Goal: Task Accomplishment & Management: Use online tool/utility

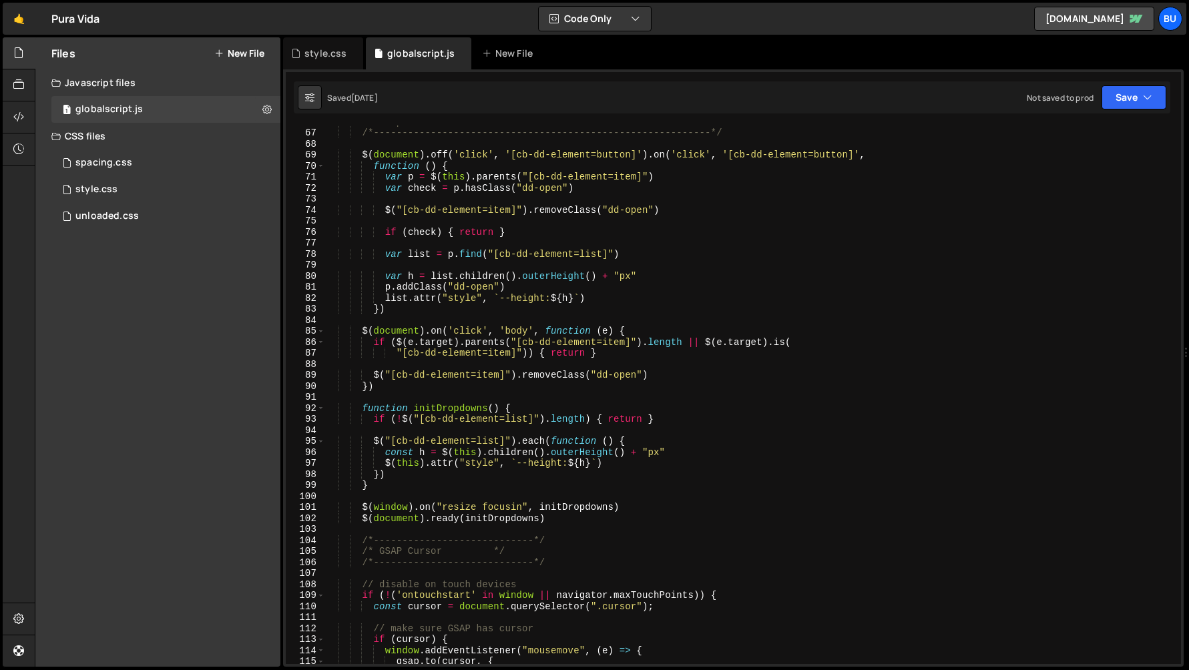
scroll to position [481, 0]
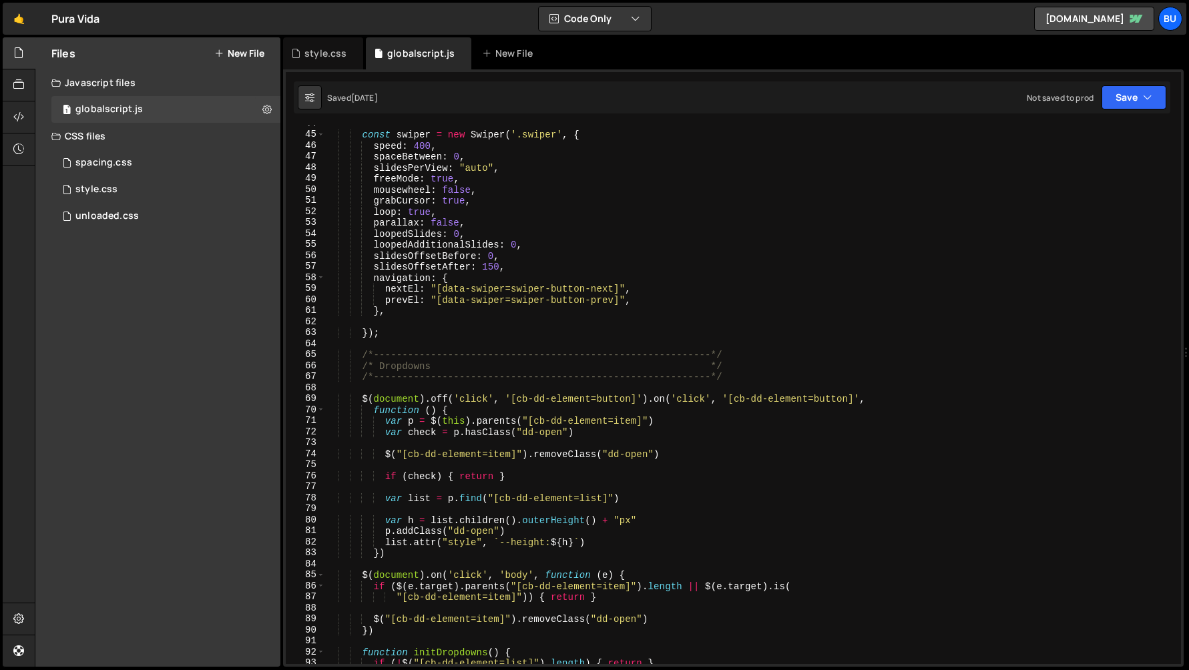
click at [69, 17] on div "Pura Vida ⚠️ Code is being edited in another browser" at bounding box center [75, 19] width 48 height 16
click at [23, 17] on link "🤙" at bounding box center [19, 19] width 33 height 32
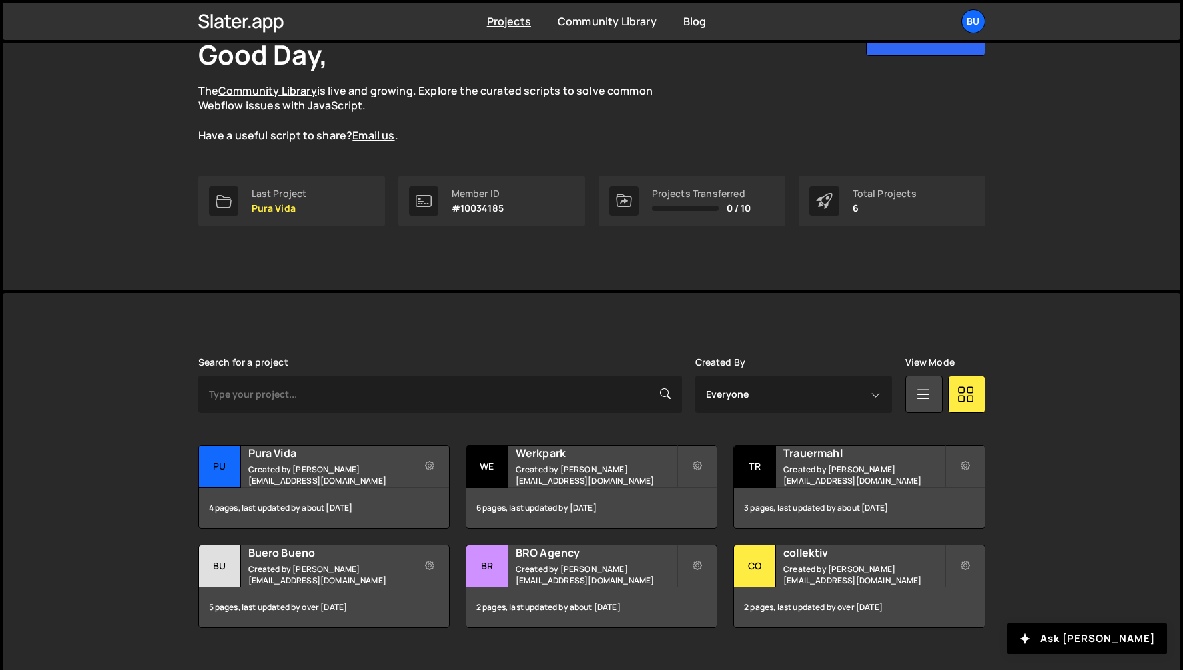
scroll to position [116, 0]
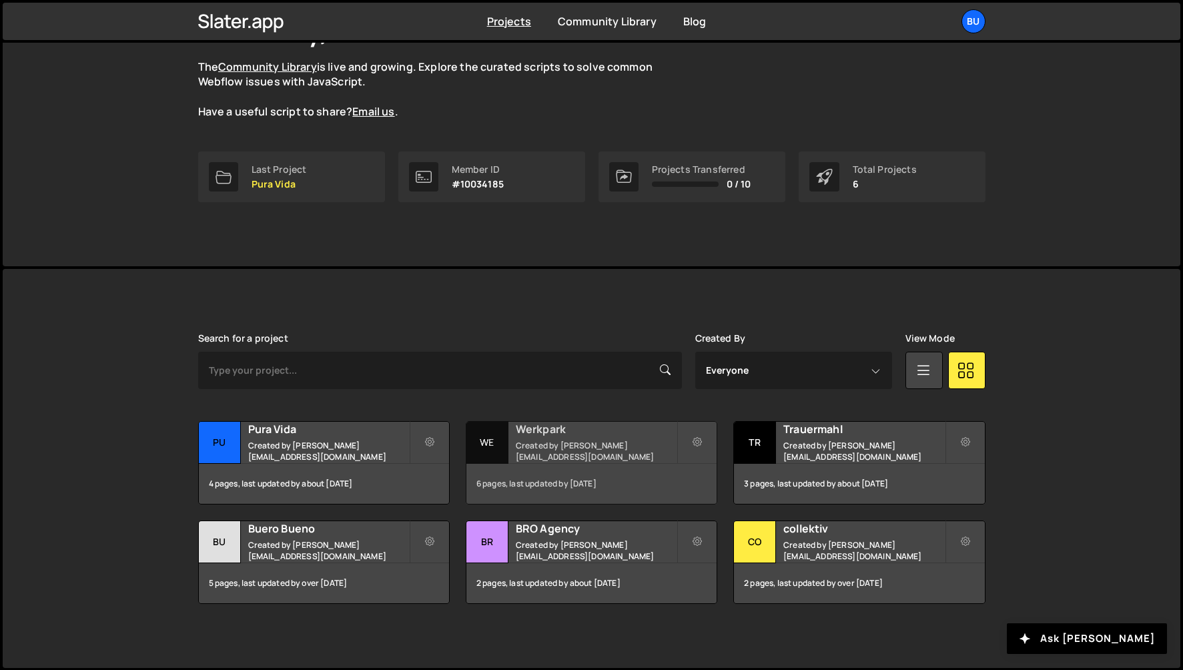
click at [537, 436] on h2 "Werkpark" at bounding box center [596, 429] width 161 height 15
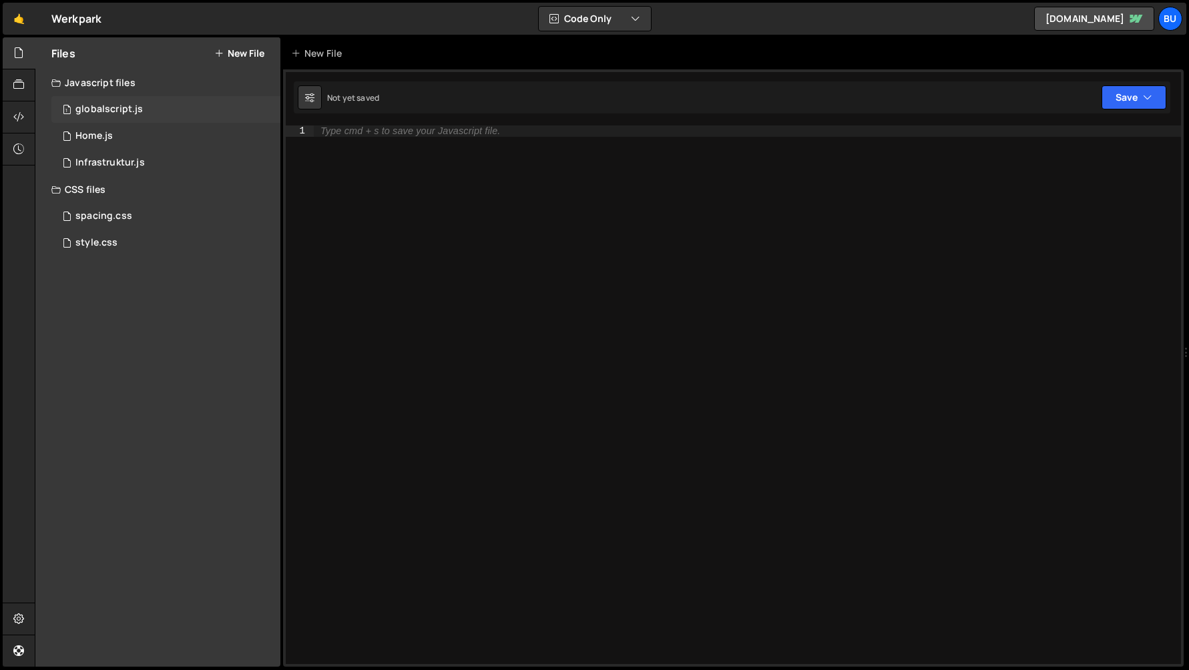
click at [151, 109] on div "1 globalscript.js 0" at bounding box center [165, 109] width 229 height 27
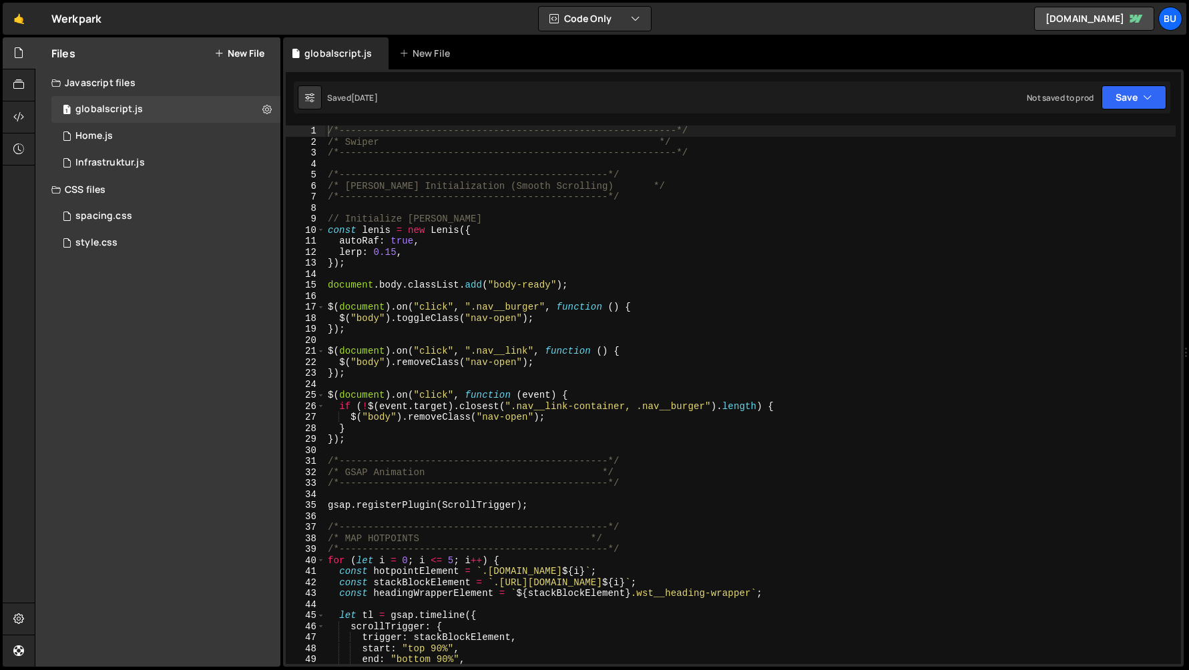
click at [460, 163] on div "/*-----------------------------------------------------------*/ /* Swiper */ /*…" at bounding box center [750, 405] width 850 height 561
click at [372, 166] on div "/*-----------------------------------------------------------*/ /* Swiper */ /*…" at bounding box center [750, 405] width 850 height 561
paste textarea "});"
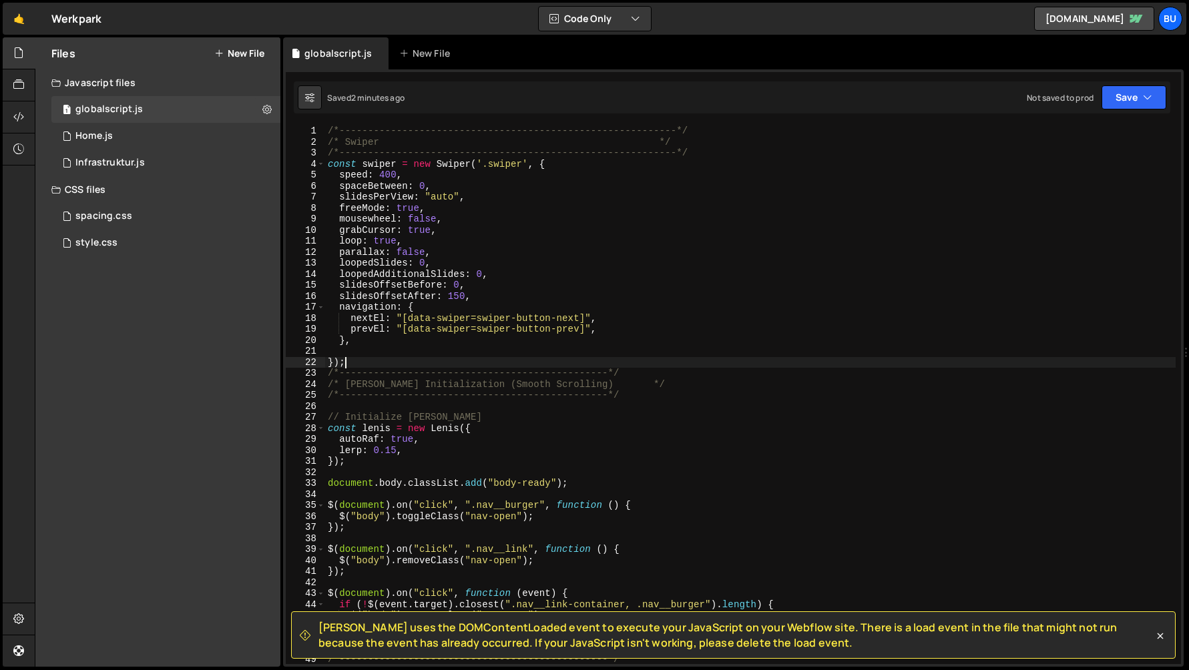
click at [441, 282] on div "/*-----------------------------------------------------------*/ /* Swiper */ /*…" at bounding box center [750, 405] width 850 height 561
click at [131, 164] on div "Infrastruktur.js" at bounding box center [109, 163] width 69 height 12
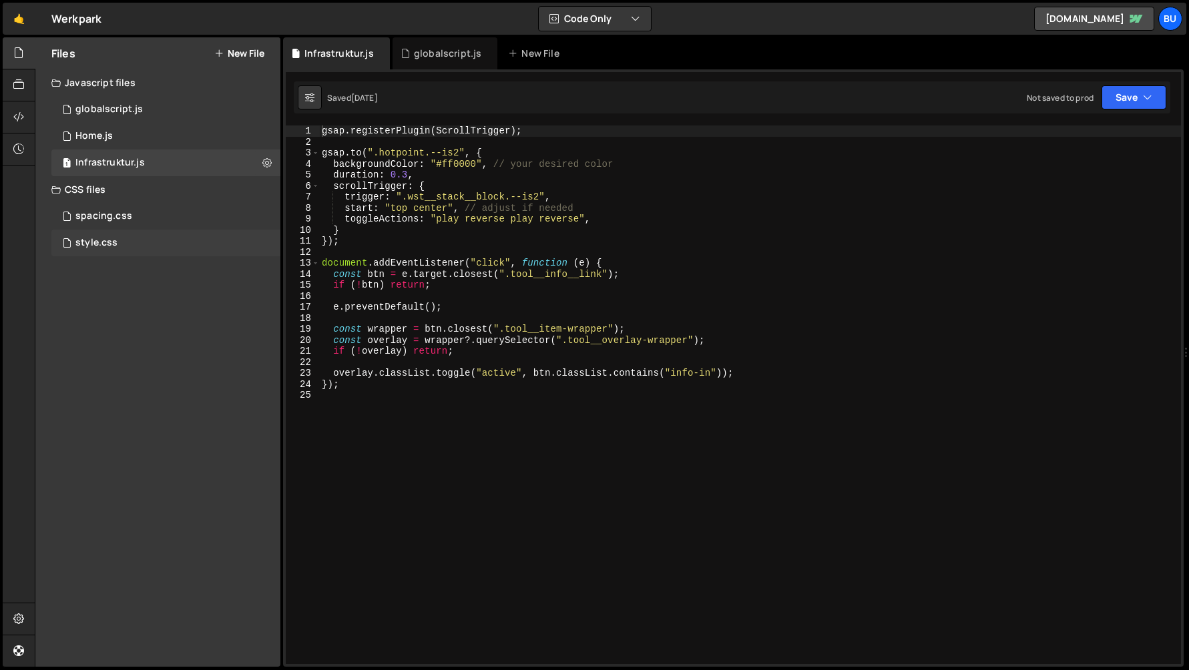
click at [97, 246] on div "style.css" at bounding box center [96, 243] width 42 height 12
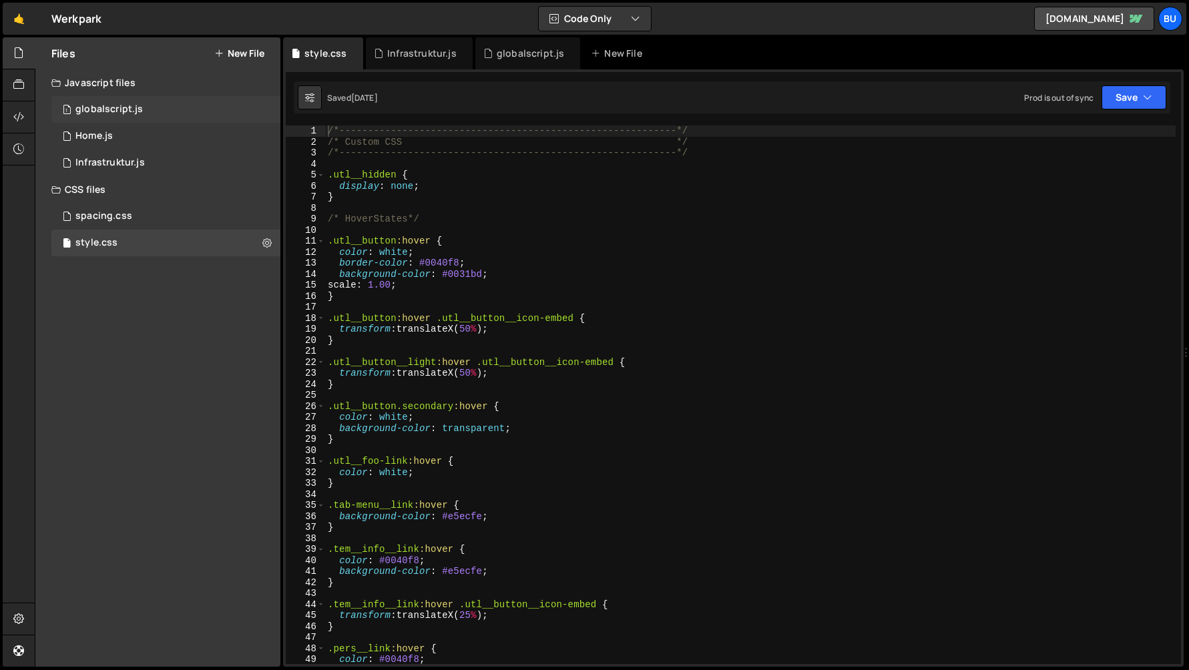
click at [152, 105] on div "1 globalscript.js 0" at bounding box center [165, 109] width 229 height 27
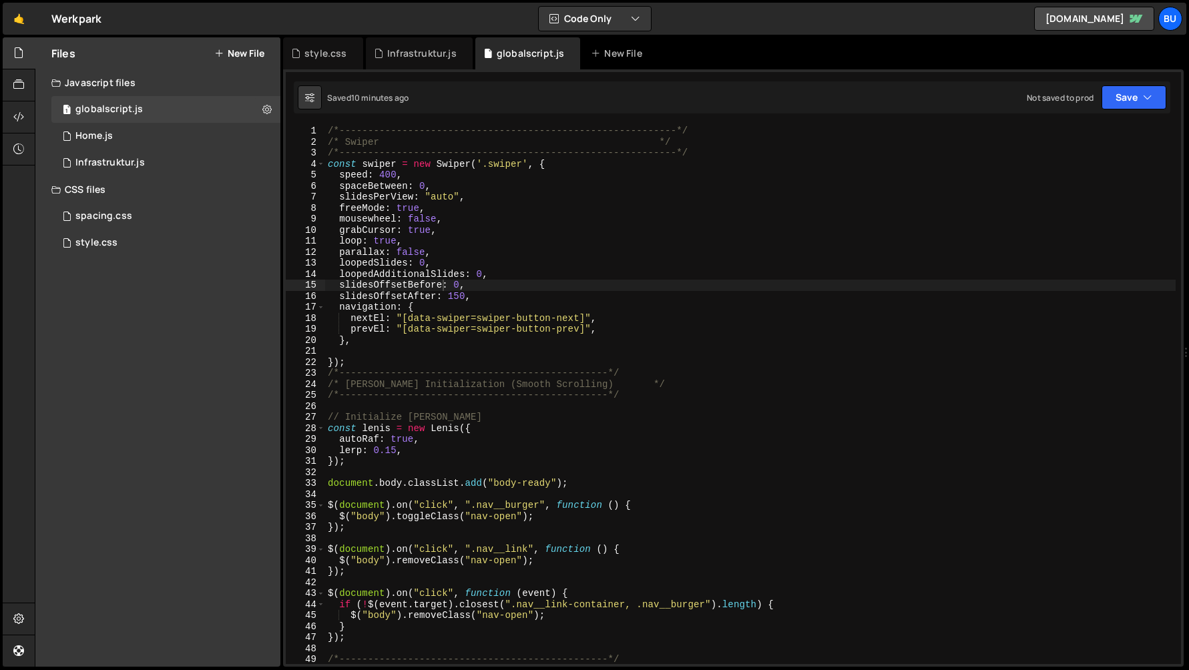
scroll to position [14523, 0]
type textarea "slidesOffsetAfter: 150,"
click at [409, 301] on div "/*-----------------------------------------------------------*/ /* Swiper */ /*…" at bounding box center [750, 405] width 850 height 561
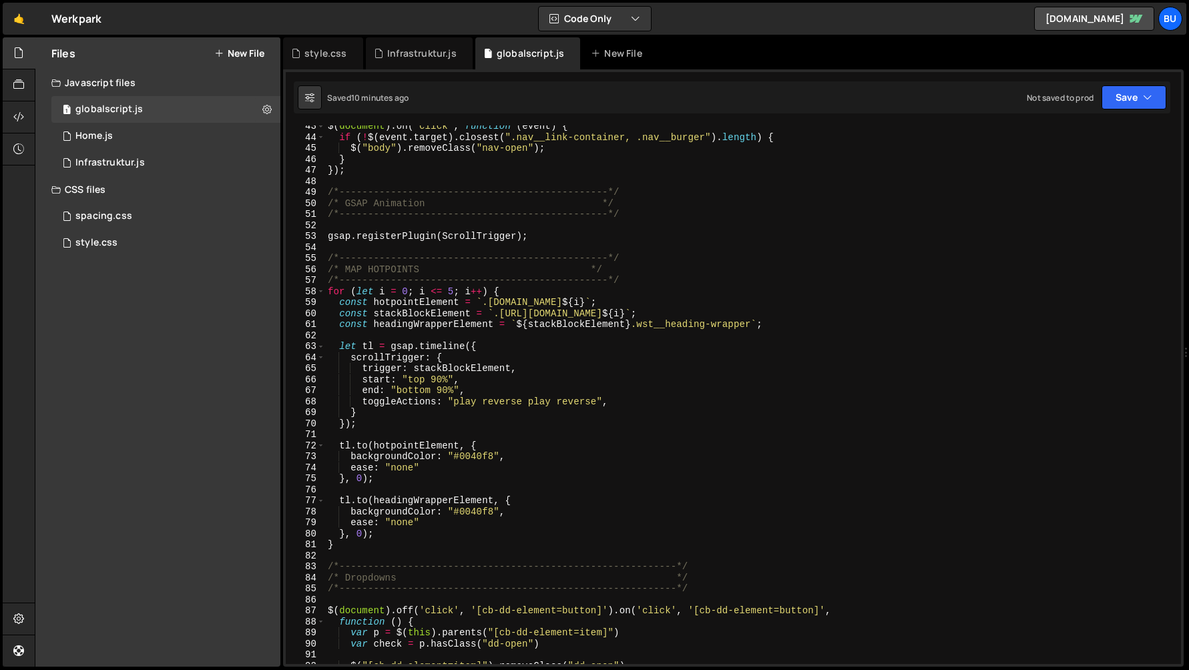
scroll to position [408, 0]
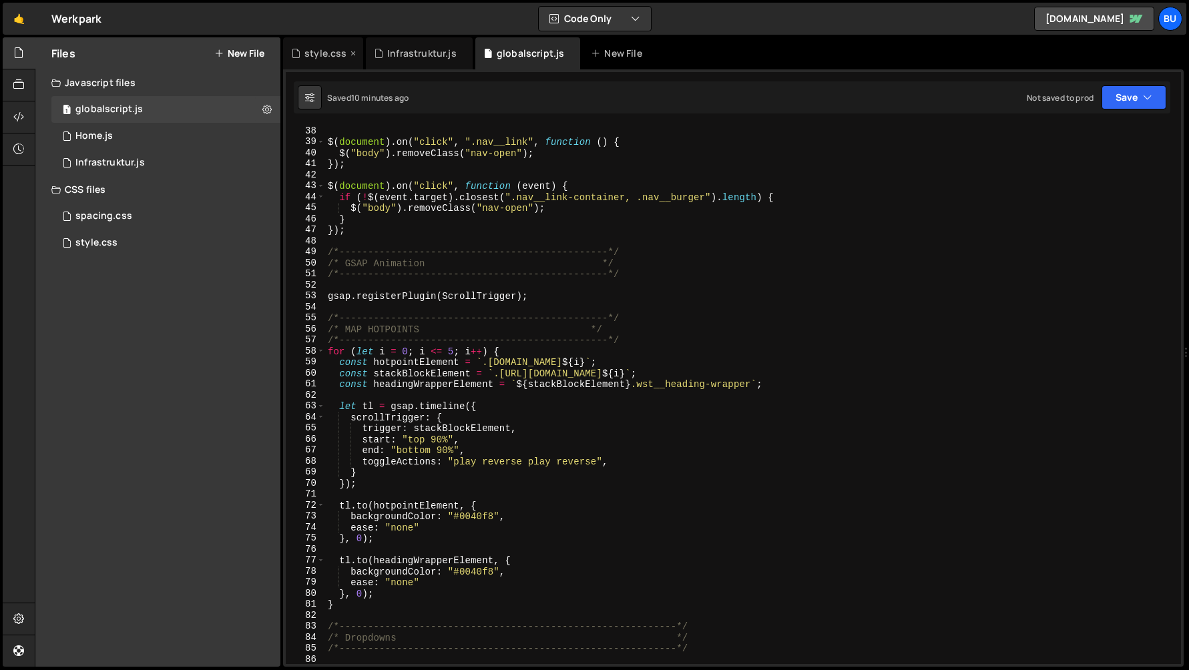
click at [319, 53] on div "style.css" at bounding box center [325, 53] width 42 height 13
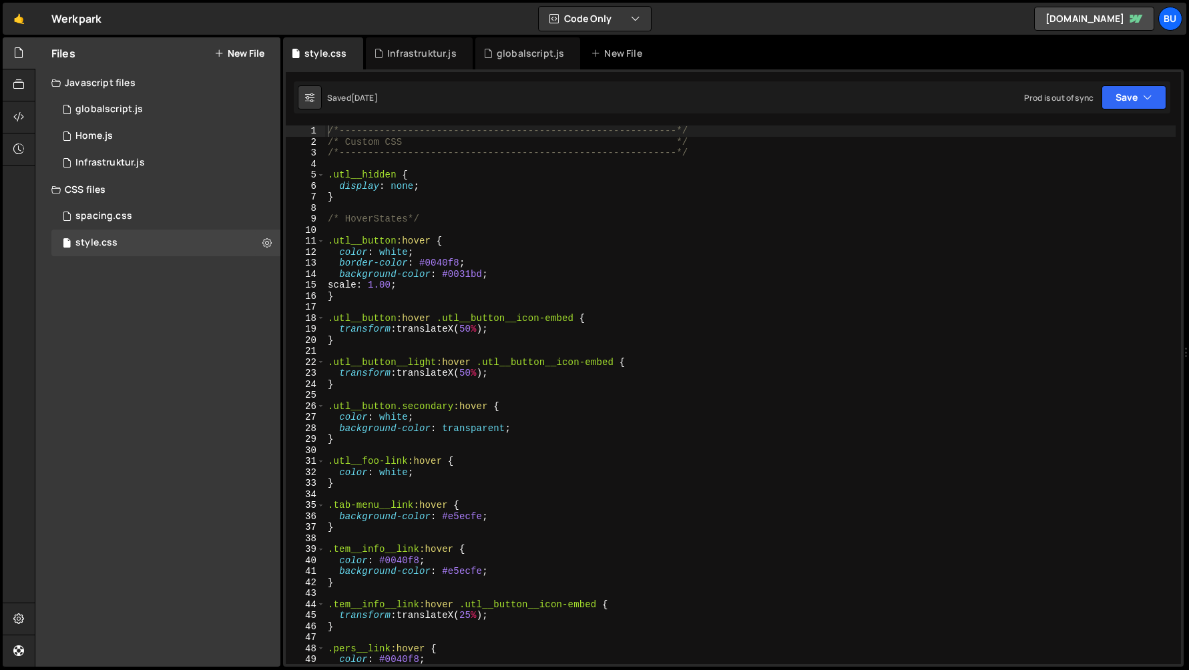
scroll to position [613, 0]
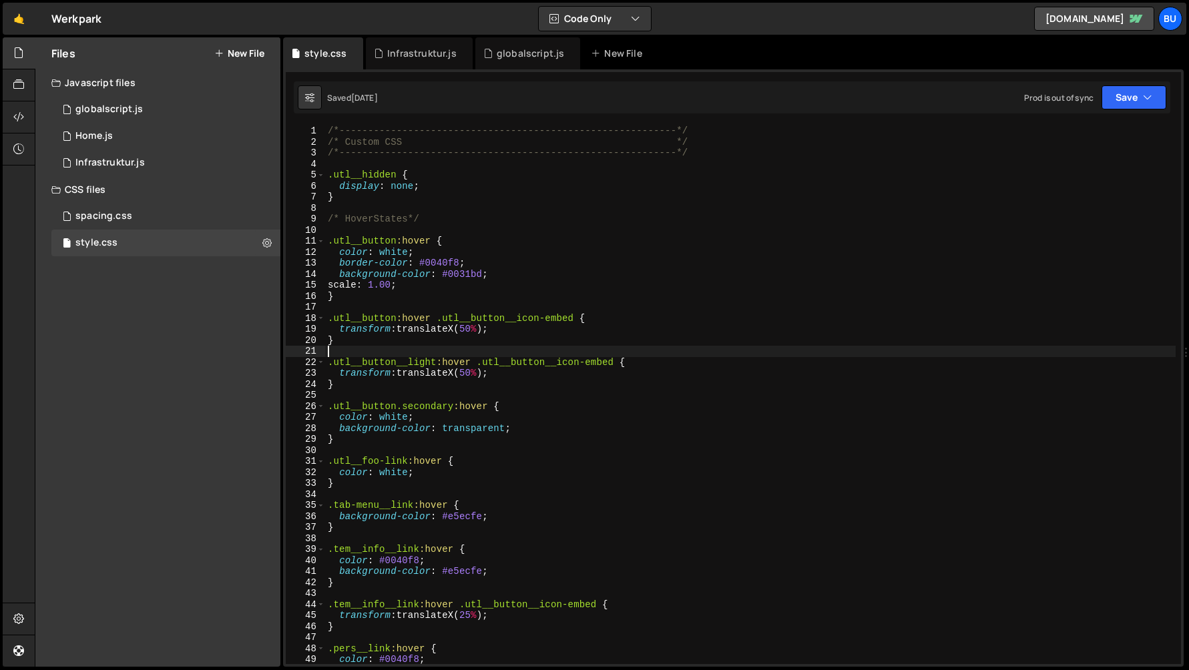
click at [398, 348] on div "/*-----------------------------------------------------------*/ /* Custom CSS *…" at bounding box center [750, 405] width 850 height 561
click at [110, 107] on div "globalscript.js" at bounding box center [108, 109] width 67 height 12
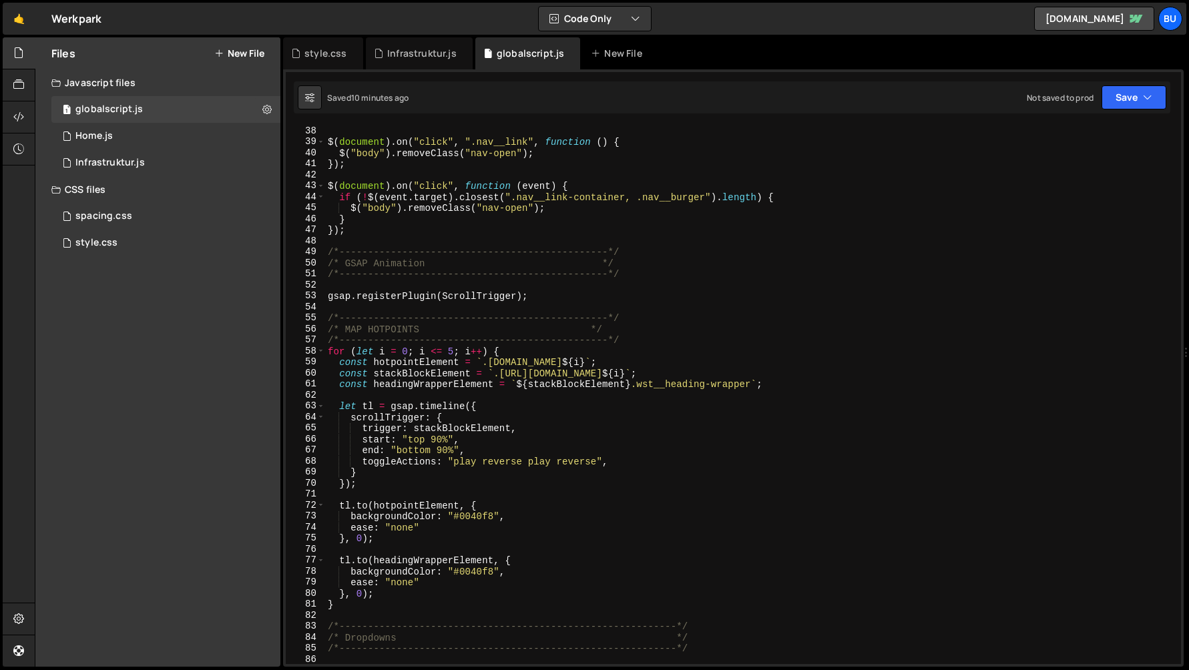
type textarea "/*-----------------------------------------------*/"
click at [364, 322] on div "$ ( document ) . on ( "click" , ".nav__link" , function ( ) { $ ( "body" ) . re…" at bounding box center [750, 405] width 850 height 561
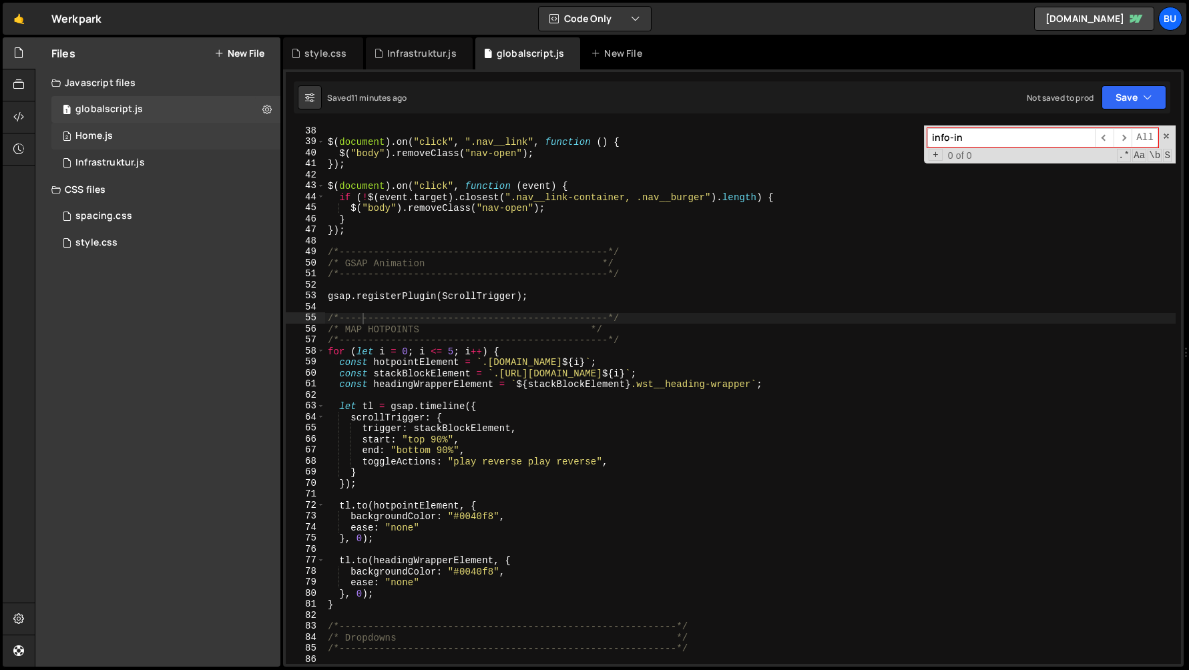
type input "info-in"
click at [97, 136] on div "Home.js" at bounding box center [93, 136] width 37 height 12
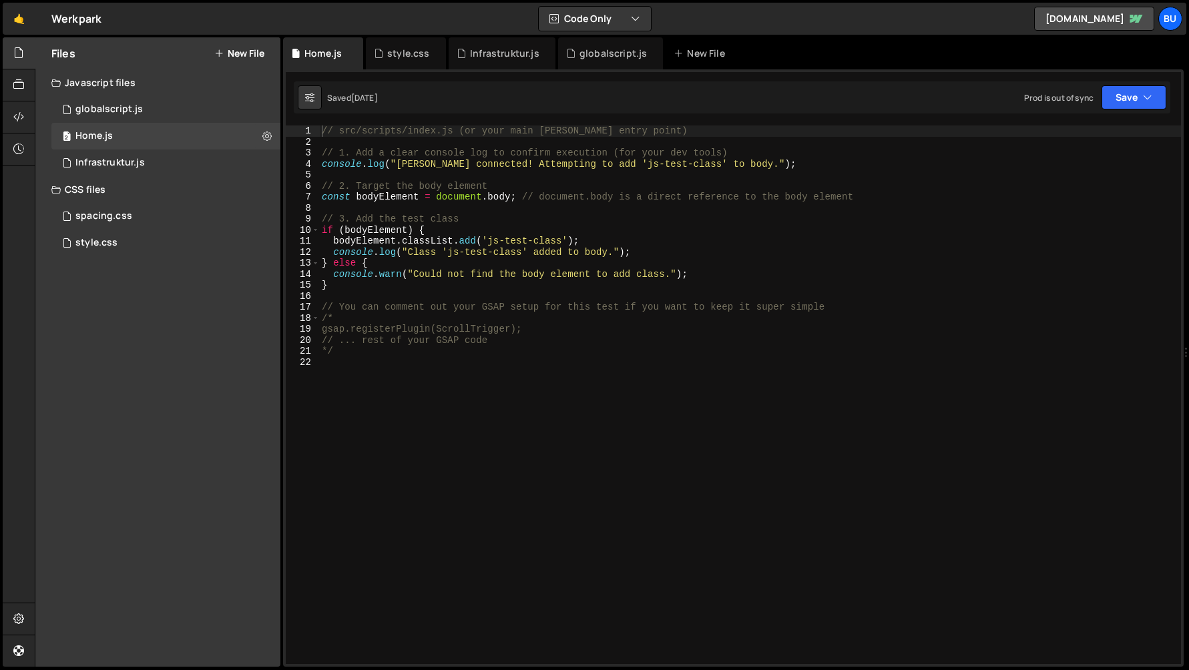
scroll to position [8699, 0]
type textarea "bodyElement.classList.add('js-test-class');"
click at [422, 240] on div "// src/scripts/index.js (or your main Slater JS entry point) // 1. Add a clear …" at bounding box center [750, 405] width 862 height 561
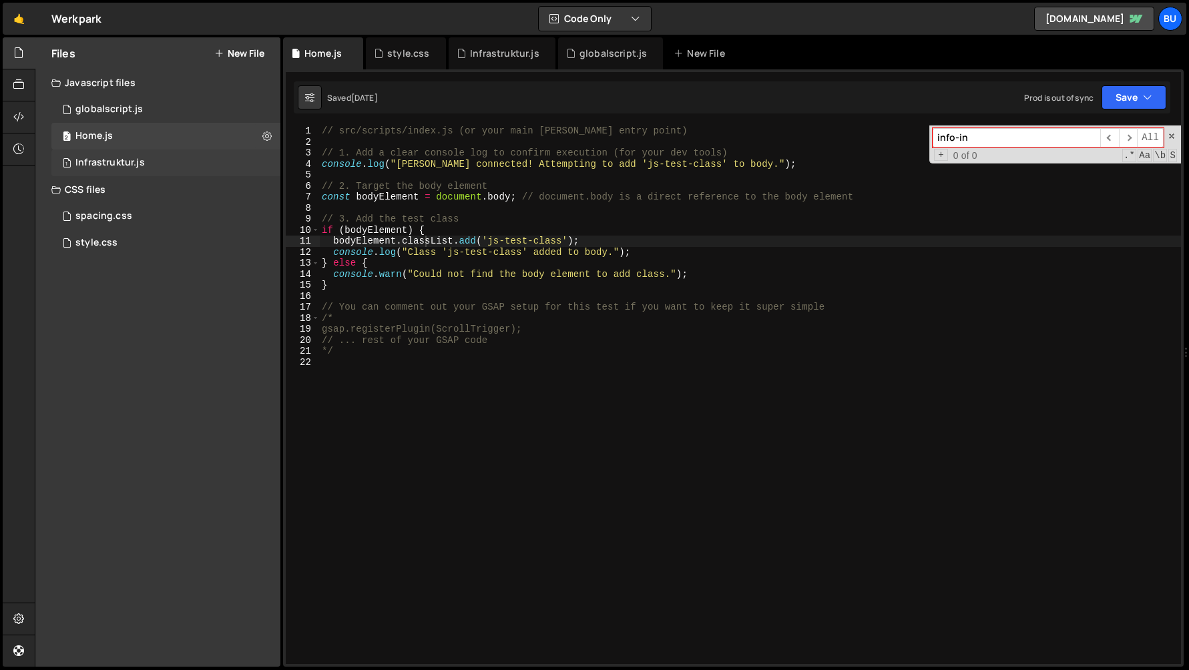
type input "info-in"
click at [110, 161] on div "Infrastruktur.js" at bounding box center [109, 163] width 69 height 12
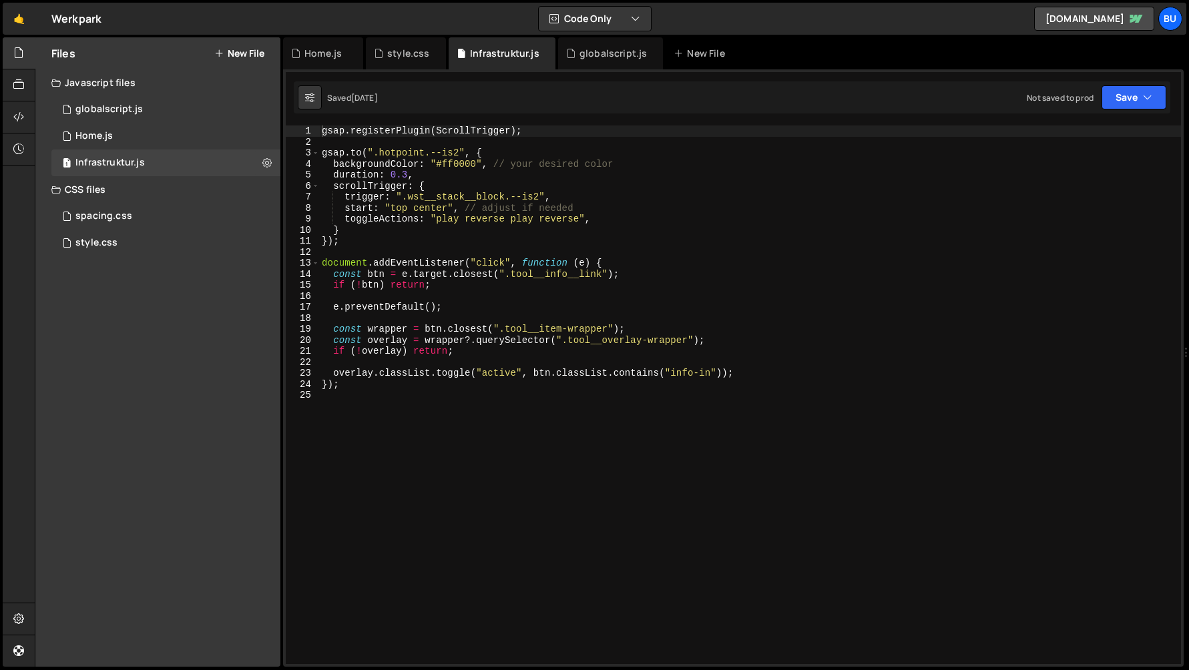
click at [380, 257] on div "gsap . registerPlugin ( ScrollTrigger ) ; gsap . to ( ".hotpoint.--is2" , { bac…" at bounding box center [750, 405] width 862 height 561
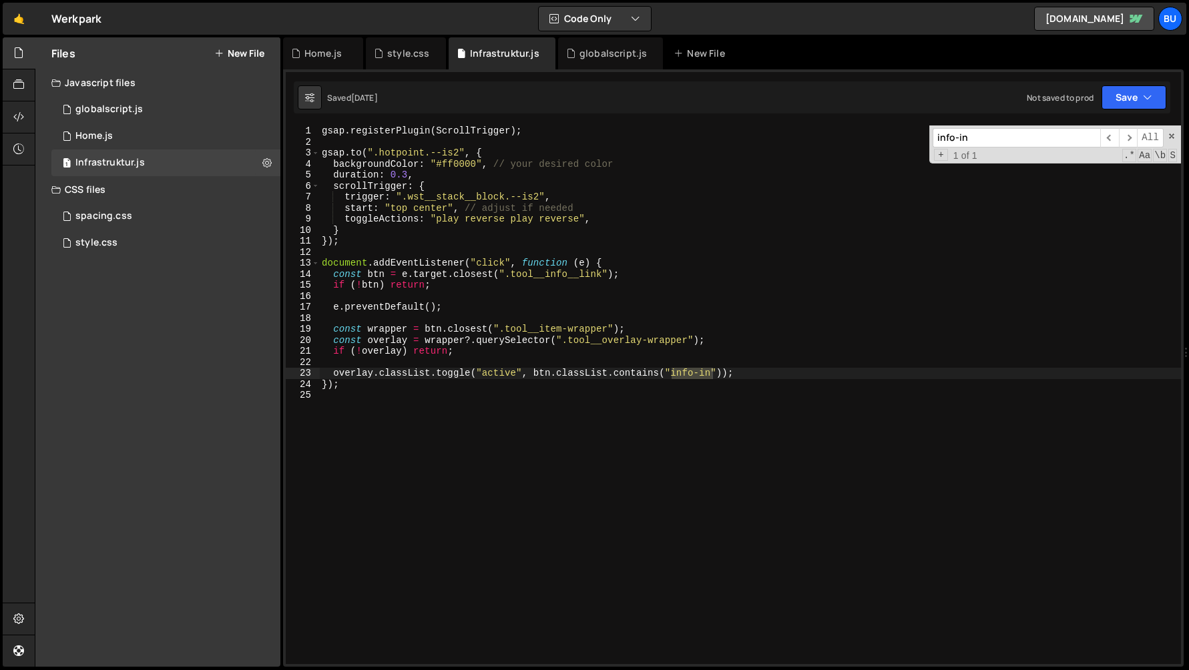
type input "info-in"
click at [352, 388] on div "gsap . registerPlugin ( ScrollTrigger ) ; gsap . to ( ".hotpoint.--is2" , { bac…" at bounding box center [750, 405] width 862 height 561
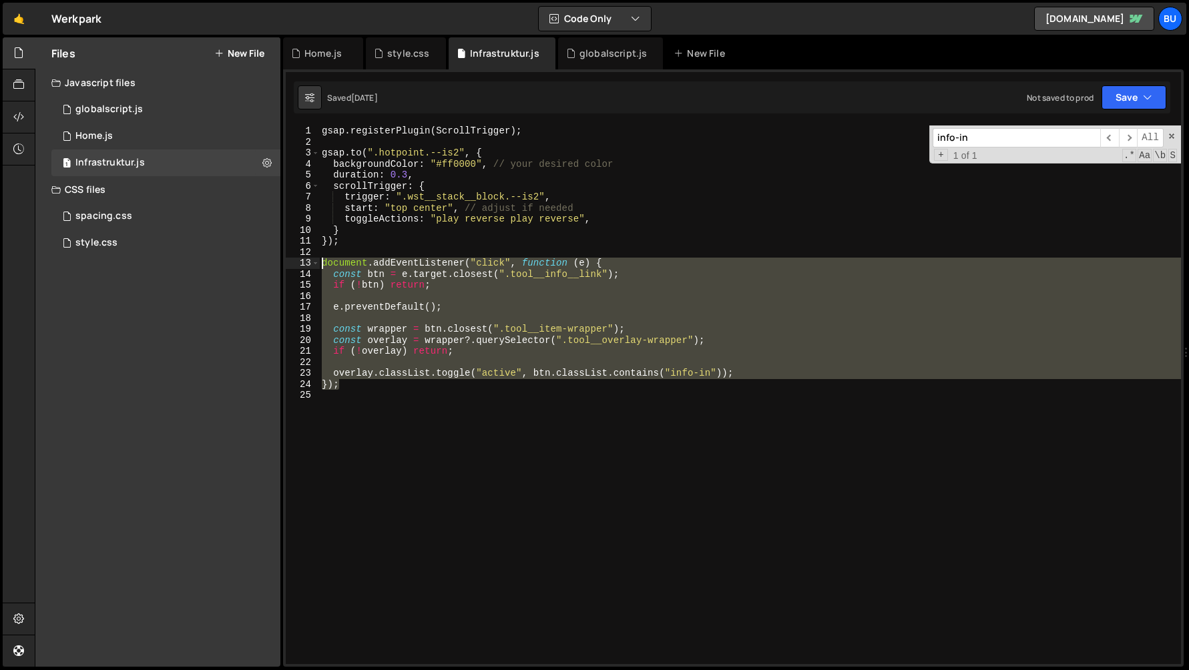
drag, startPoint x: 347, startPoint y: 389, endPoint x: 281, endPoint y: 264, distance: 141.8
click at [281, 264] on div "Files New File Javascript files 1 globalscript.js 0 2 Home.js 0 1 Infrastruktur…" at bounding box center [612, 352] width 1154 height 630
type textarea "document.addEventListener("click", function (e) { const btn = e.target.closest(…"
click at [149, 131] on div "2 Home.js 0" at bounding box center [165, 136] width 229 height 27
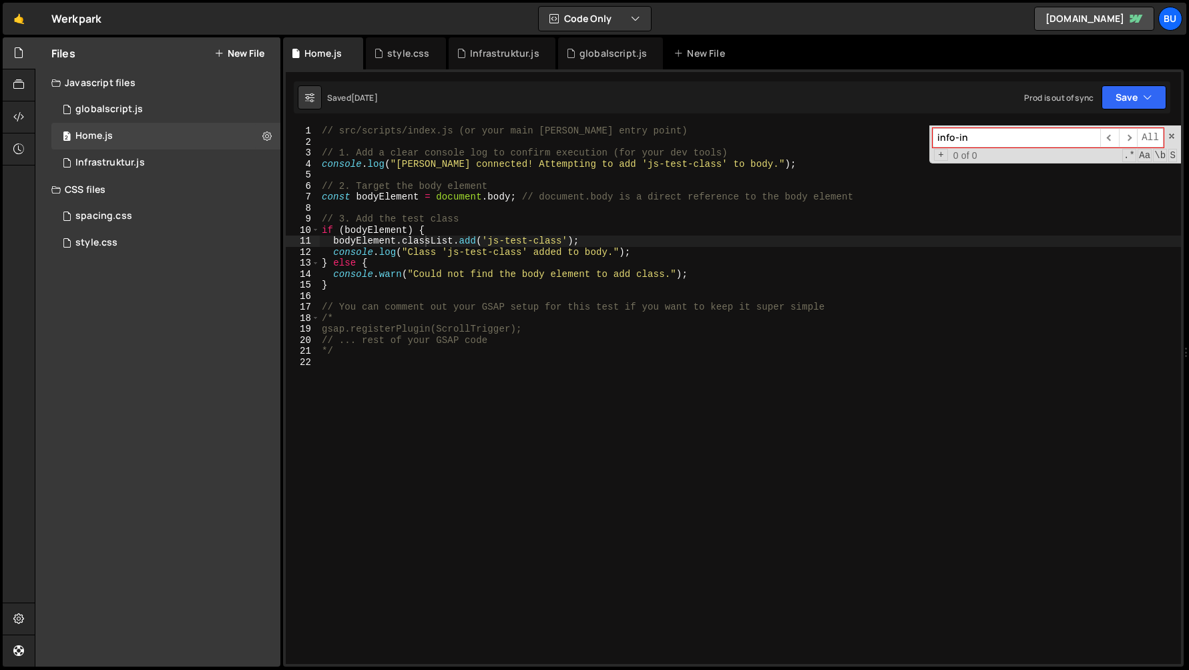
scroll to position [8699, 0]
click at [386, 450] on div "// src/scripts/index.js (or your main Slater JS entry point) // 1. Add a clear …" at bounding box center [750, 405] width 862 height 561
paste textarea "});"
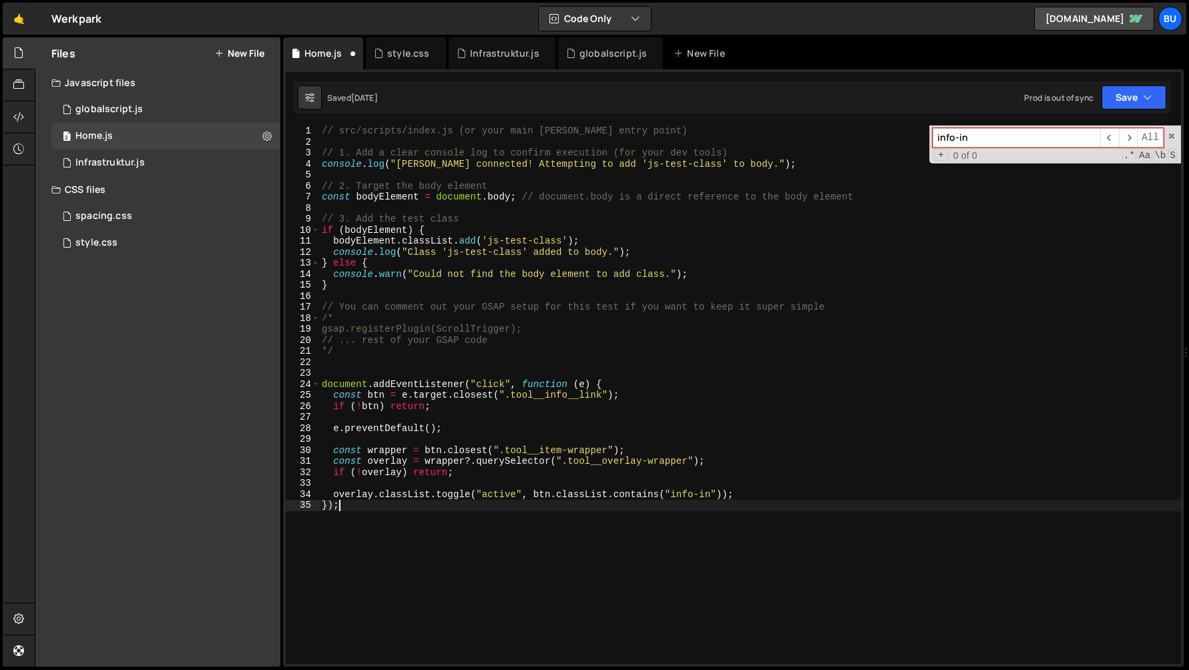
click at [534, 393] on div "// src/scripts/index.js (or your main Slater JS entry point) // 1. Add a clear …" at bounding box center [750, 405] width 862 height 561
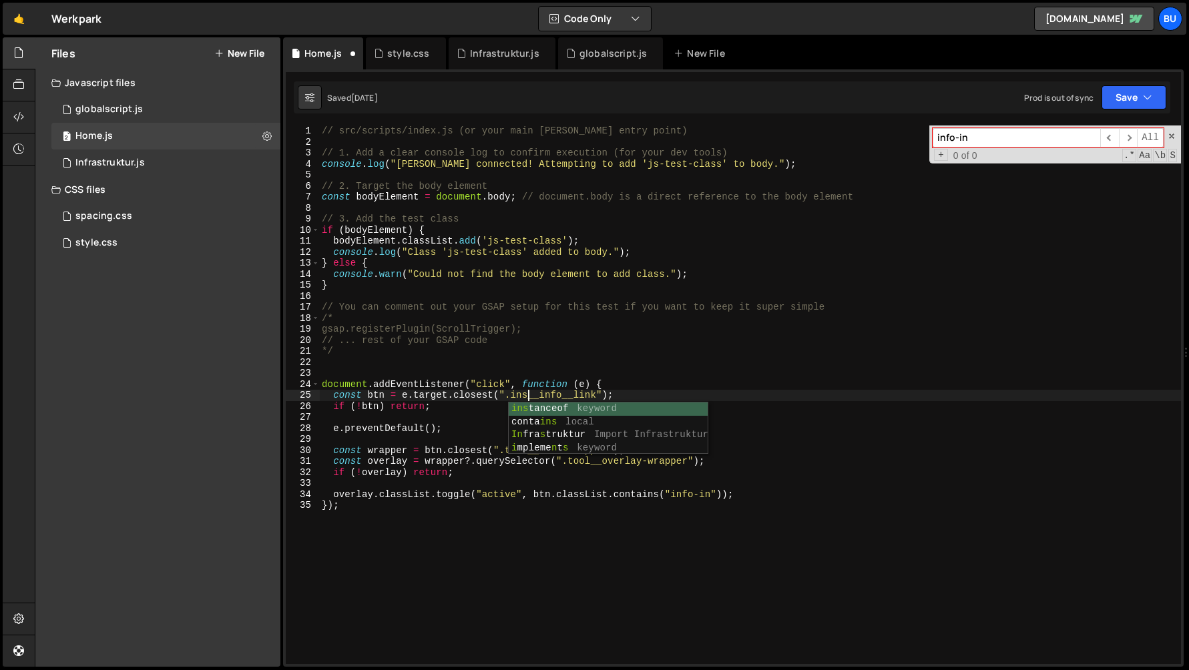
scroll to position [0, 15]
click at [553, 454] on div "// src/scripts/index.js (or your main Slater JS entry point) // 1. Add a clear …" at bounding box center [750, 405] width 862 height 561
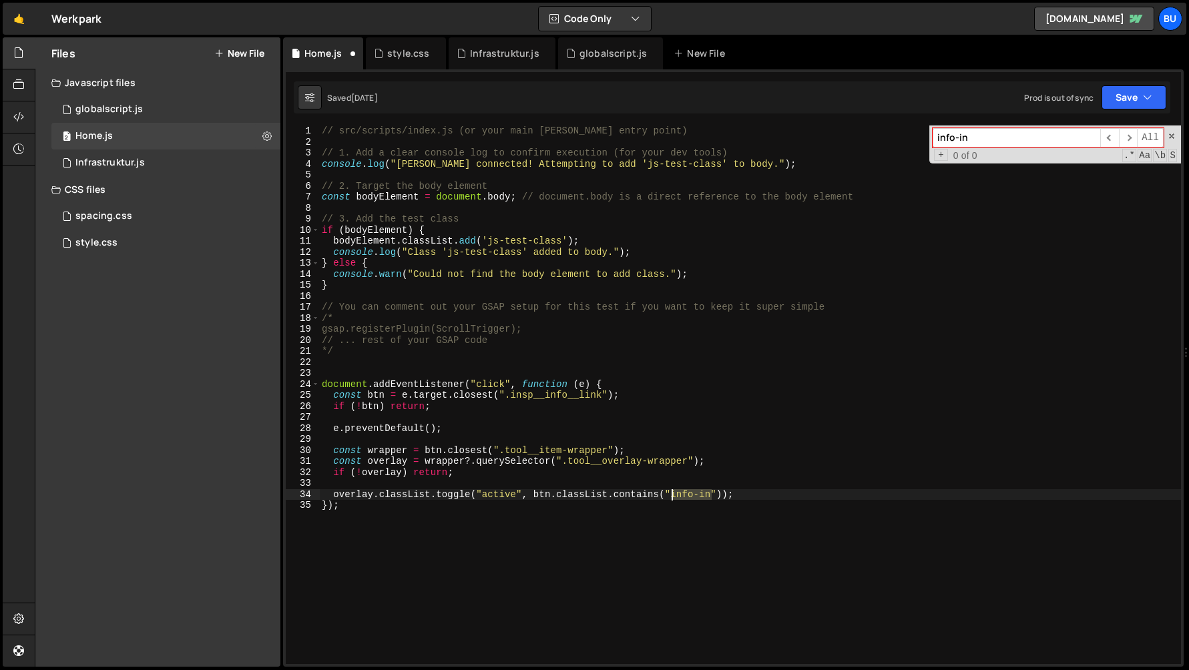
drag, startPoint x: 709, startPoint y: 495, endPoint x: 672, endPoint y: 498, distance: 37.5
click at [672, 498] on div "// src/scripts/index.js (or your main Slater JS entry point) // 1. Add a clear …" at bounding box center [750, 405] width 862 height 561
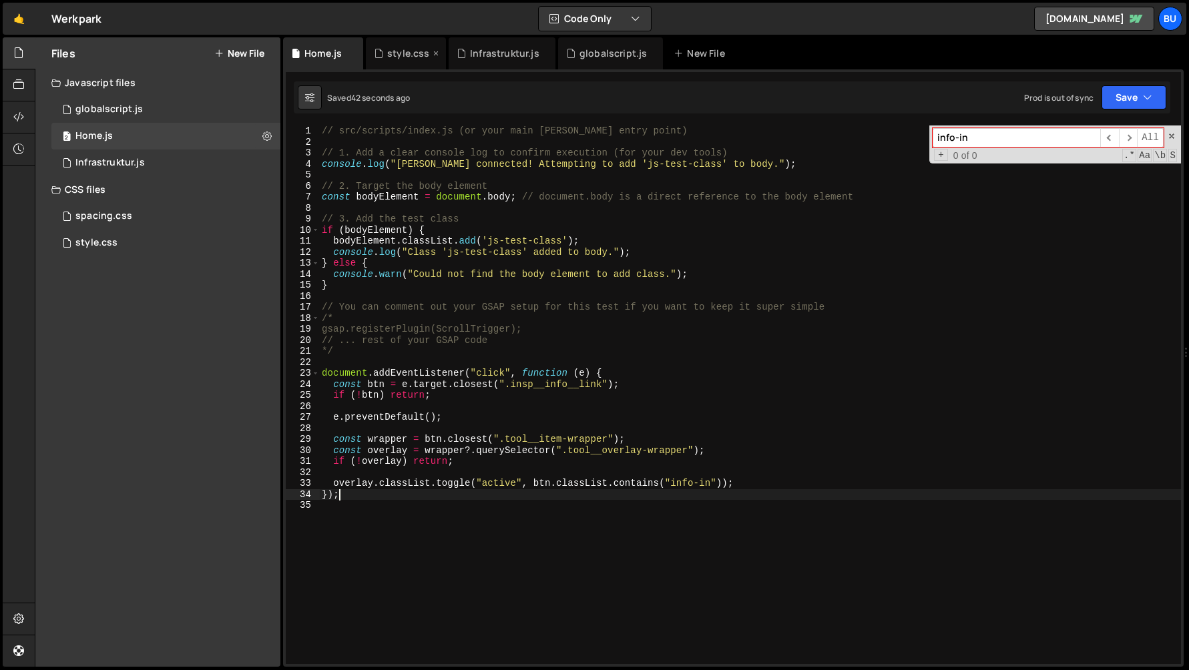
click at [414, 54] on div "style.css" at bounding box center [408, 53] width 42 height 13
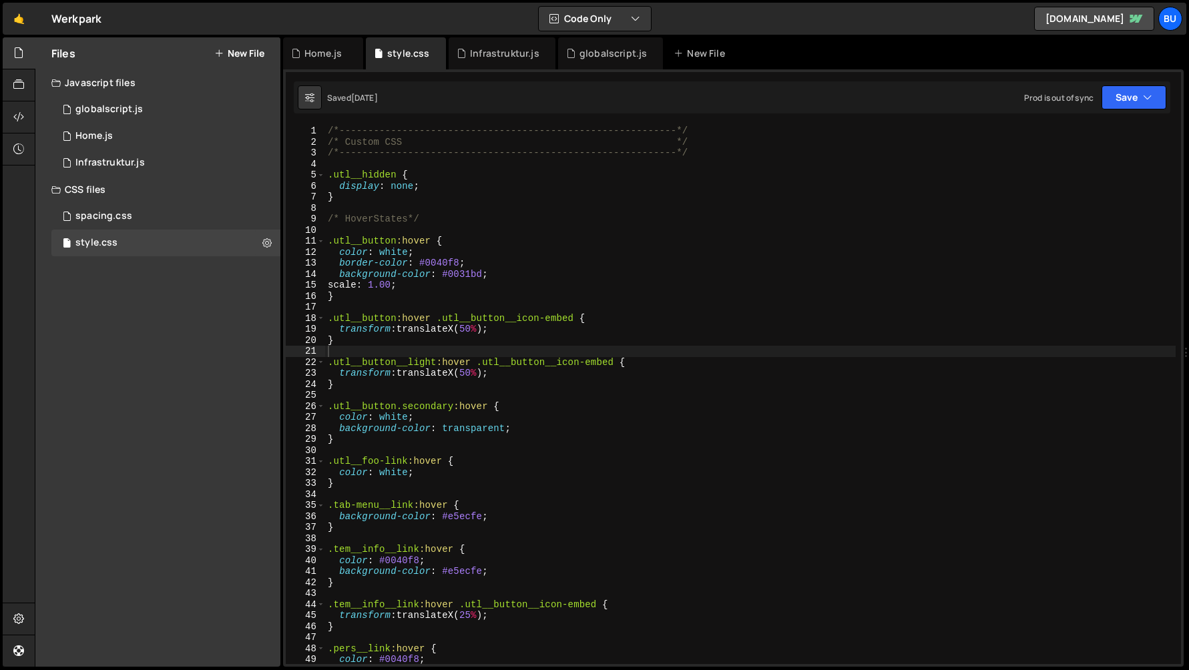
scroll to position [613, 0]
click at [498, 56] on div "Infrastruktur.js" at bounding box center [504, 53] width 69 height 13
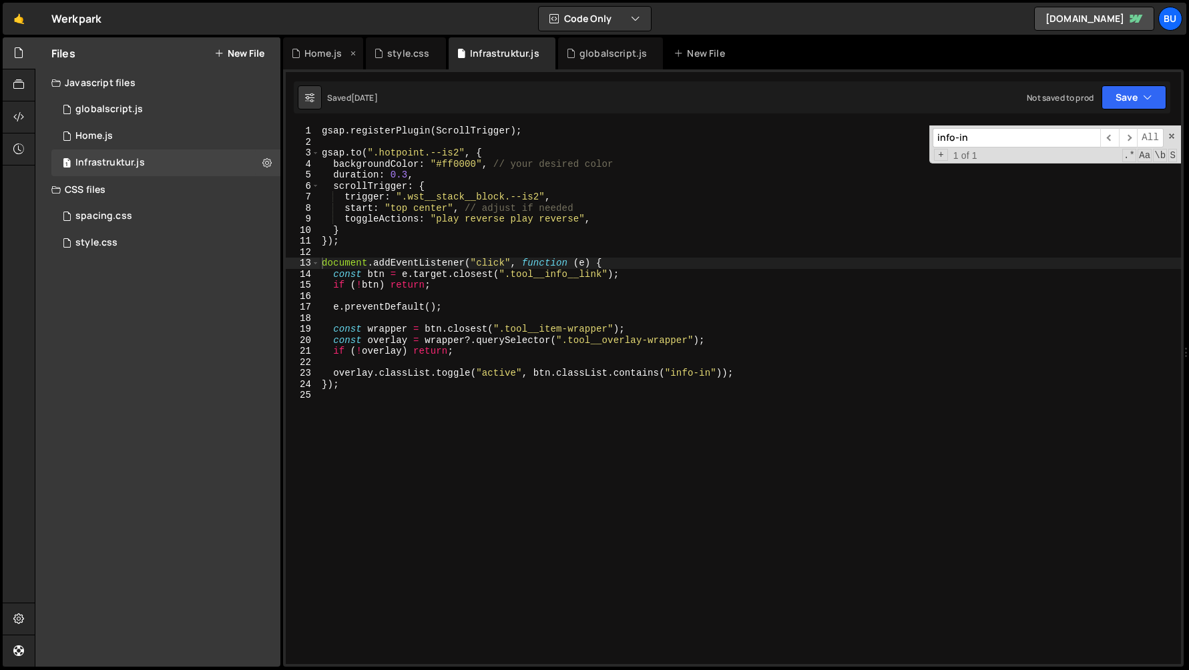
click at [313, 45] on div "Home.js" at bounding box center [323, 53] width 80 height 32
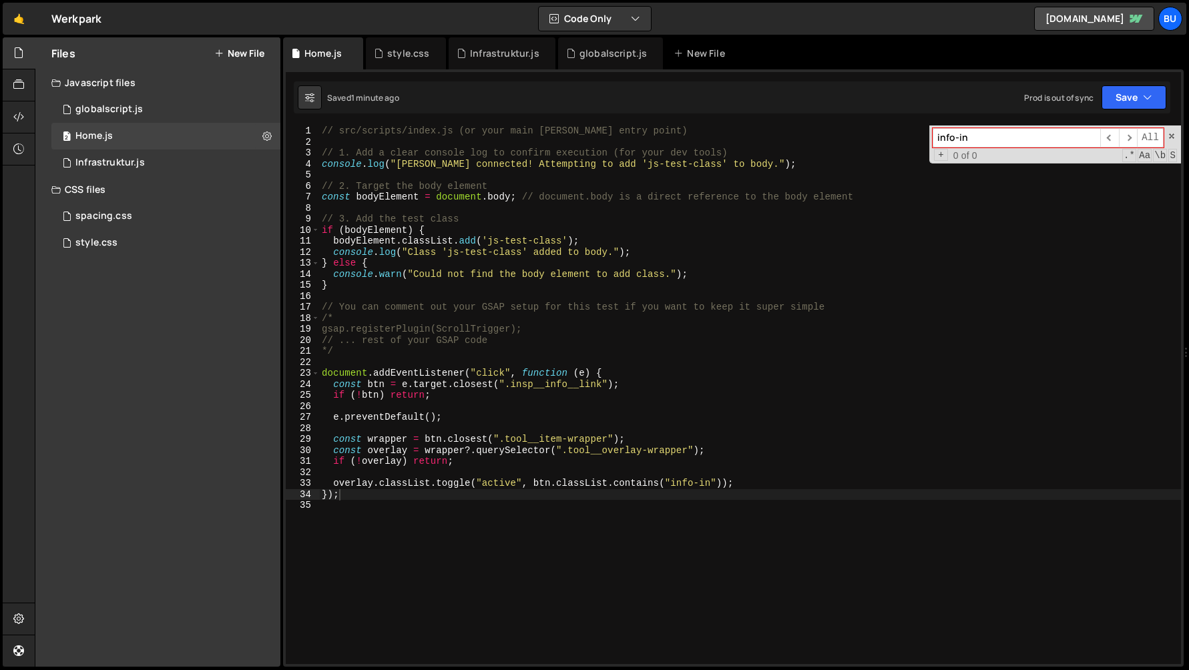
scroll to position [8699, 0]
click at [579, 450] on div "// src/scripts/index.js (or your main Slater JS entry point) // 1. Add a clear …" at bounding box center [750, 405] width 862 height 561
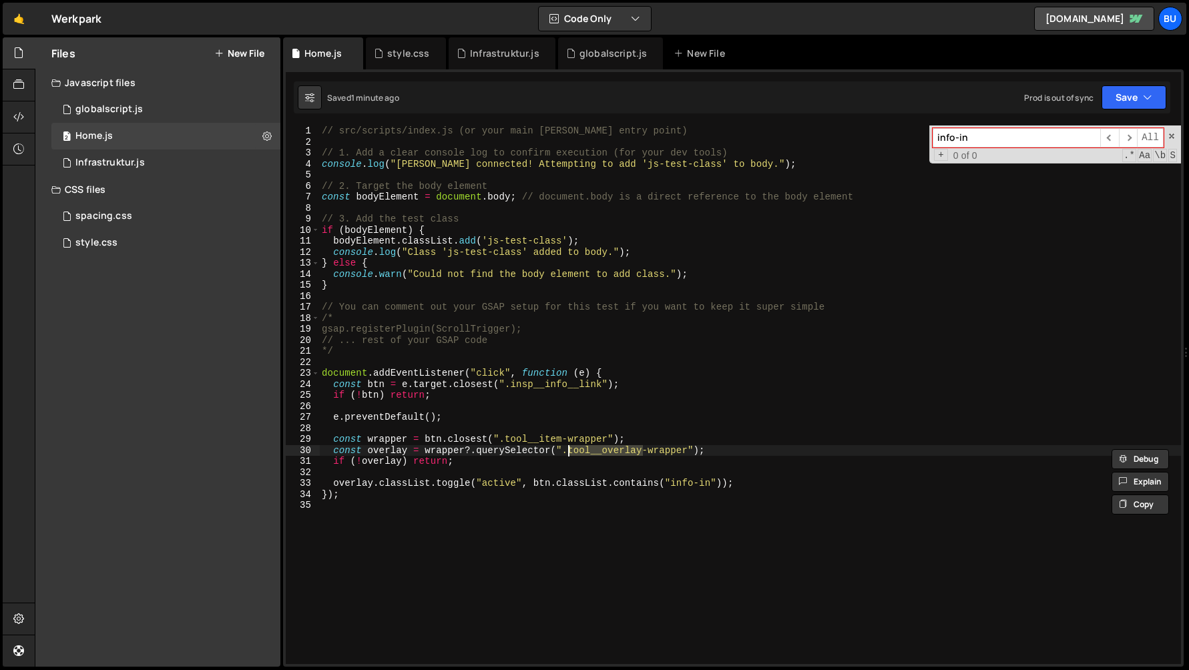
click at [595, 450] on div "// src/scripts/index.js (or your main Slater JS entry point) // 1. Add a clear …" at bounding box center [750, 394] width 862 height 539
click at [591, 451] on div "// src/scripts/index.js (or your main Slater JS entry point) // 1. Add a clear …" at bounding box center [750, 405] width 862 height 561
click at [527, 442] on div "// src/scripts/index.js (or your main Slater JS entry point) // 1. Add a clear …" at bounding box center [750, 405] width 862 height 561
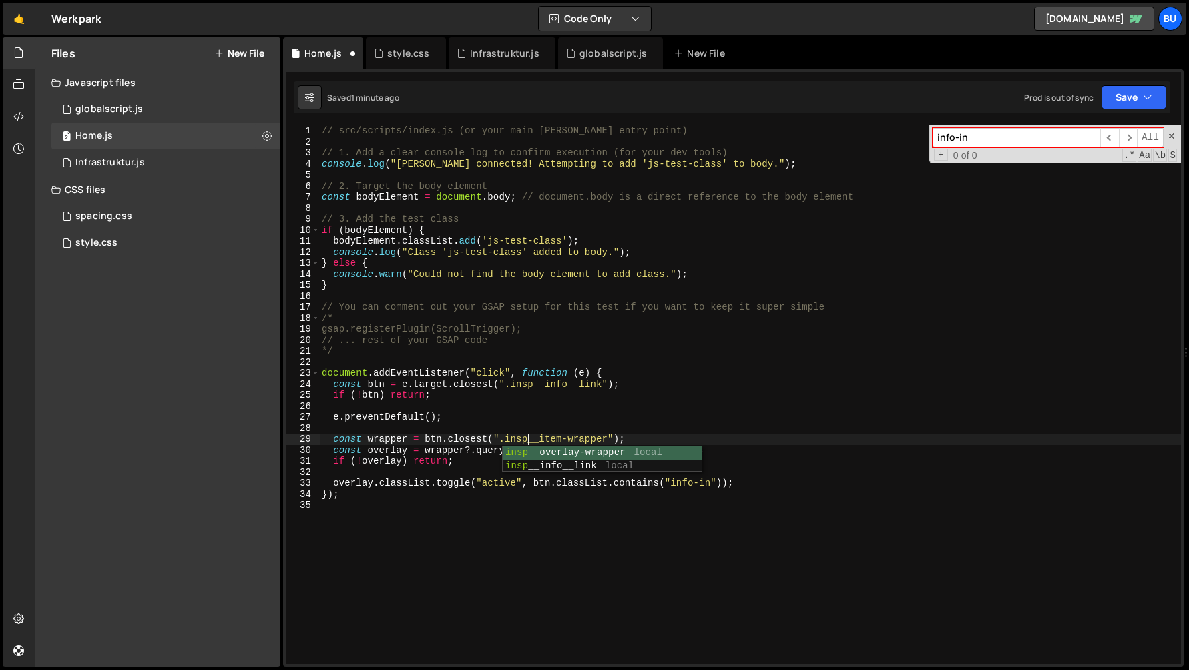
scroll to position [0, 14]
click at [476, 454] on div "// src/scripts/index.js (or your main Slater JS entry point) // 1. Add a clear …" at bounding box center [750, 405] width 862 height 561
drag, startPoint x: 606, startPoint y: 442, endPoint x: 561, endPoint y: 440, distance: 44.8
click at [561, 440] on div "// src/scripts/index.js (or your main Slater JS entry point) // 1. Add a clear …" at bounding box center [750, 405] width 862 height 561
type textarea "const wrapper = btn.closest(".insp__item-wrapper");"
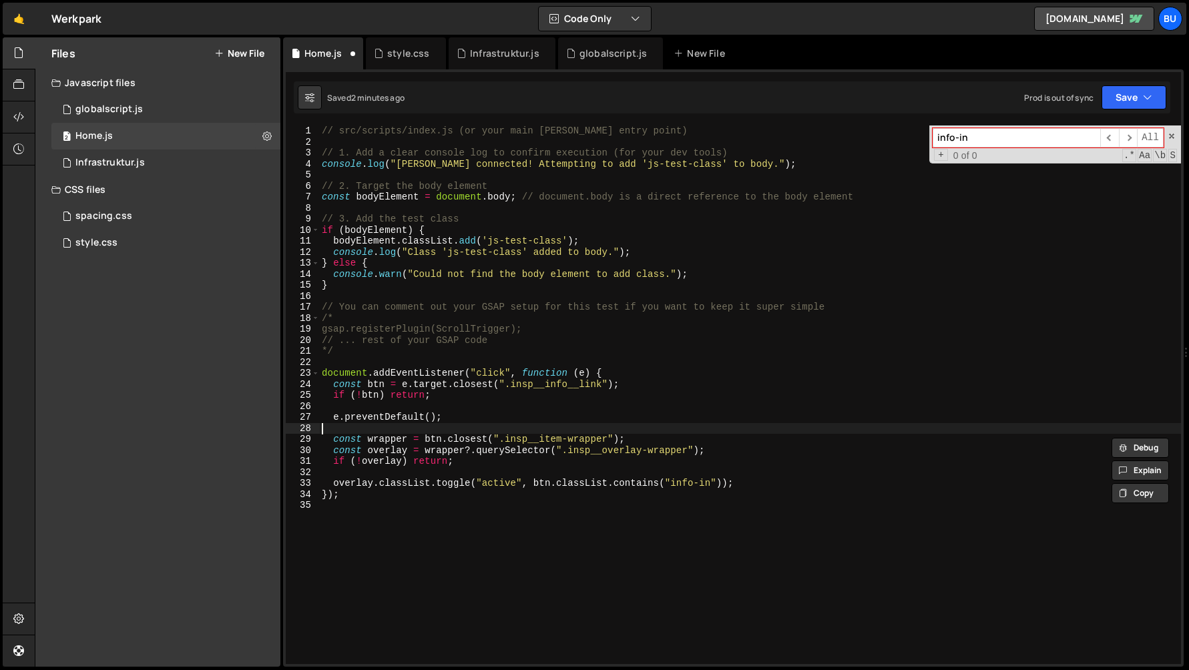
click at [562, 430] on div "// src/scripts/index.js (or your main Slater JS entry point) // 1. Add a clear …" at bounding box center [750, 405] width 862 height 561
drag, startPoint x: 608, startPoint y: 439, endPoint x: 505, endPoint y: 436, distance: 102.8
click at [505, 437] on div "// src/scripts/index.js (or your main Slater JS entry point) // 1. Add a clear …" at bounding box center [750, 405] width 862 height 561
paste textarea "utl__insp__img"
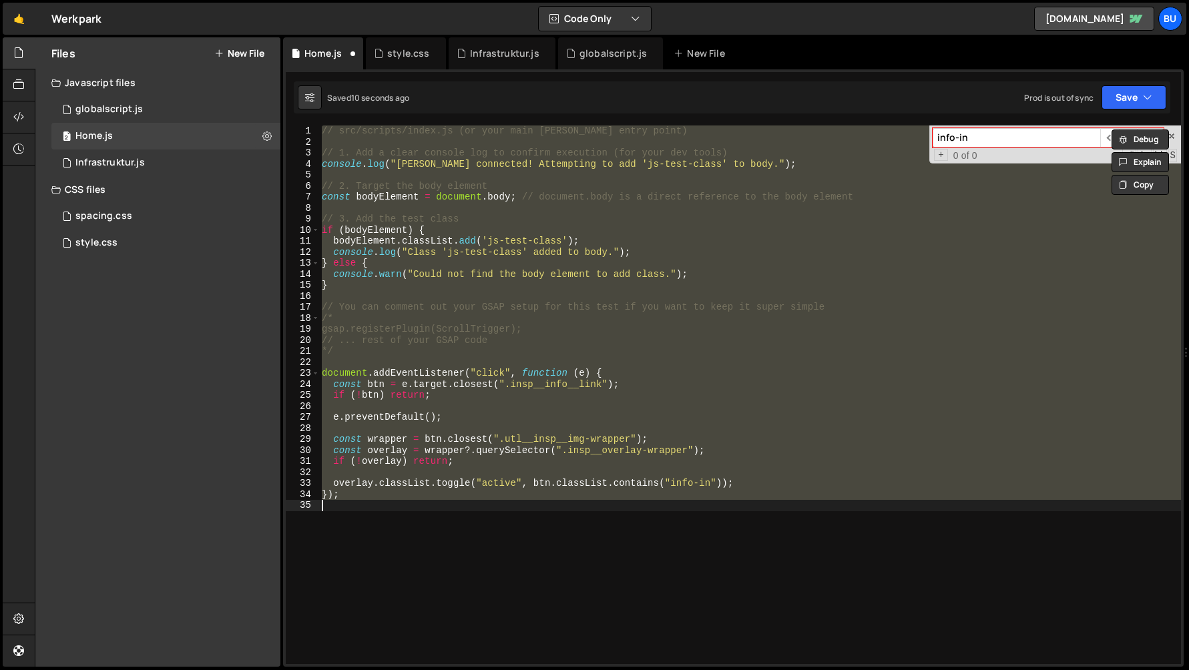
type textarea "const wrapper = btn.closest(".insp__item-wrapper");"
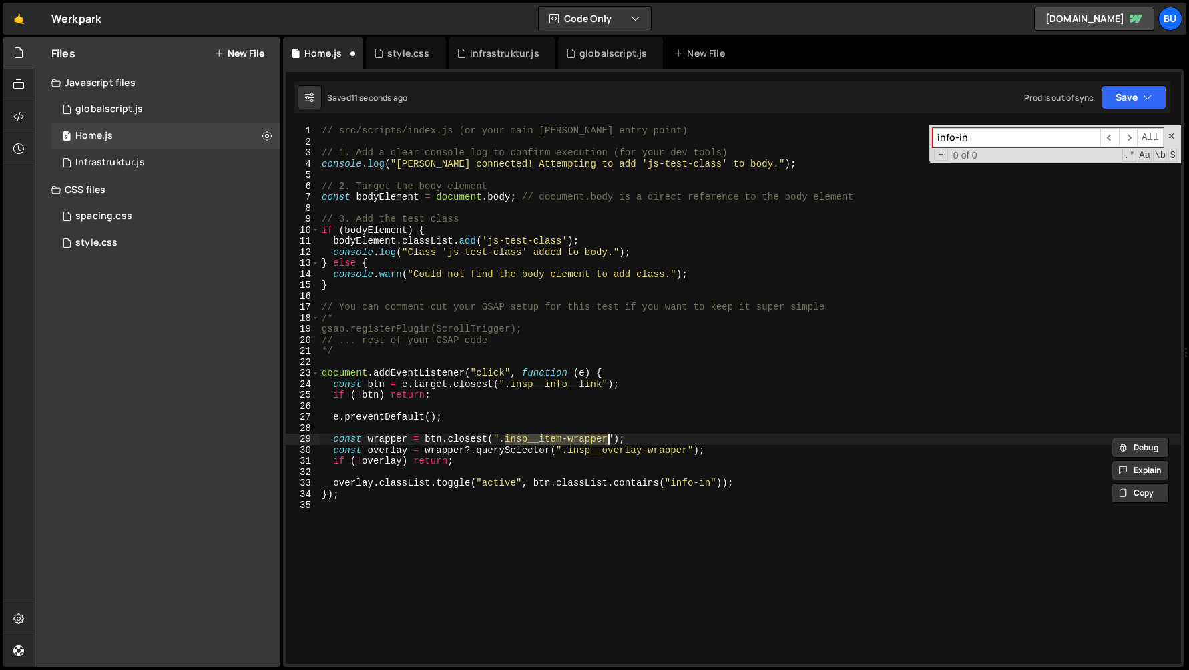
click at [577, 408] on div "// src/scripts/index.js (or your main Slater JS entry point) // 1. Add a clear …" at bounding box center [750, 405] width 862 height 561
drag, startPoint x: 609, startPoint y: 440, endPoint x: 506, endPoint y: 440, distance: 102.1
click at [506, 440] on div "// src/scripts/index.js (or your main Slater JS entry point) // 1. Add a clear …" at bounding box center [750, 405] width 862 height 561
paste textarea "utl__insp__img"
type textarea "const wrapper = btn.closest(".utl__insp__img-wrapper");"
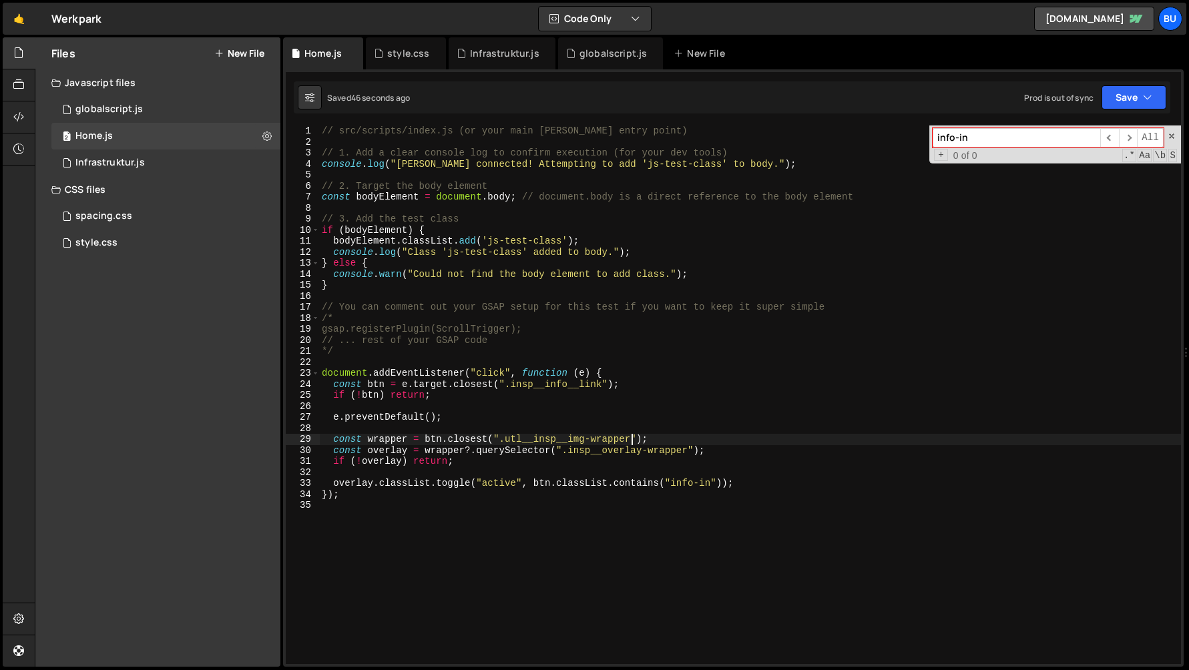
click at [447, 502] on div "// src/scripts/index.js (or your main Slater JS entry point) // 1. Add a clear …" at bounding box center [750, 405] width 862 height 561
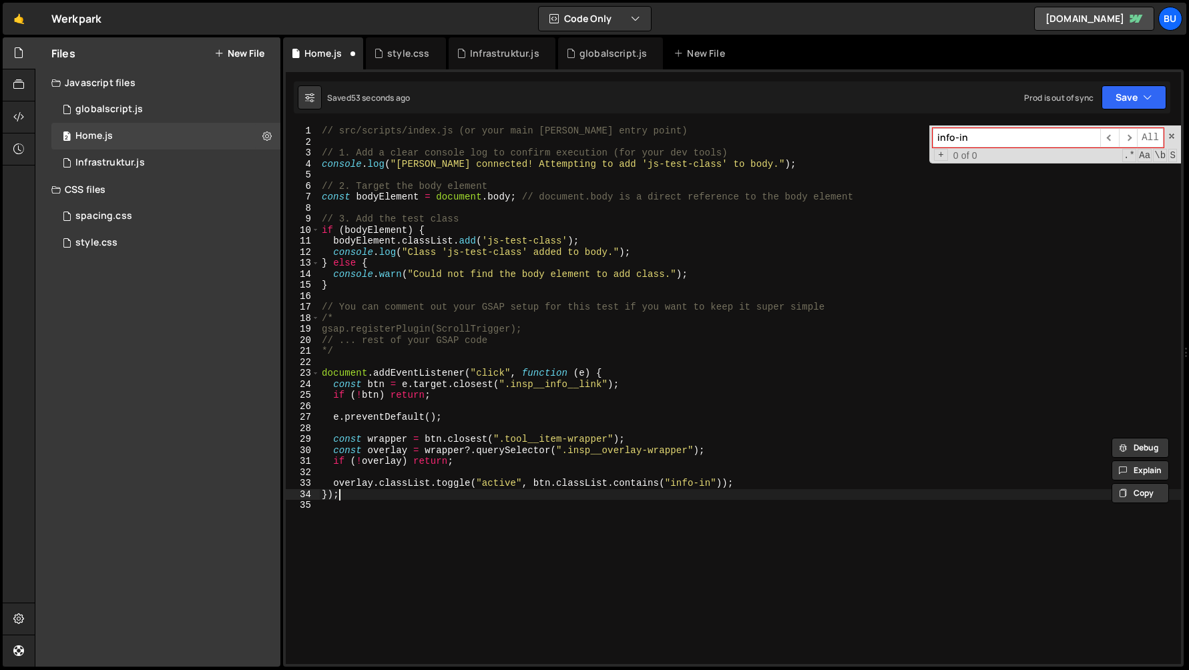
click at [519, 496] on div "// src/scripts/index.js (or your main Slater JS entry point) // 1. Add a clear …" at bounding box center [750, 405] width 862 height 561
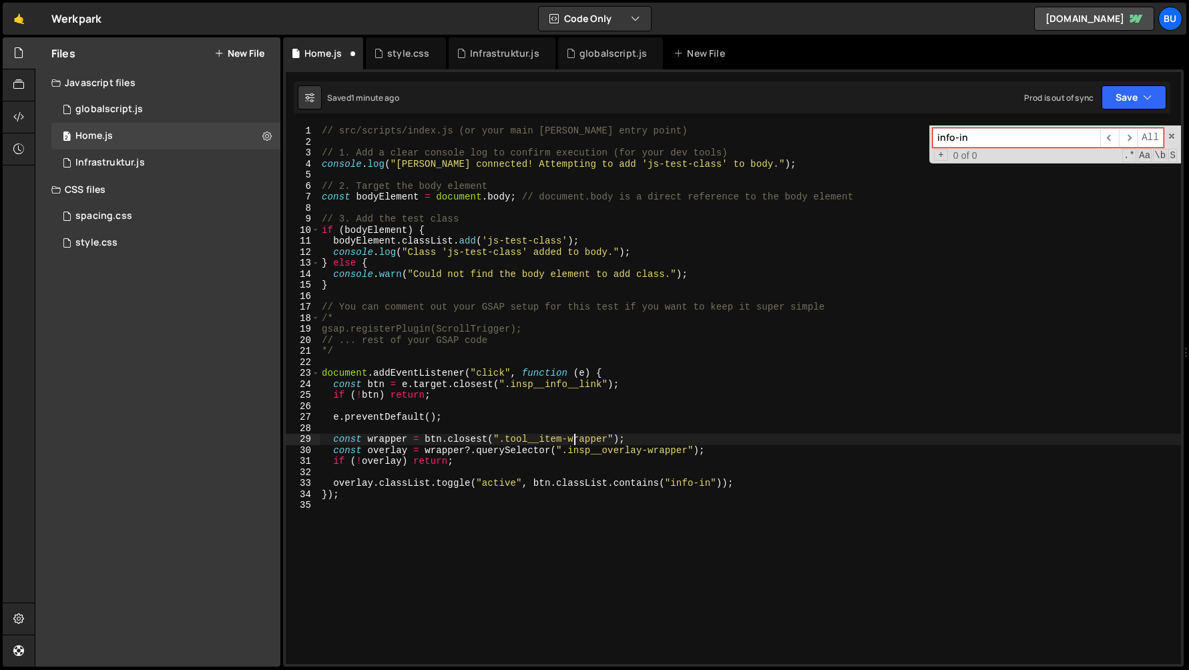
click at [576, 436] on div "// src/scripts/index.js (or your main Slater JS entry point) // 1. Add a clear …" at bounding box center [750, 405] width 862 height 561
paste textarea "utl__insp__img-wrapper"
type textarea "const wrapper = btn.closest(".utl__insp__img-wrapper");"
click at [400, 56] on div "style.css" at bounding box center [408, 53] width 42 height 13
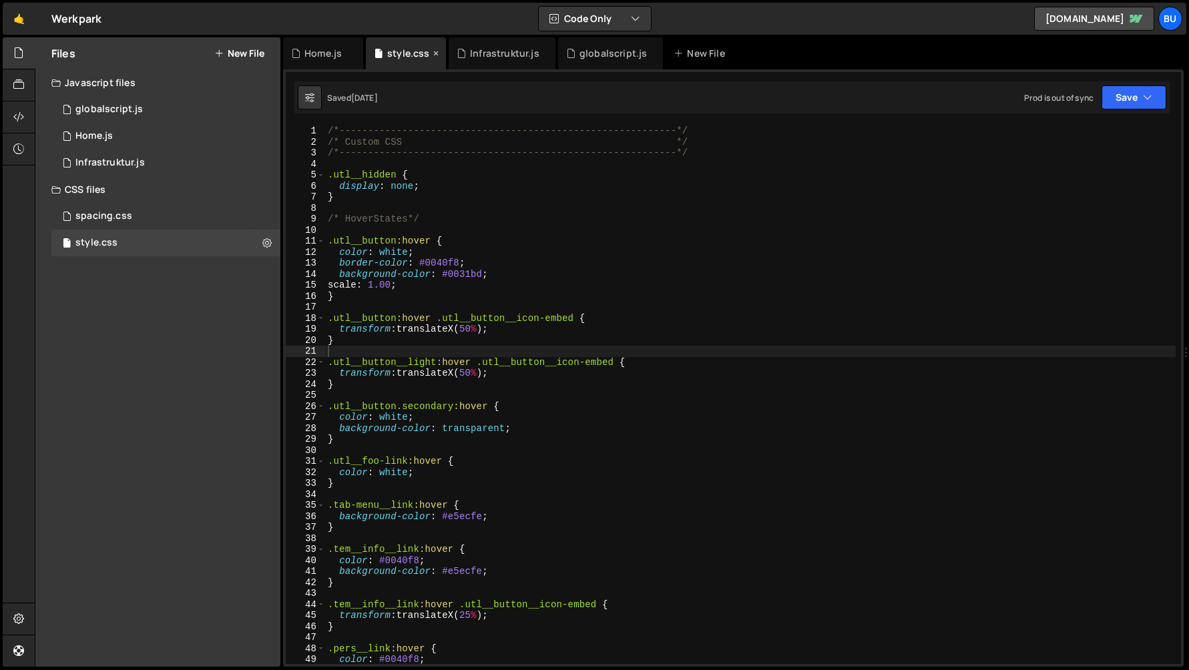
scroll to position [613, 0]
click at [121, 123] on div "2 Home.js 0" at bounding box center [165, 136] width 229 height 27
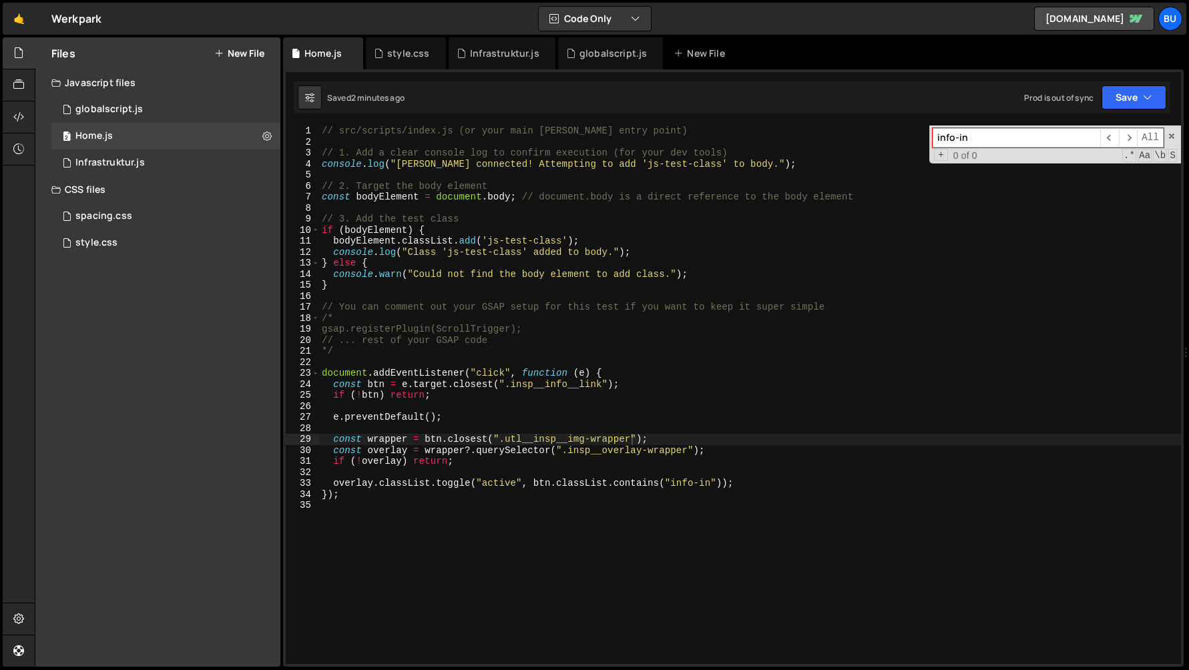
scroll to position [8699, 0]
click at [154, 235] on div "style.css 0" at bounding box center [165, 243] width 229 height 27
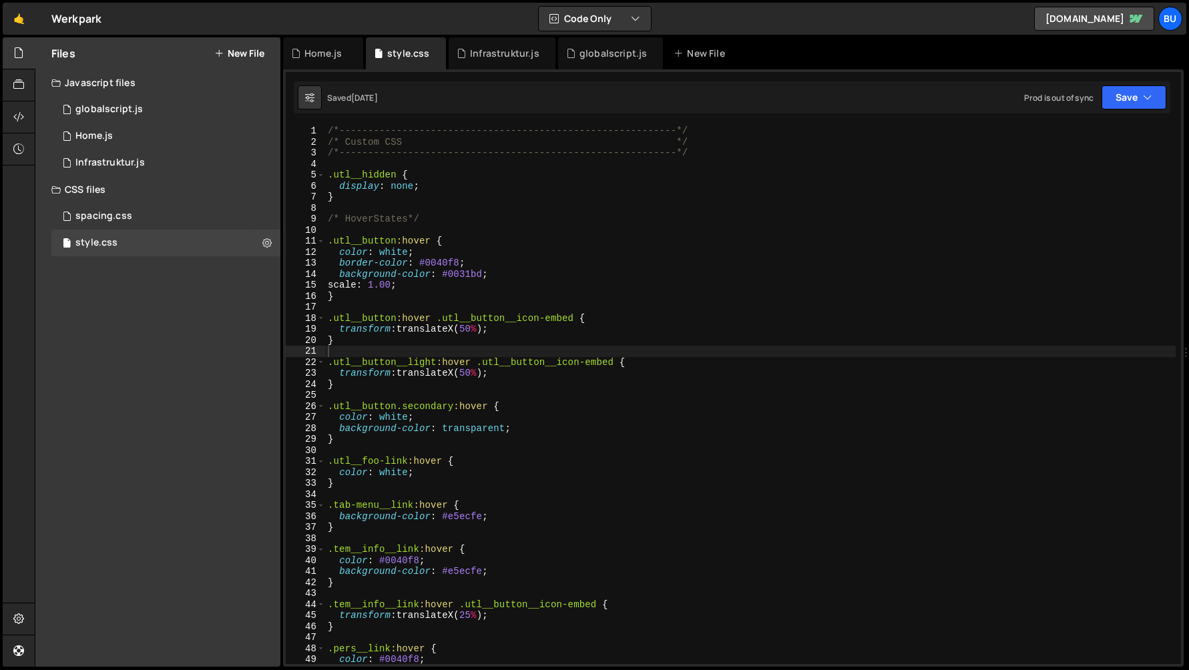
scroll to position [613, 0]
type textarea "transform: translateX(50%);"
click at [344, 376] on div "/*-----------------------------------------------------------*/ /* Custom CSS *…" at bounding box center [750, 405] width 850 height 561
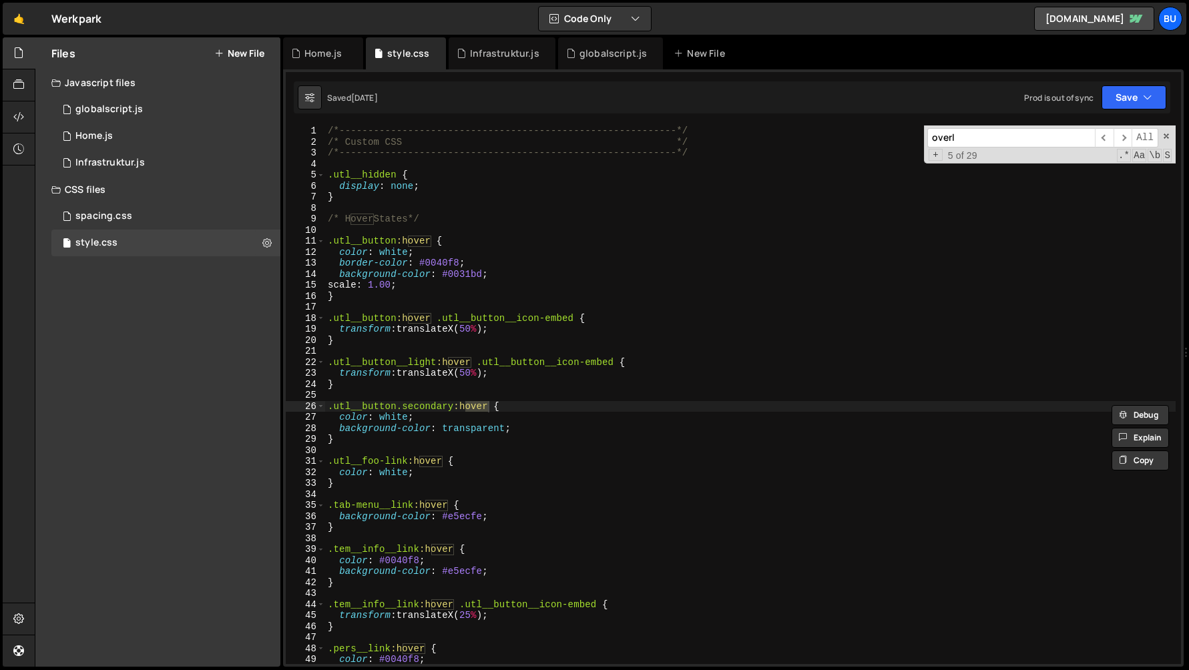
scroll to position [2583, 0]
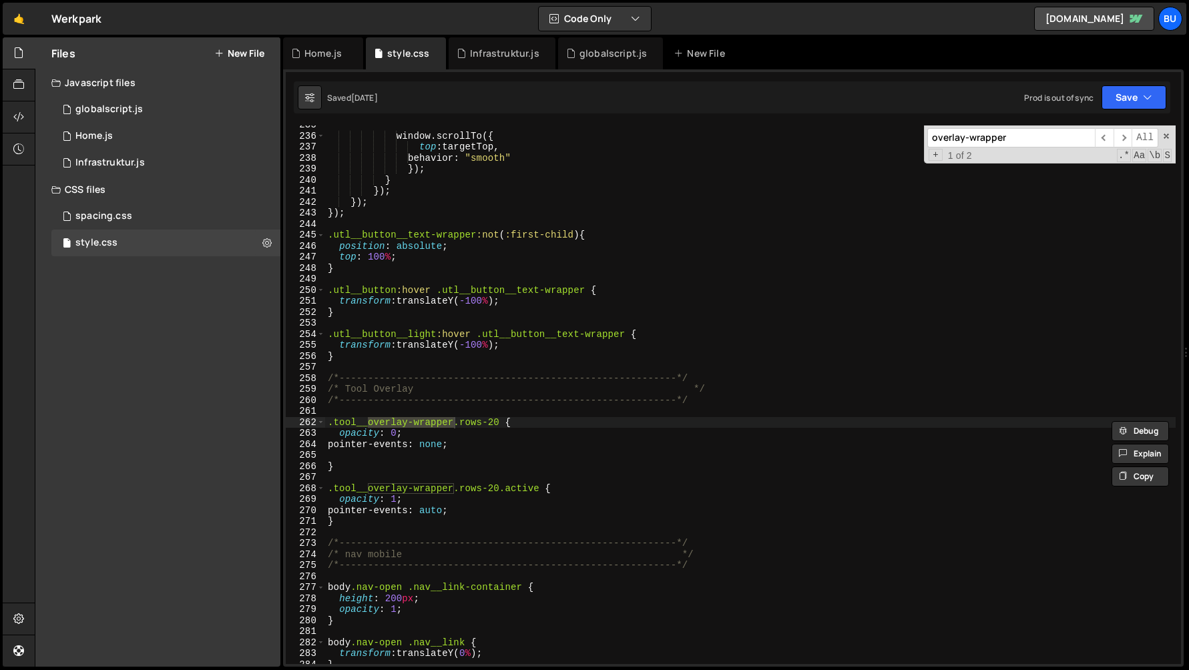
type input "overlay-wrapper"
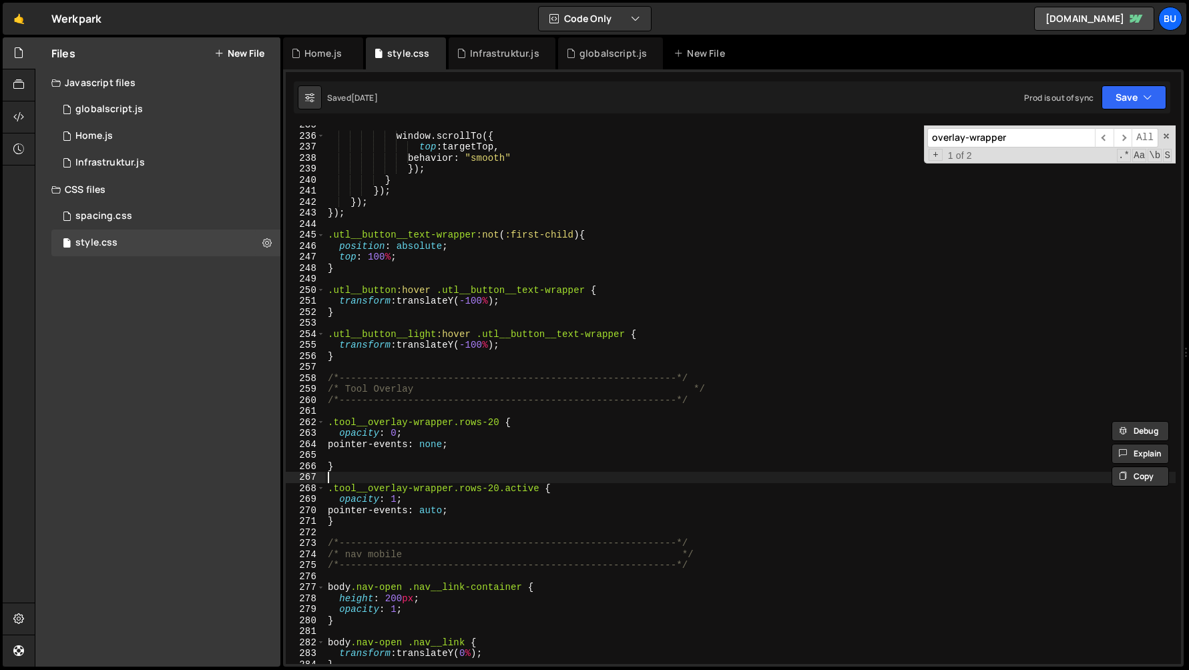
click at [450, 474] on div "window.scrollTo({ top : targetTop, behavior : " smooth " } ); } } ); } ); } ); …" at bounding box center [750, 399] width 850 height 561
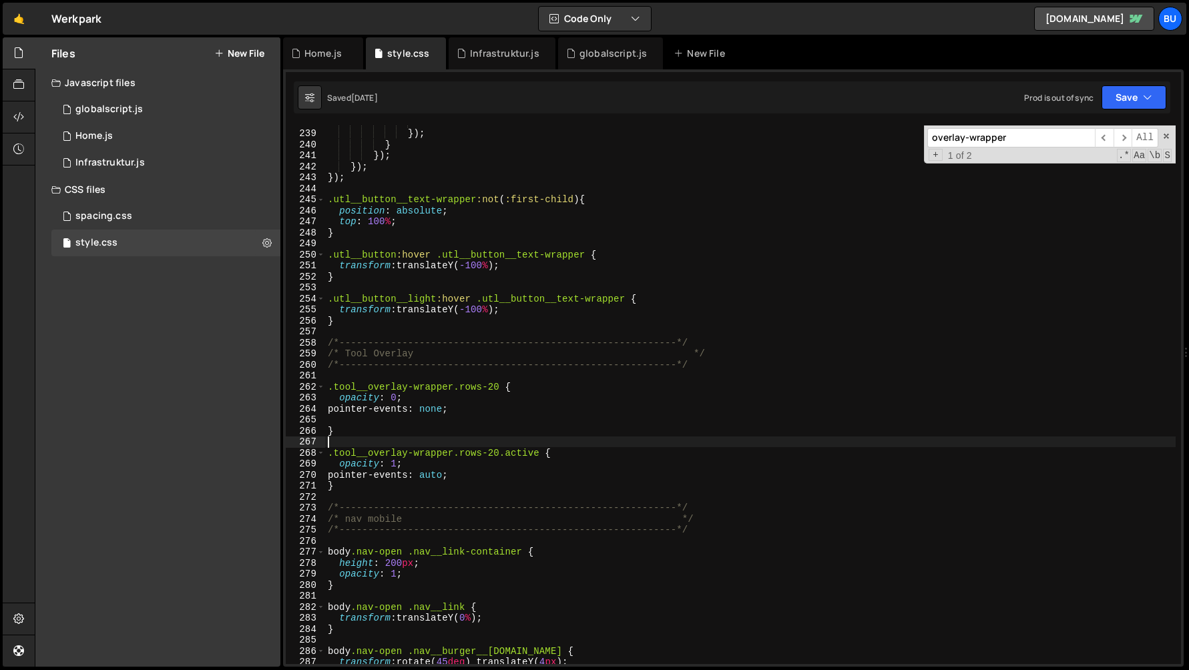
scroll to position [2627, 0]
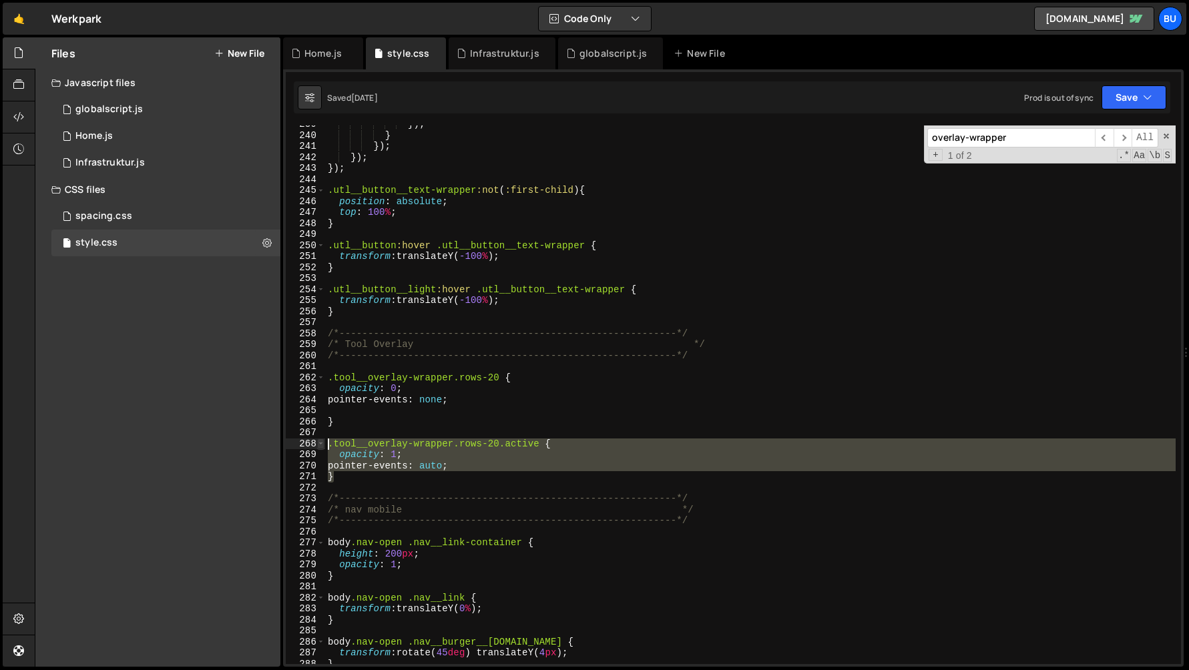
drag, startPoint x: 341, startPoint y: 477, endPoint x: 317, endPoint y: 442, distance: 42.2
click at [317, 442] on div "239 240 241 242 243 244 245 246 247 248 249 250 251 252 253 254 255 256 257 258…" at bounding box center [733, 394] width 895 height 539
type textarea ".tool__overlay-wrapper.rows-20.active { opacity: 1;"
click at [364, 490] on div "} ); } } ); } ); } ); .utl__button__text-wrapper :not ( :first-child ) { positi…" at bounding box center [750, 399] width 850 height 561
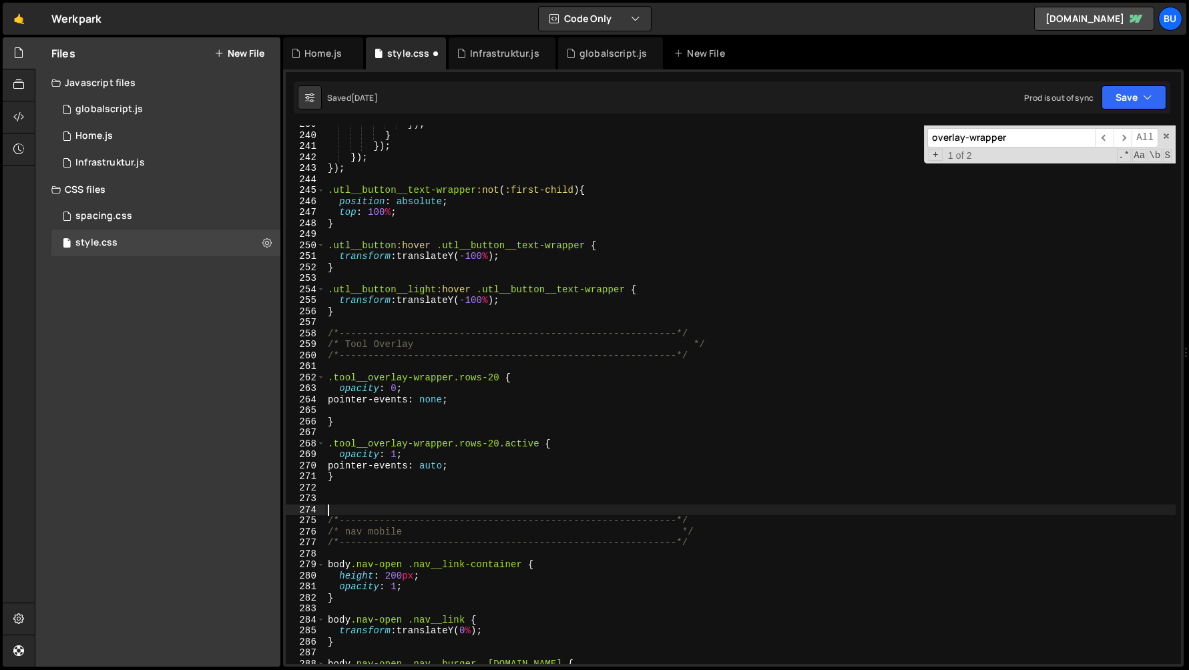
paste textarea "}"
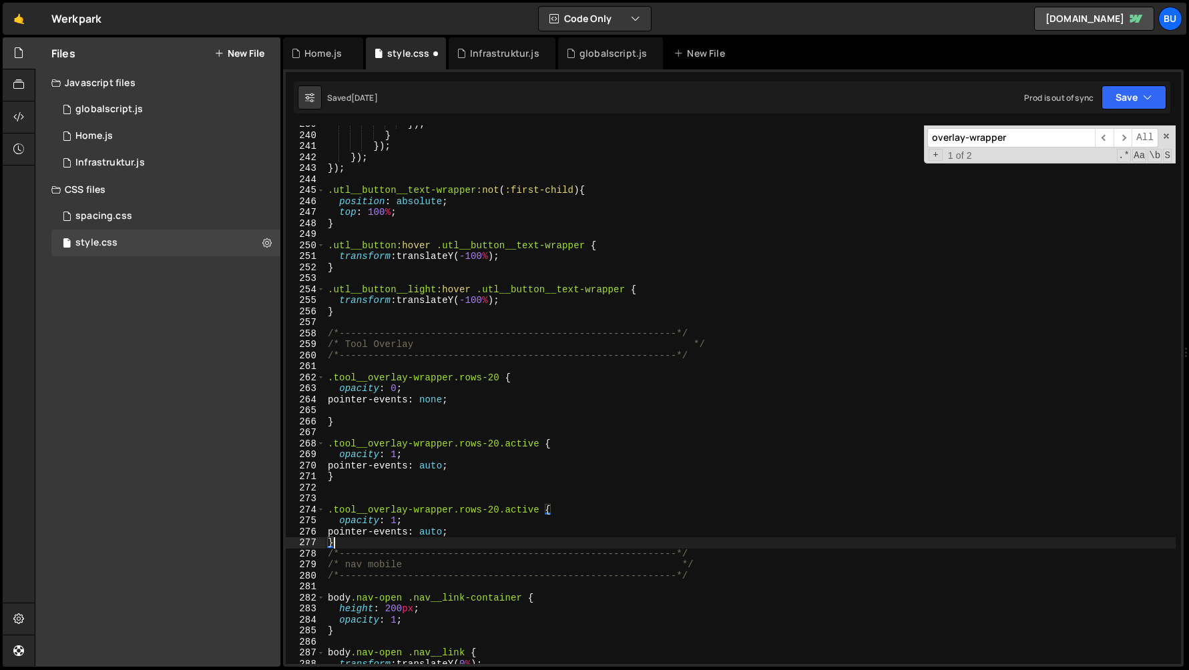
click at [356, 510] on div "} ); } } ); } ); } ); .utl__button__text-wrapper :not ( :first-child ) { positi…" at bounding box center [750, 399] width 850 height 561
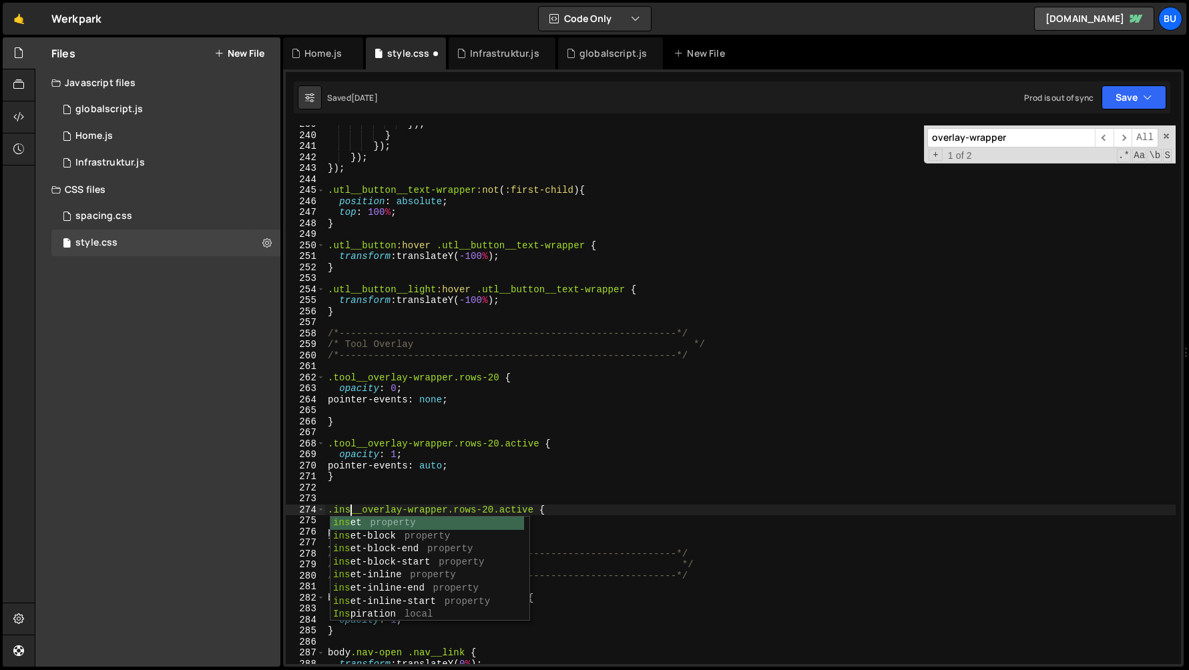
scroll to position [0, 1]
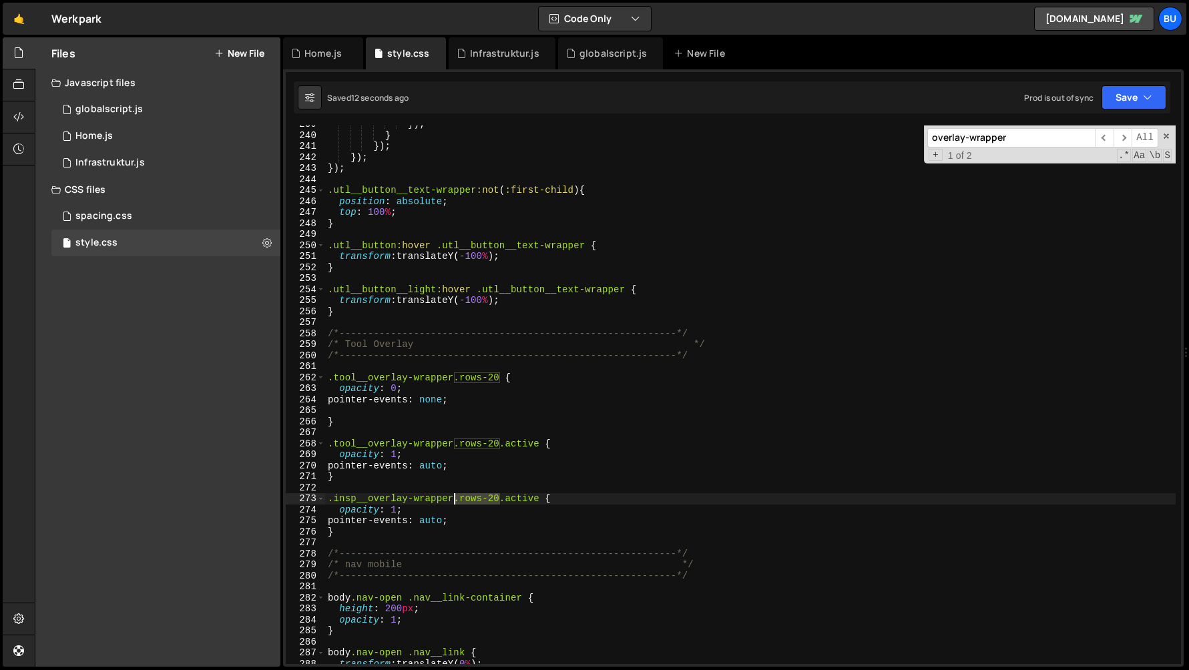
drag, startPoint x: 499, startPoint y: 499, endPoint x: 455, endPoint y: 497, distance: 44.1
click at [455, 497] on div "} ); } } ); } ); } ); .utl__button__text-wrapper :not ( :first-child ) { positi…" at bounding box center [750, 399] width 850 height 561
type textarea ".insp__overlay-wrapper.active {"
click at [320, 51] on div "Home.js" at bounding box center [322, 53] width 37 height 13
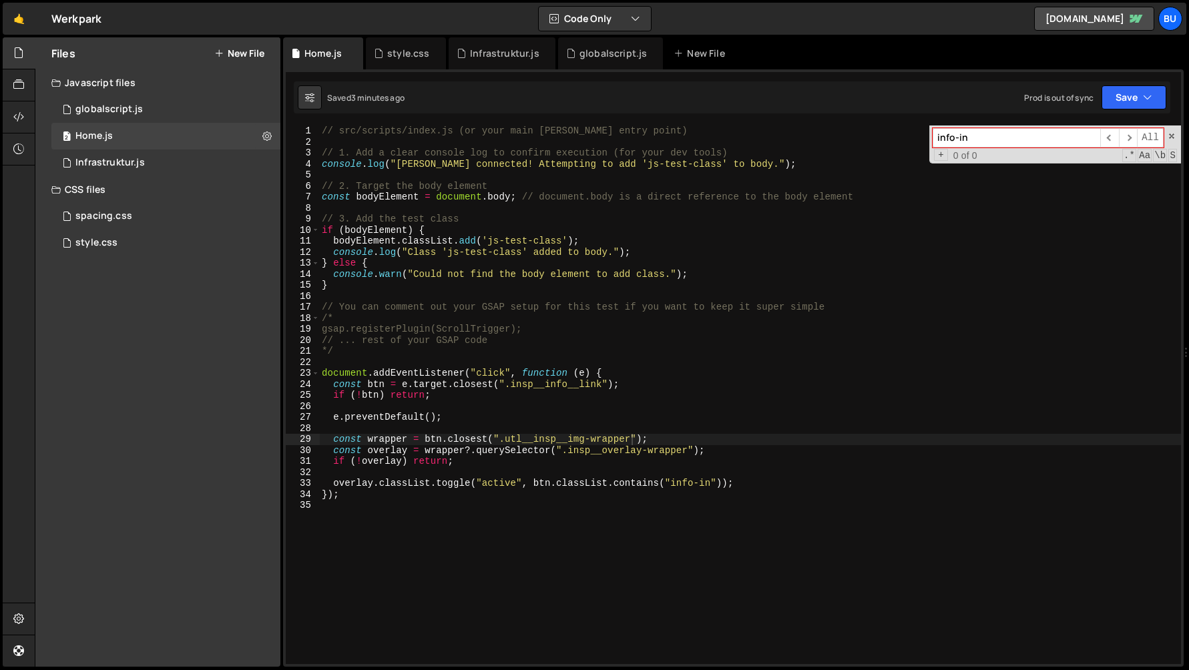
scroll to position [8699, 0]
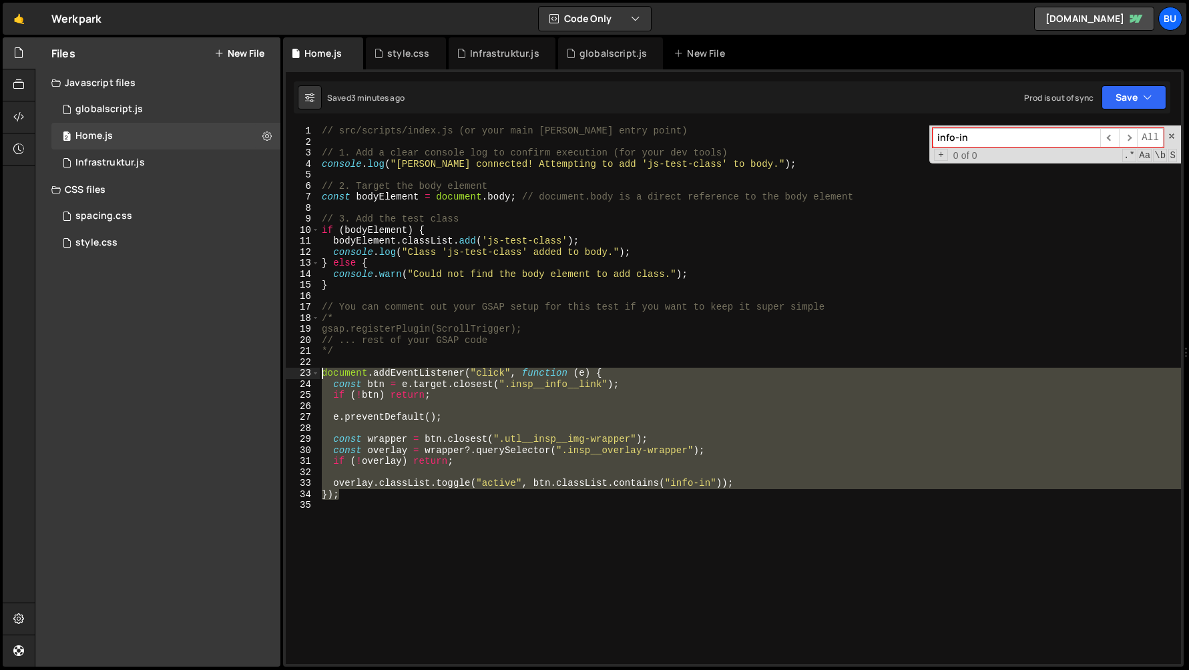
drag, startPoint x: 344, startPoint y: 495, endPoint x: 308, endPoint y: 374, distance: 126.7
click at [308, 374] on div "}); 1 2 3 4 5 6 7 8 9 10 11 12 13 14 15 16 17 18 19 20 21 22 23 24 25 26 27 28 …" at bounding box center [733, 394] width 895 height 539
paste textarea "}"
type textarea "});"
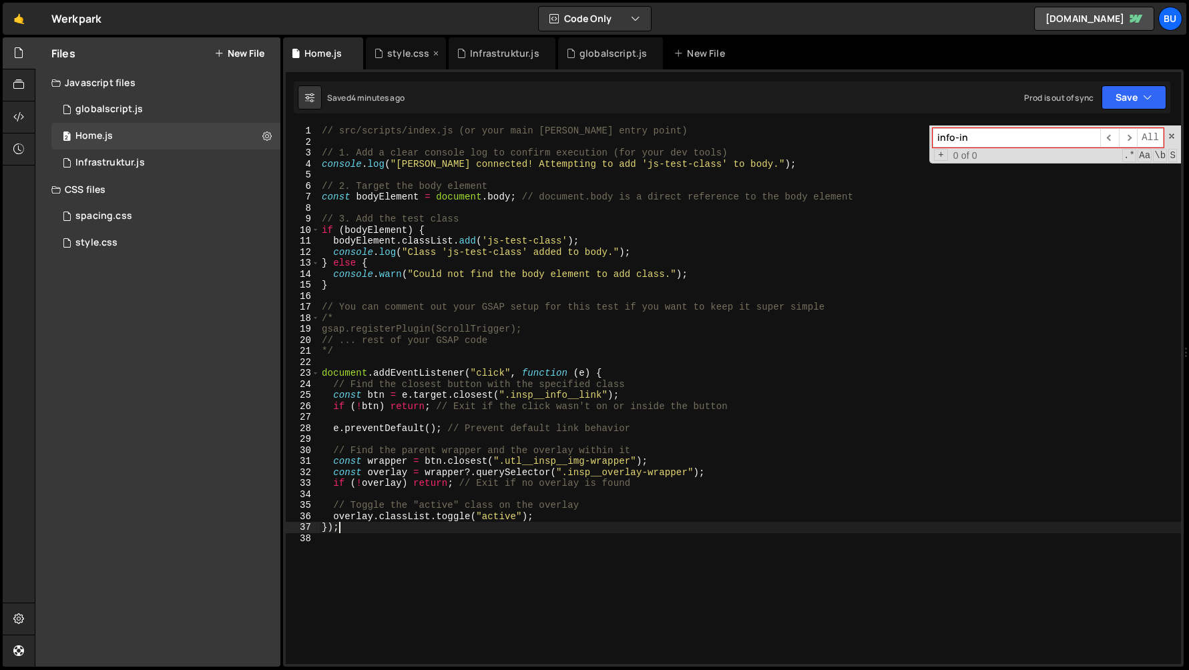
click at [386, 46] on div "style.css" at bounding box center [406, 53] width 80 height 32
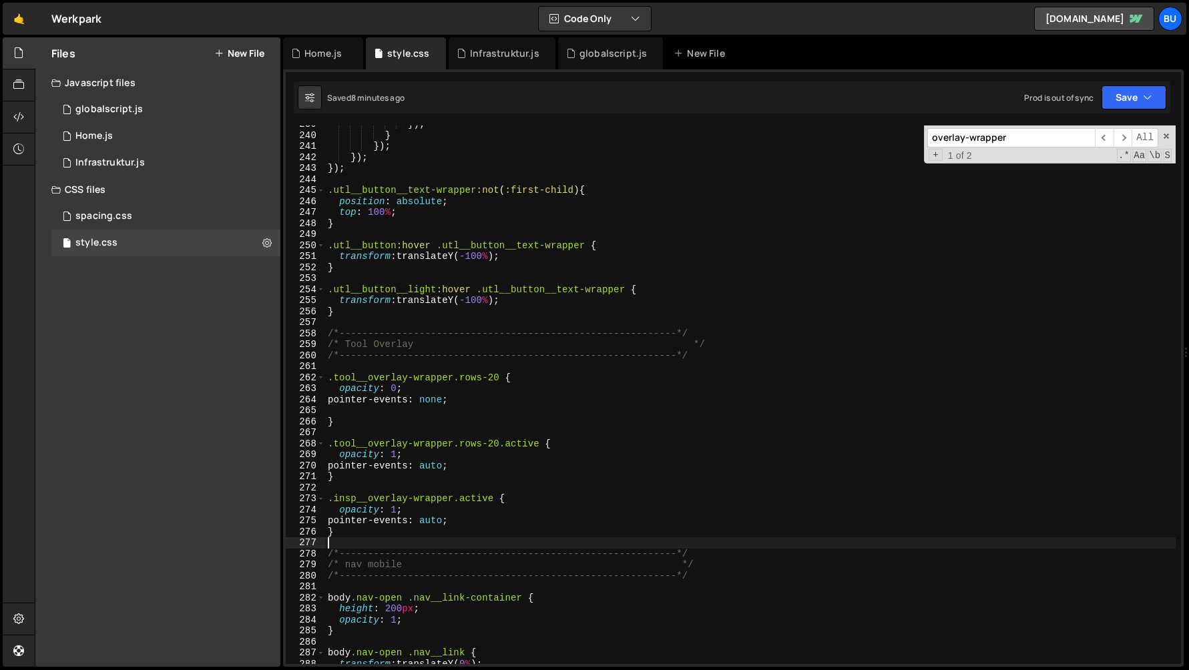
scroll to position [0, 0]
click at [390, 539] on div "} ); } } ); } ); } ); .utl__button__text-wrapper :not ( :first-child ) { positi…" at bounding box center [750, 399] width 850 height 561
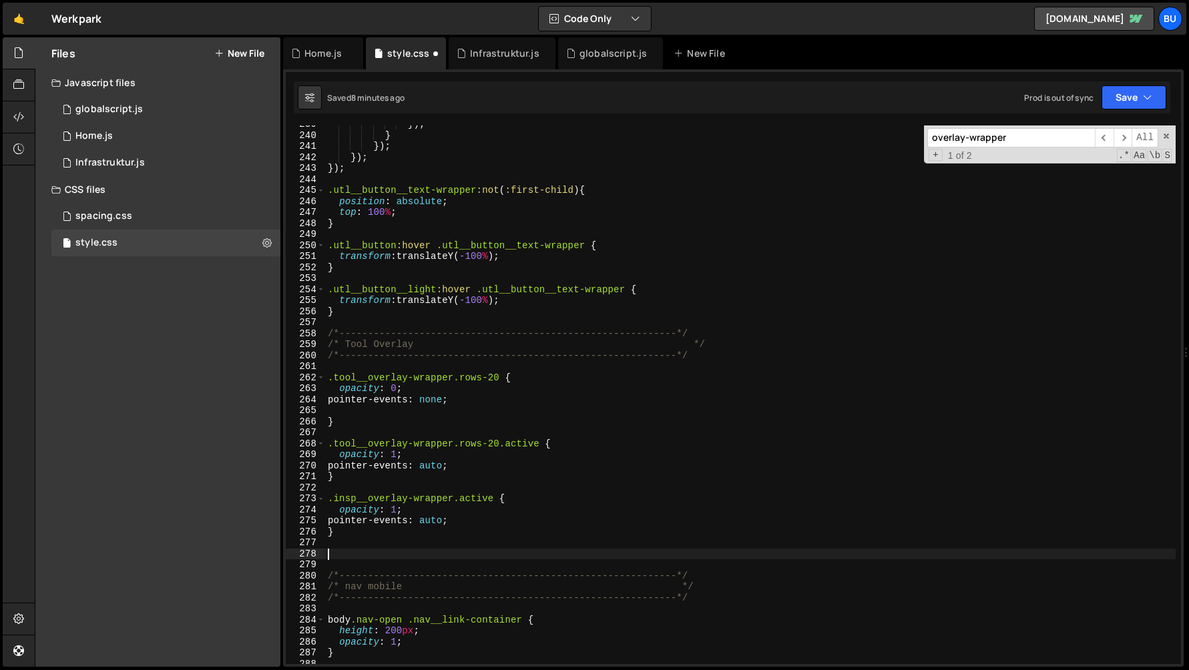
paste textarea "}"
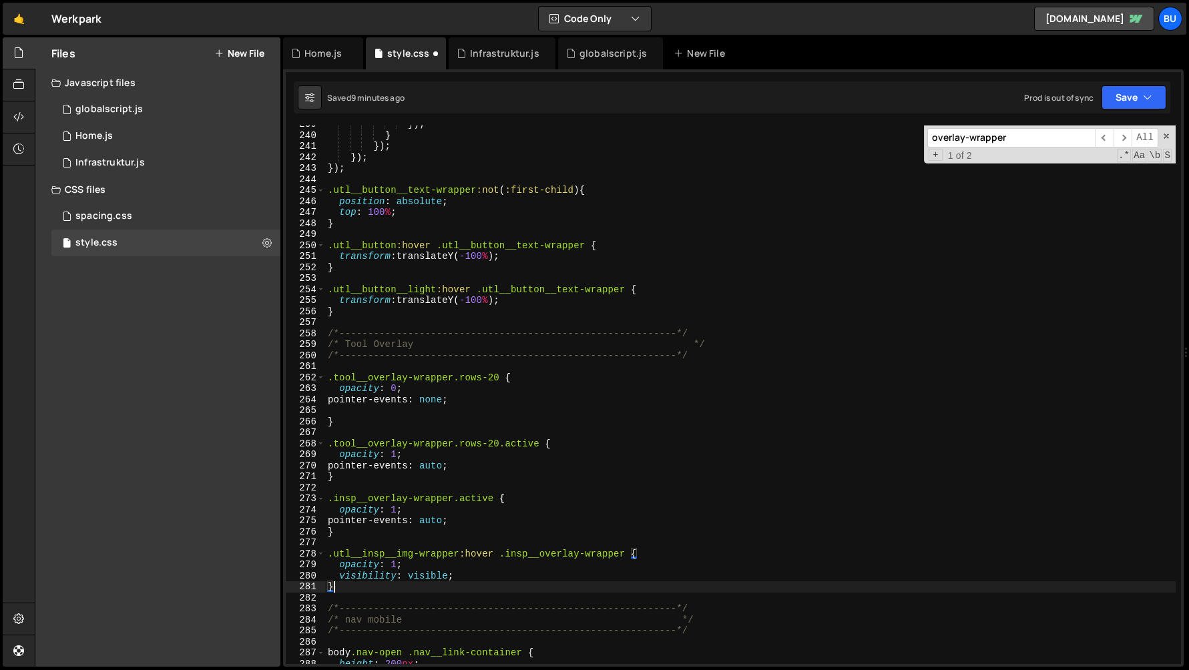
click at [454, 343] on div "} ); } } ); } ); } ); .utl__button__text-wrapper :not ( :first-child ) { positi…" at bounding box center [750, 399] width 850 height 561
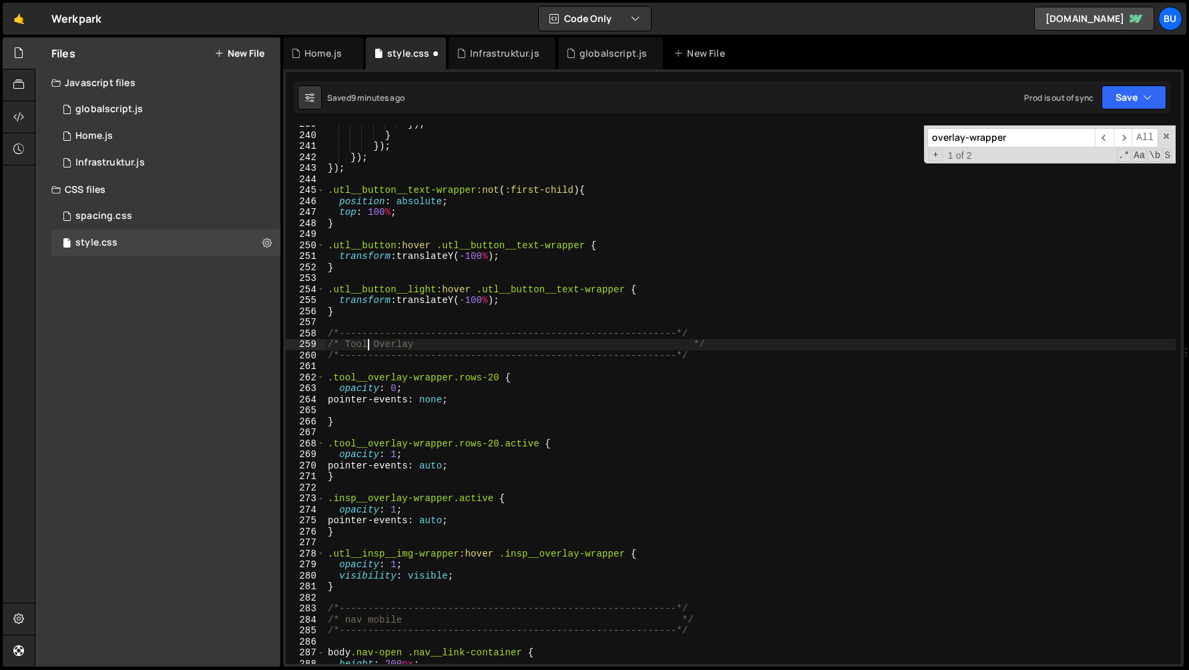
click at [370, 343] on div "} ); } } ); } ); } ); .utl__button__text-wrapper :not ( :first-child ) { positi…" at bounding box center [750, 399] width 850 height 561
type textarea "/* Tool and Inspo Overlay */"
click at [413, 593] on div "} ); } } ); } ); } ); .utl__button__text-wrapper :not ( :first-child ) { positi…" at bounding box center [750, 399] width 850 height 561
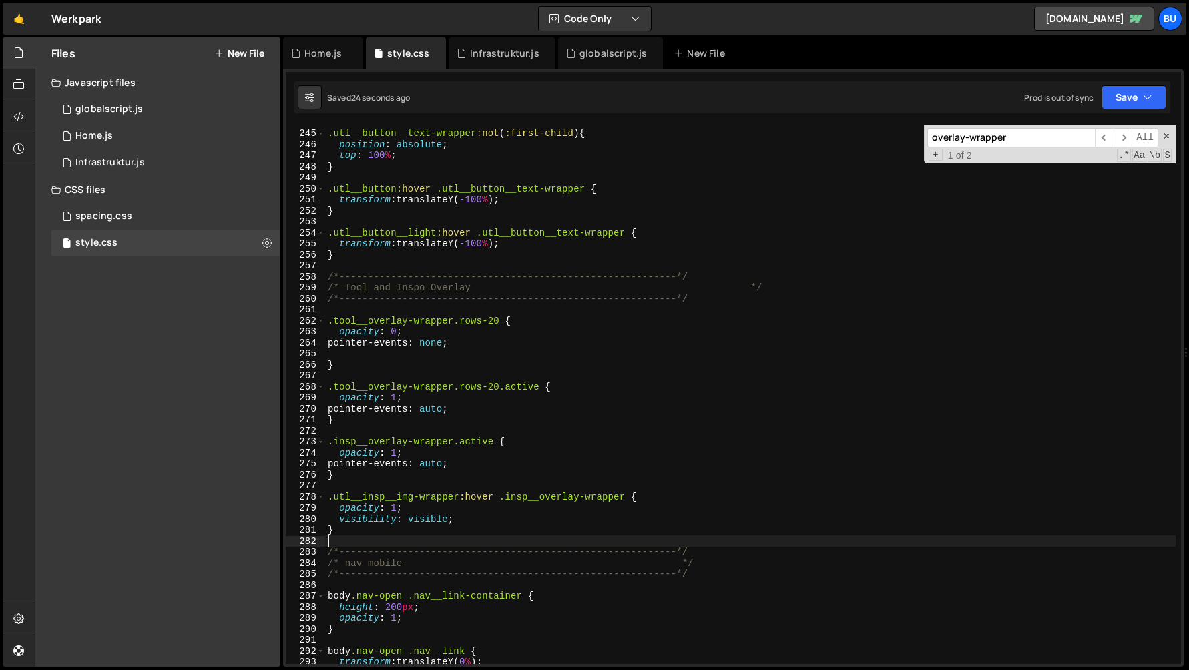
scroll to position [2685, 0]
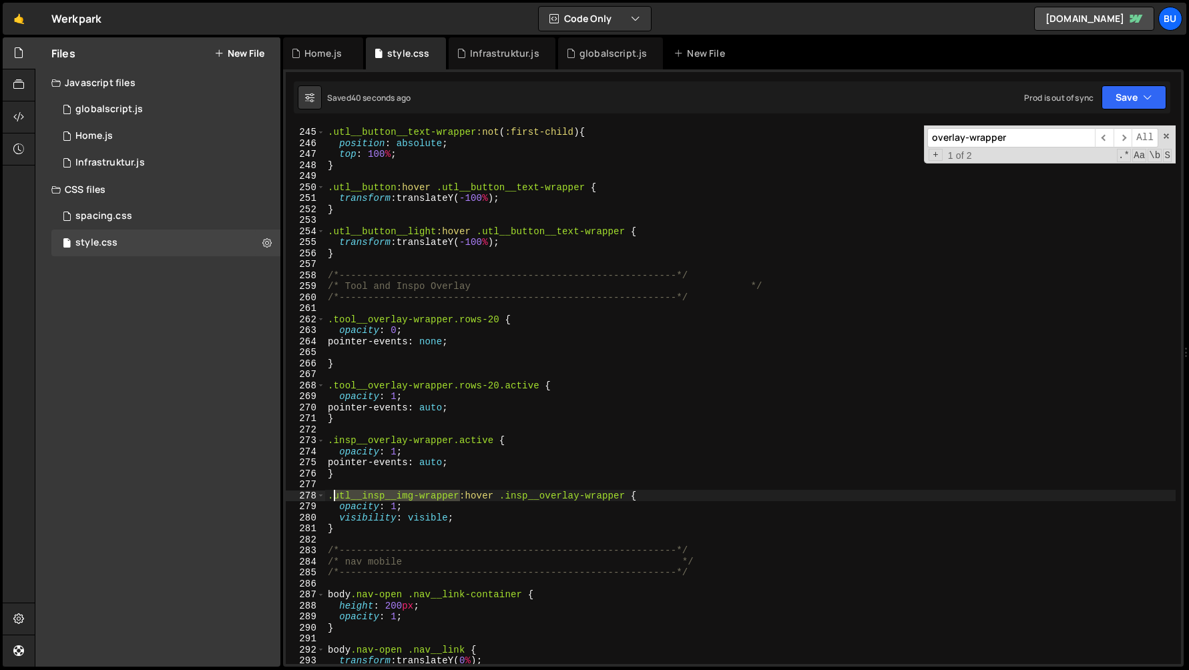
drag, startPoint x: 459, startPoint y: 494, endPoint x: 335, endPoint y: 493, distance: 124.1
click at [335, 493] on div ".utl__button__text-wrapper :not ( :first-child ) { position : absolute ; top : …" at bounding box center [750, 395] width 850 height 561
paste textarea "insp__info__link"
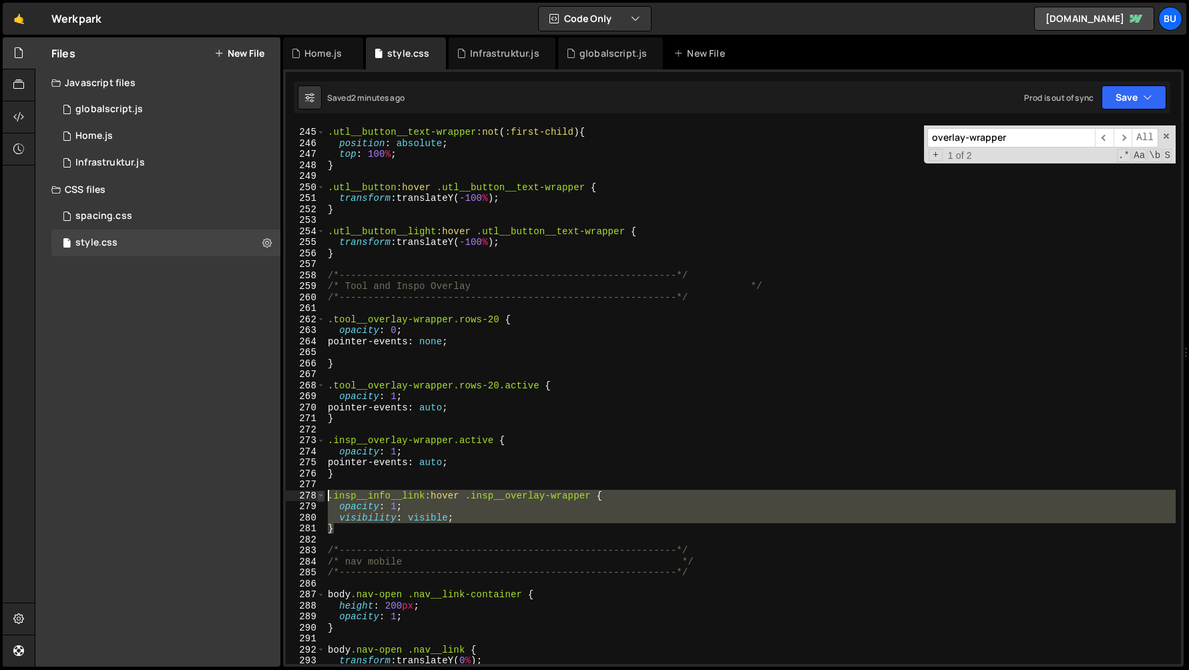
drag, startPoint x: 340, startPoint y: 530, endPoint x: 322, endPoint y: 496, distance: 37.9
click at [322, 496] on div ".insp__info__link:hover .insp__overlay-wrapper { 244 245 246 247 248 249 250 25…" at bounding box center [733, 394] width 895 height 539
paste textarea "}"
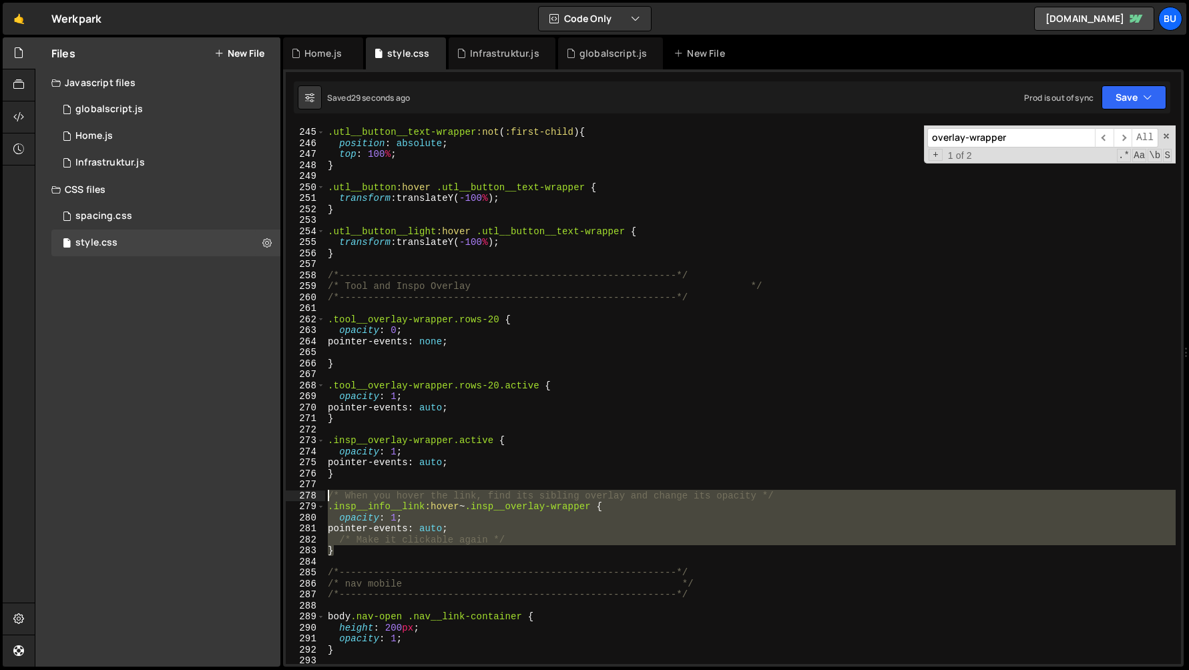
drag, startPoint x: 344, startPoint y: 553, endPoint x: 304, endPoint y: 494, distance: 70.5
click at [304, 494] on div "/* Make it clickable again */ 244 245 246 247 248 249 250 251 252 253 254 255 2…" at bounding box center [733, 394] width 895 height 539
type textarea "/* When you hover the link, find its sibling overlay and change its opacity */ …"
click at [589, 55] on div "globalscript.js" at bounding box center [612, 53] width 67 height 13
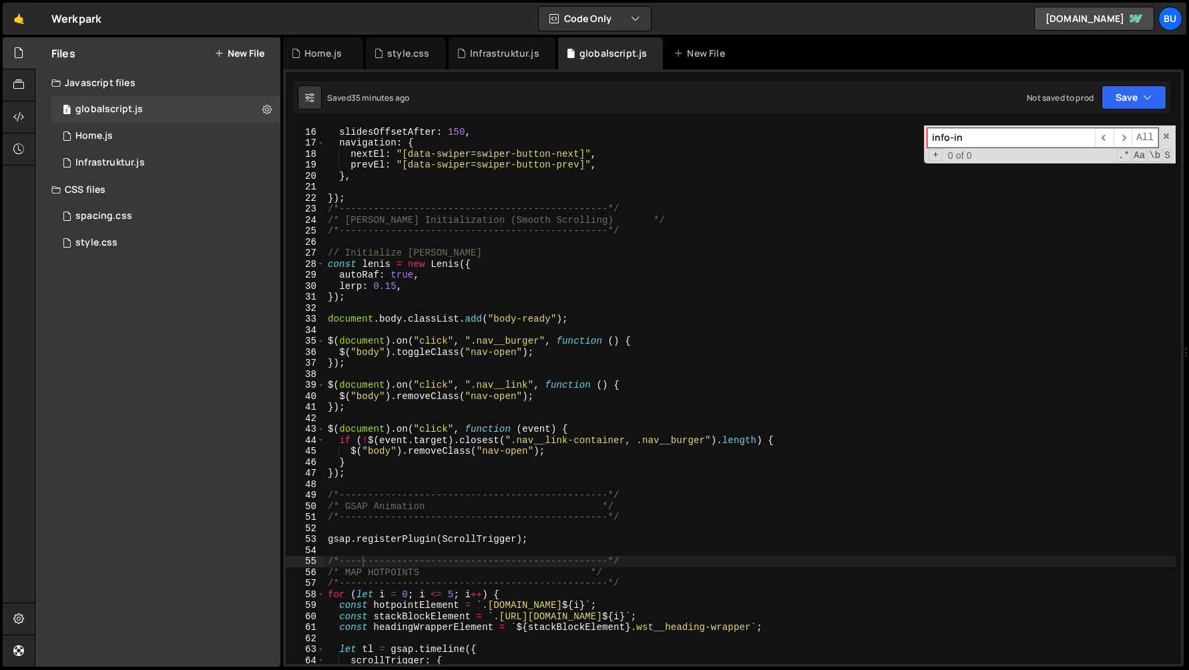
scroll to position [0, 0]
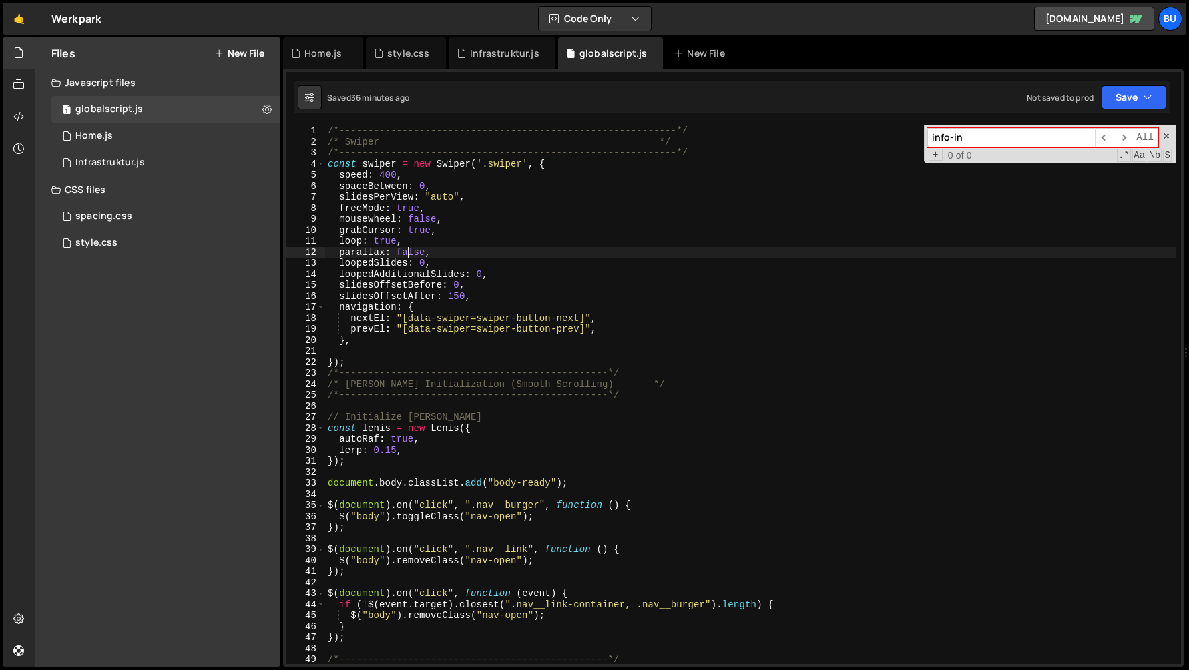
click at [407, 254] on div "/*-----------------------------------------------------------*/ /* Swiper */ /*…" at bounding box center [750, 405] width 850 height 561
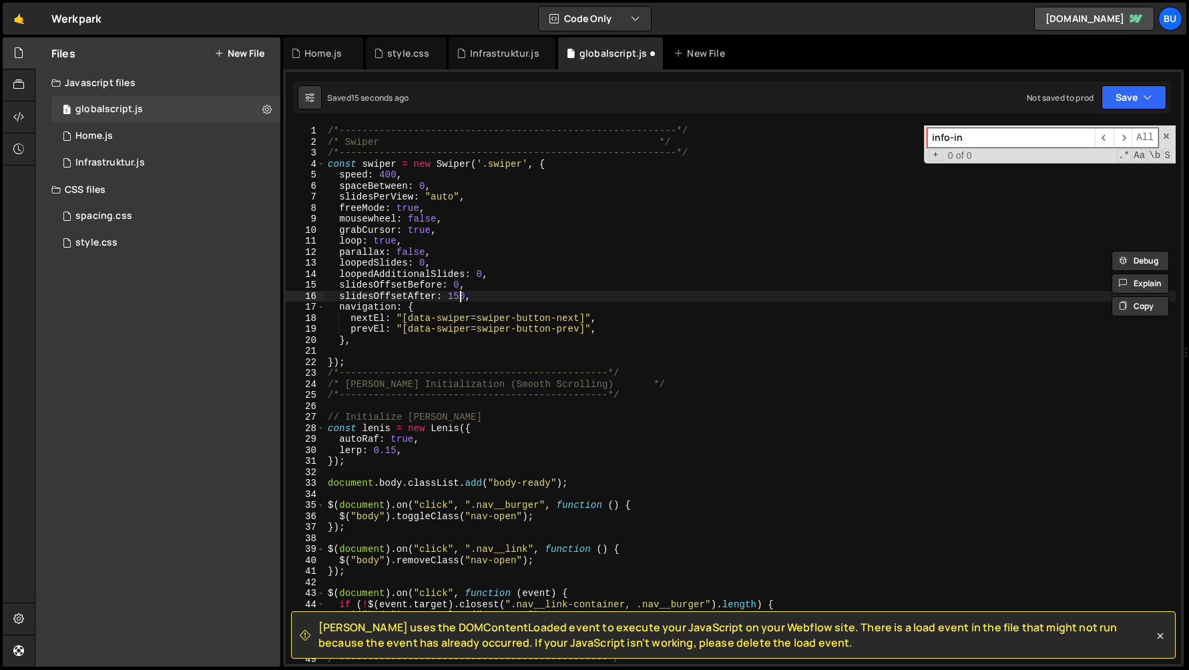
click at [460, 298] on div "/*-----------------------------------------------------------*/ /* Swiper */ /*…" at bounding box center [750, 405] width 850 height 561
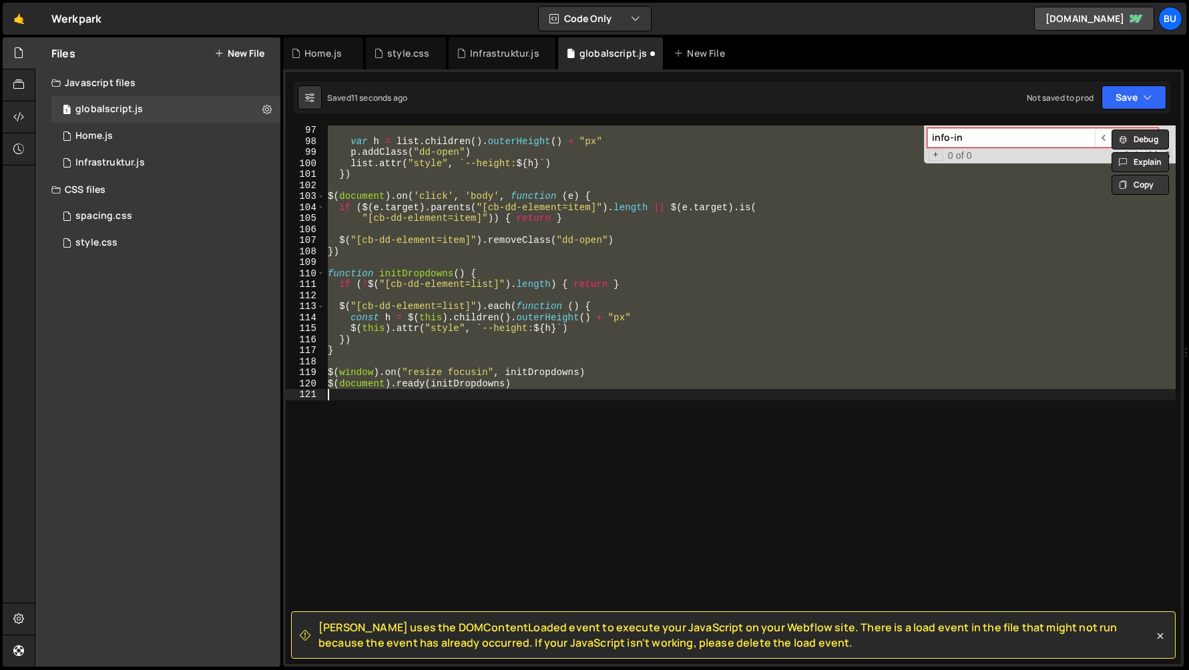
type textarea "slidesOffsetAfter: 150,"
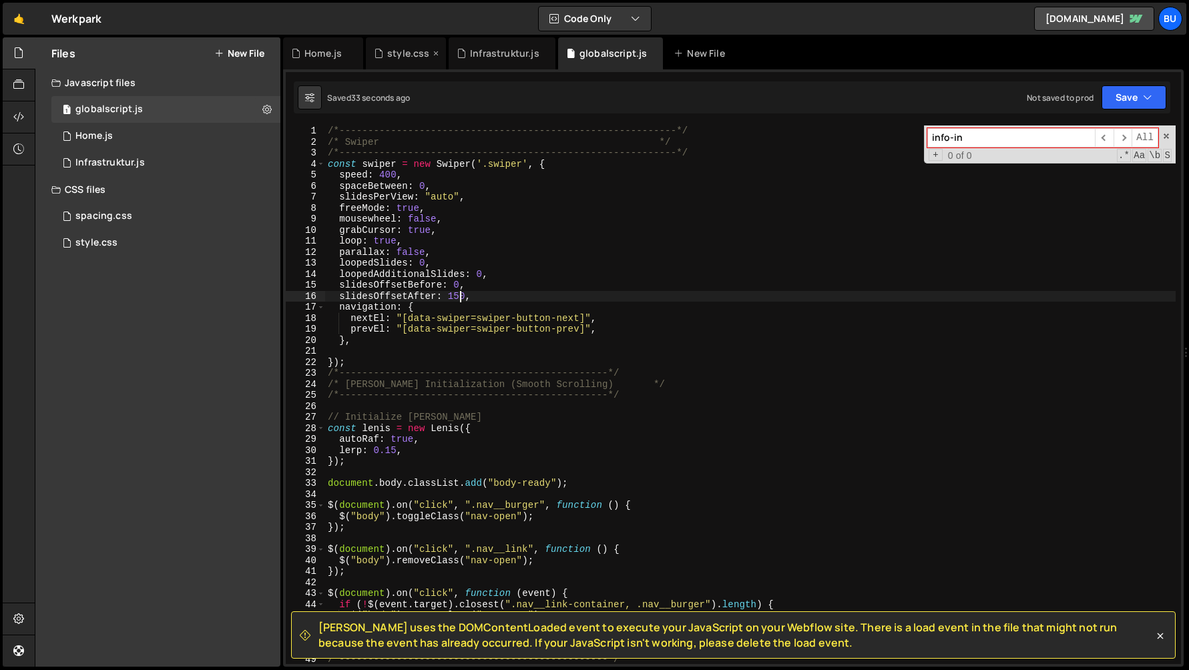
click at [402, 53] on div "style.css" at bounding box center [408, 53] width 42 height 13
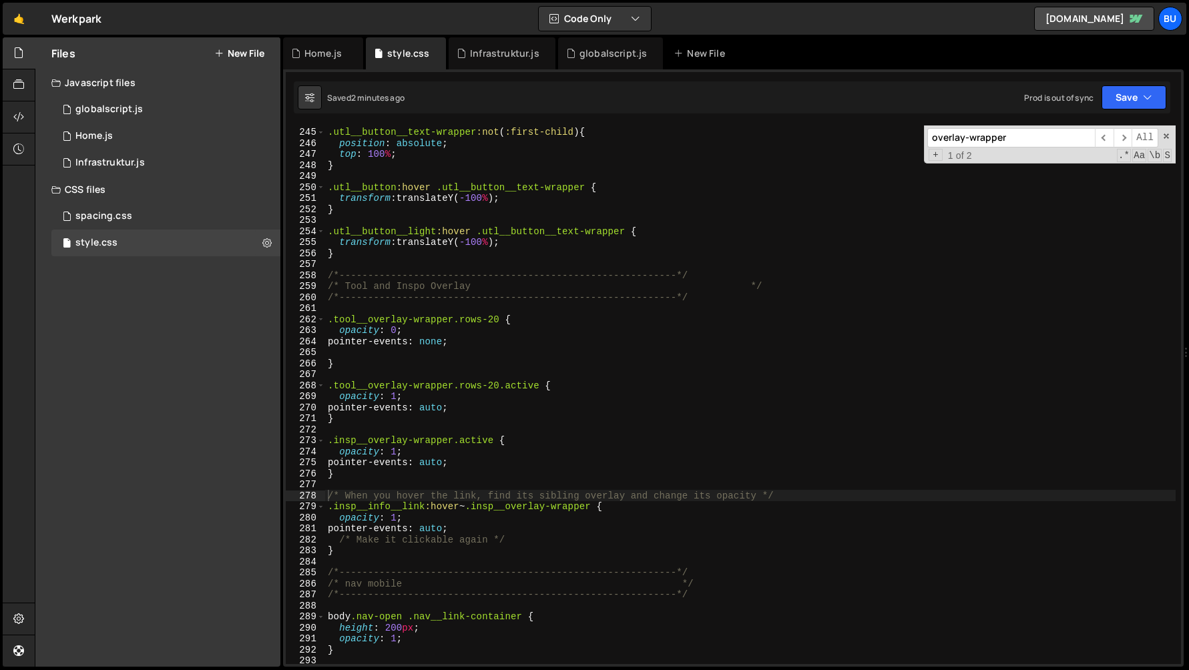
scroll to position [613, 0]
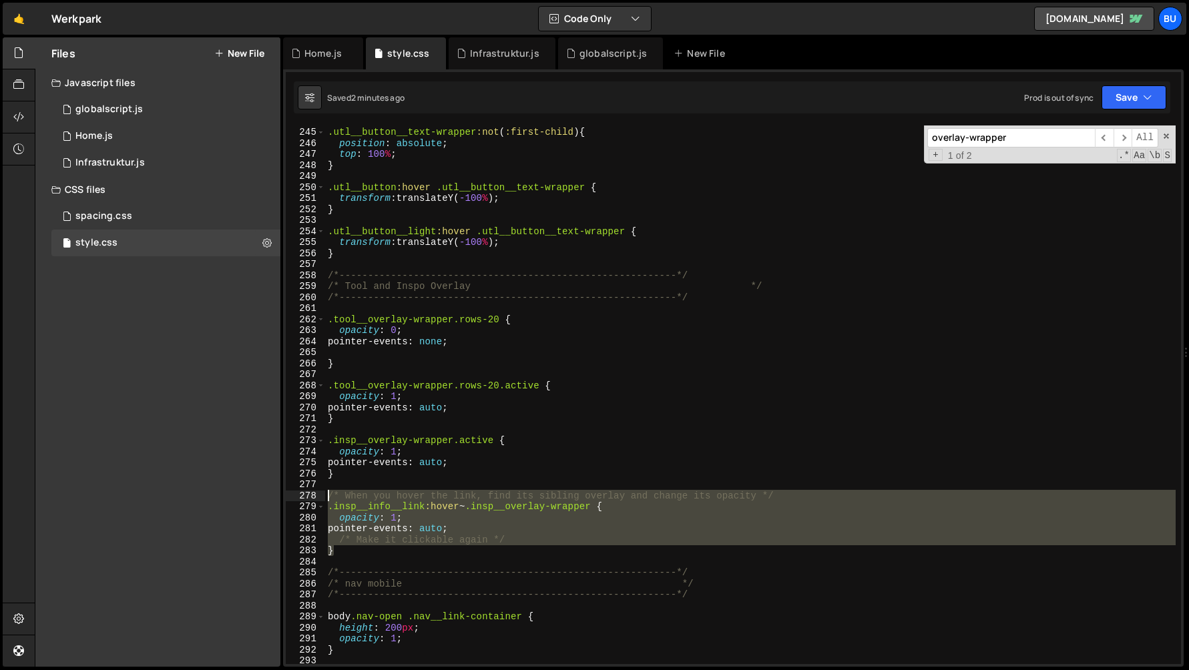
drag, startPoint x: 335, startPoint y: 553, endPoint x: 310, endPoint y: 493, distance: 65.2
click at [310, 493] on div "} 244 245 246 247 248 249 250 251 252 253 254 255 256 257 258 259 260 261 262 2…" at bounding box center [733, 394] width 895 height 539
click at [355, 496] on div ".utl__button__text-wrapper :not ( :first-child ) { position : absolute ; top : …" at bounding box center [750, 394] width 850 height 539
type textarea "/* When you hover the link, find its sibling overlay and change its opacity */"
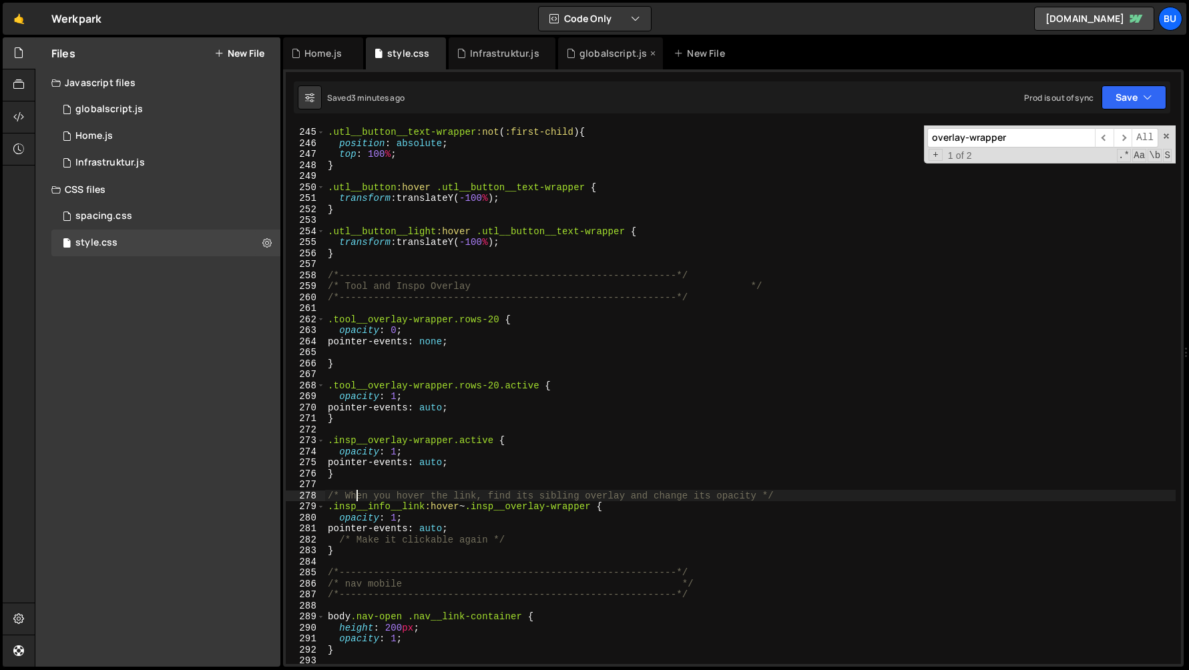
click at [593, 51] on div "globalscript.js" at bounding box center [612, 53] width 67 height 13
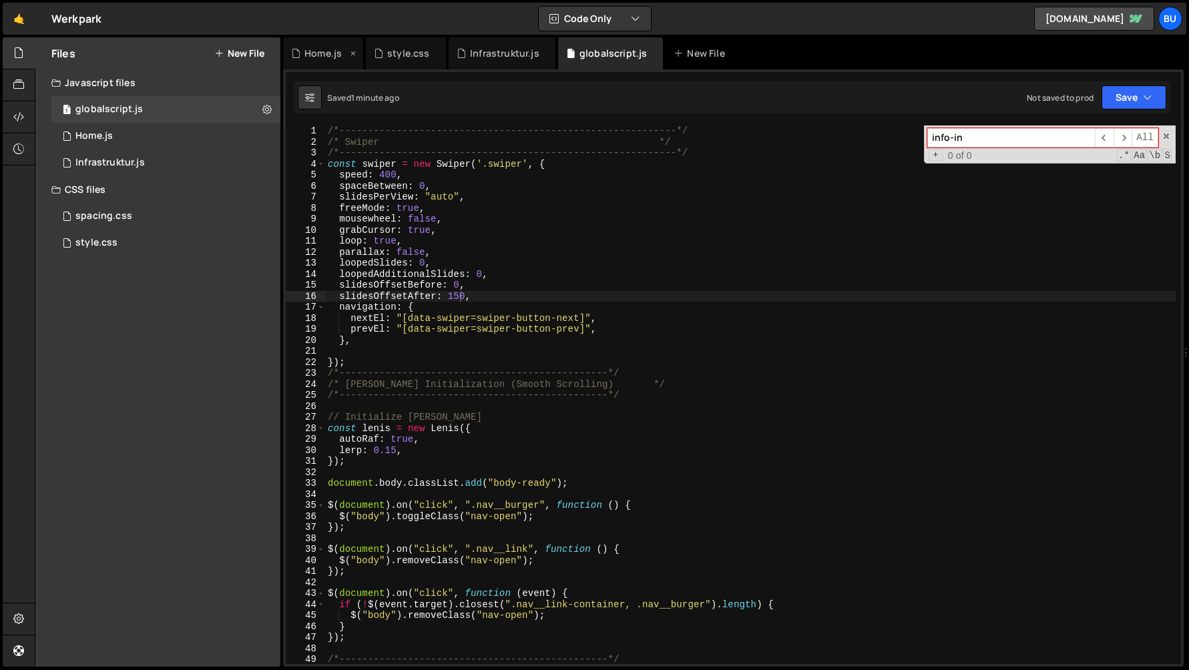
scroll to position [14523, 0]
click at [320, 49] on div "Home.js" at bounding box center [322, 53] width 37 height 13
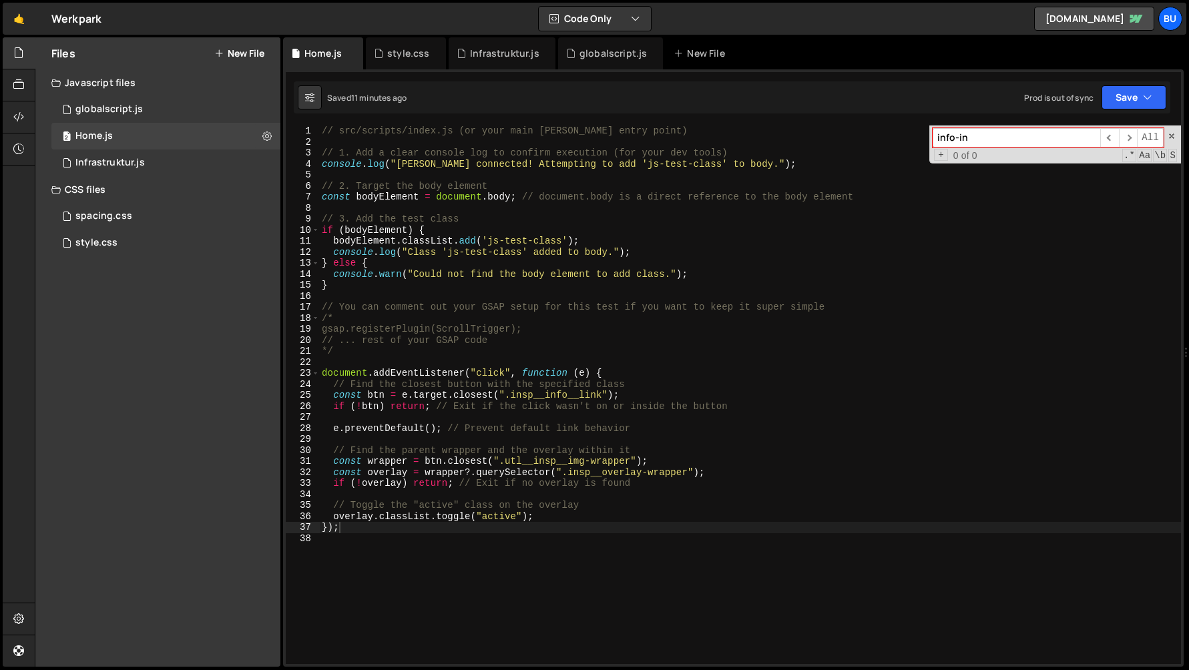
scroll to position [8699, 0]
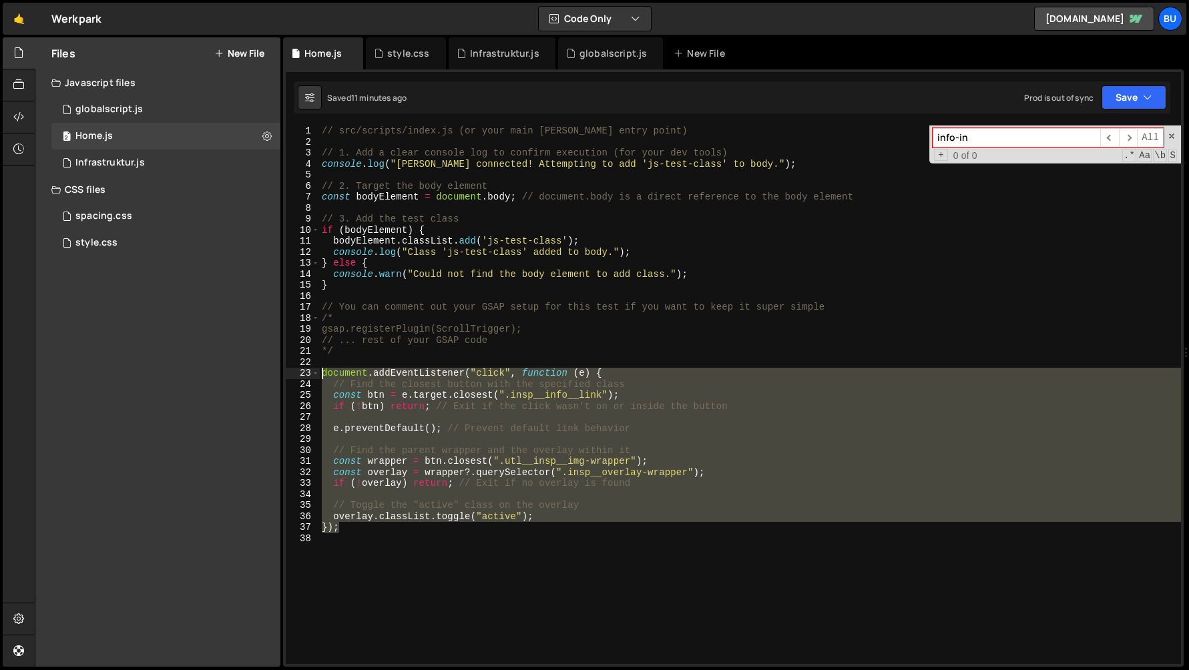
drag, startPoint x: 345, startPoint y: 527, endPoint x: 288, endPoint y: 373, distance: 164.5
click at [288, 373] on div "}); 1 2 3 4 5 6 7 8 9 10 11 12 13 14 15 16 17 18 19 20 21 22 23 24 25 26 27 28 …" at bounding box center [733, 394] width 895 height 539
paste textarea "});"
type textarea "});"
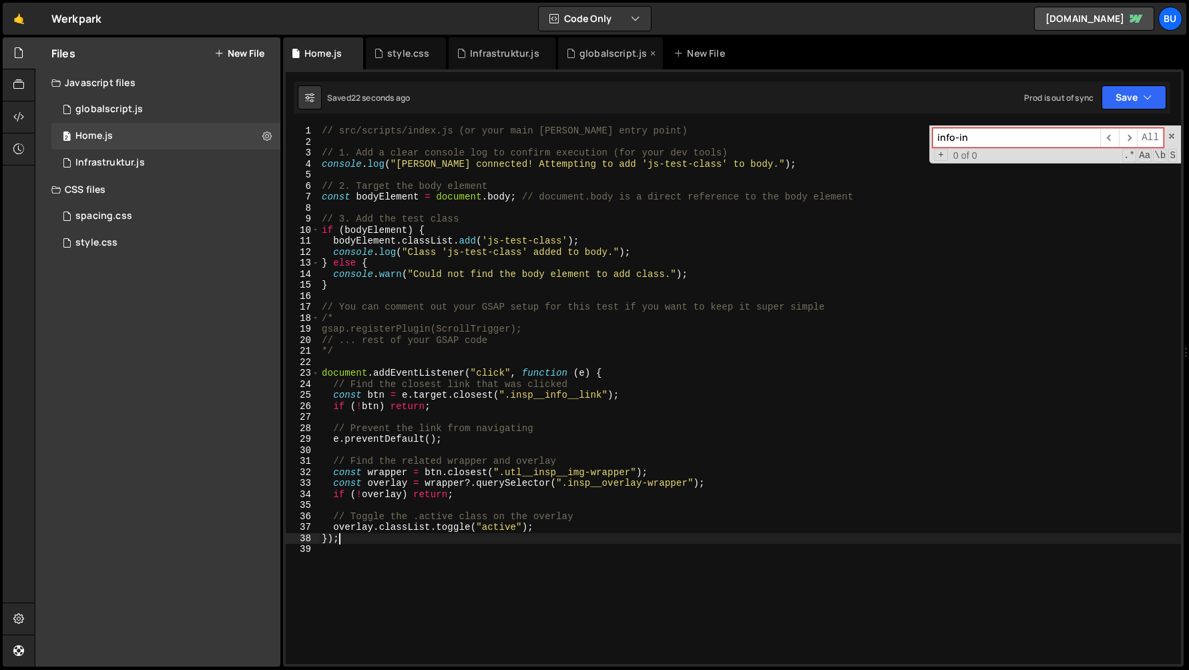
click at [601, 46] on div "globalscript.js" at bounding box center [610, 53] width 105 height 32
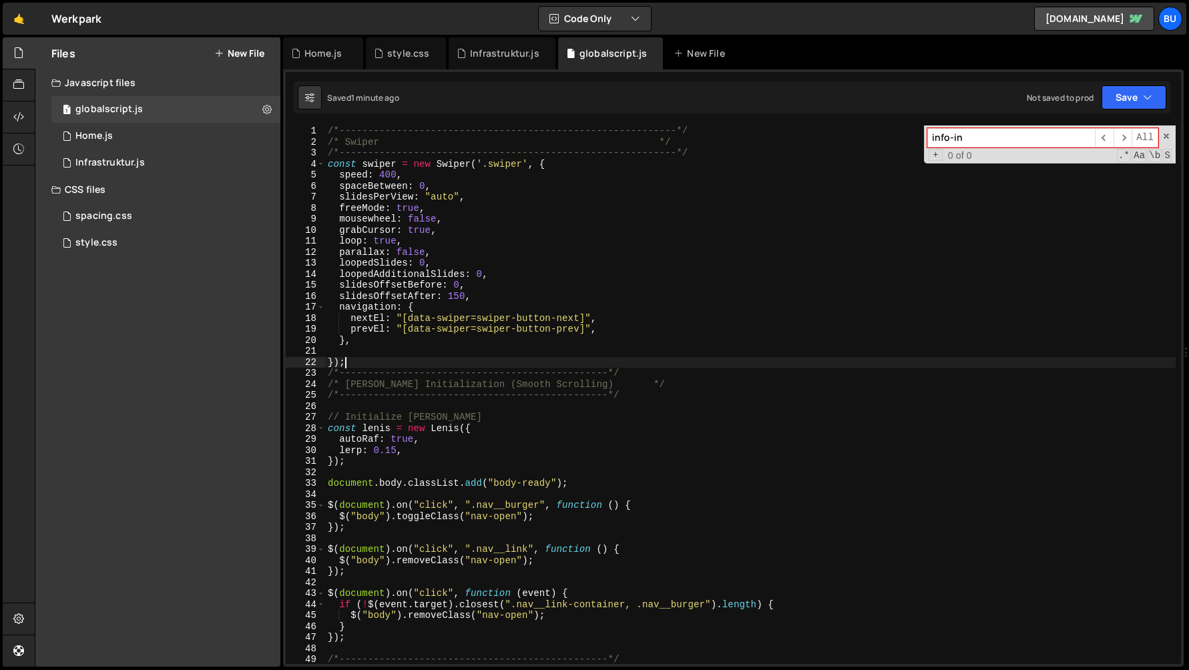
scroll to position [0, 1]
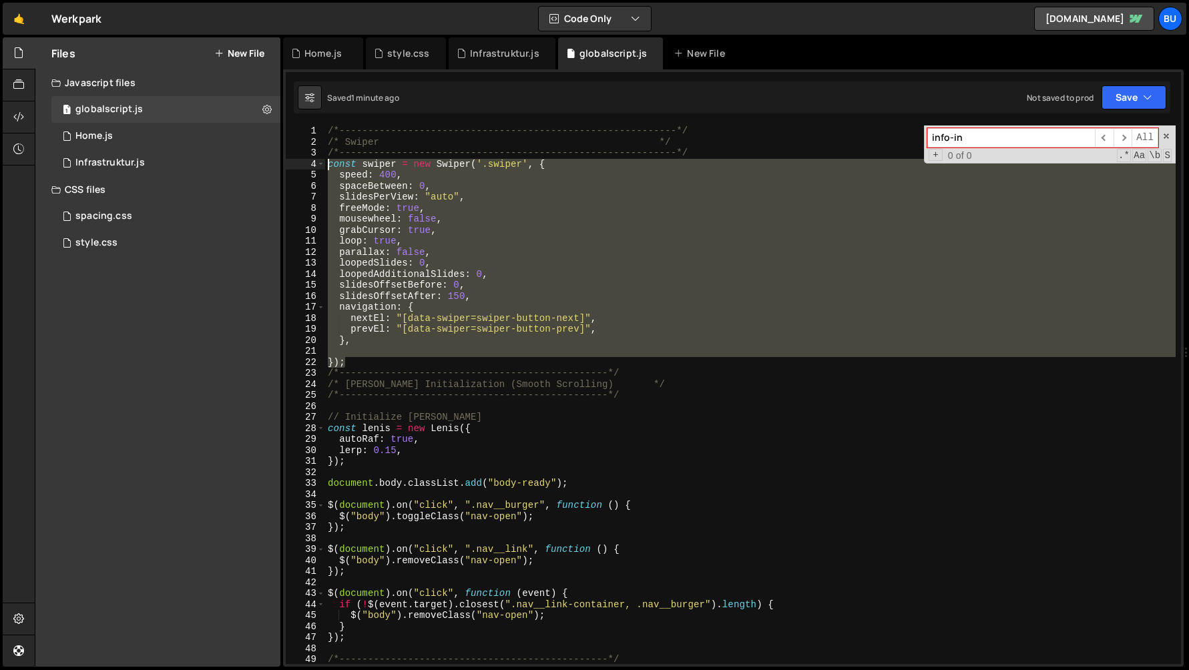
drag, startPoint x: 348, startPoint y: 366, endPoint x: 303, endPoint y: 165, distance: 206.6
click at [303, 165] on div "}); 1 2 3 4 5 6 7 8 9 10 11 12 13 14 15 16 17 18 19 20 21 22 23 24 25 26 27 28 …" at bounding box center [733, 394] width 895 height 539
type textarea "const swiper = new Swiper('.swiper', { speed: 400,"
click at [369, 354] on div "/*-----------------------------------------------------------*/ /* Swiper */ /*…" at bounding box center [750, 394] width 850 height 539
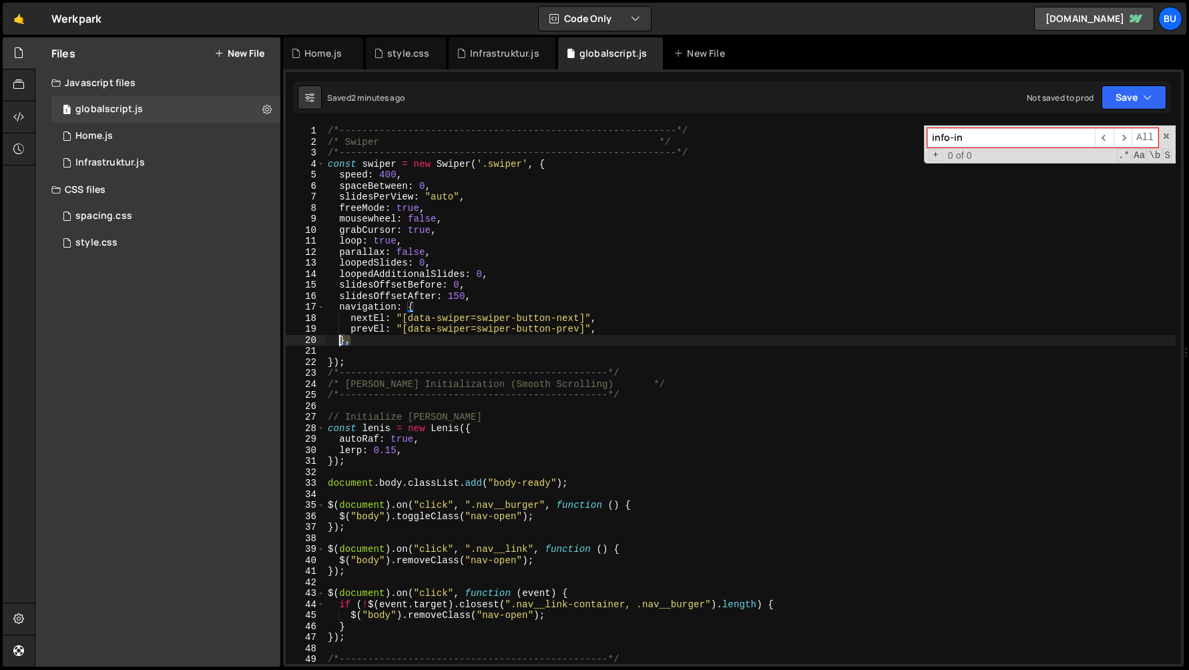
drag, startPoint x: 356, startPoint y: 345, endPoint x: 336, endPoint y: 345, distance: 19.4
click at [336, 345] on div "/*-----------------------------------------------------------*/ /* Swiper */ /*…" at bounding box center [750, 405] width 850 height 561
paste textarea
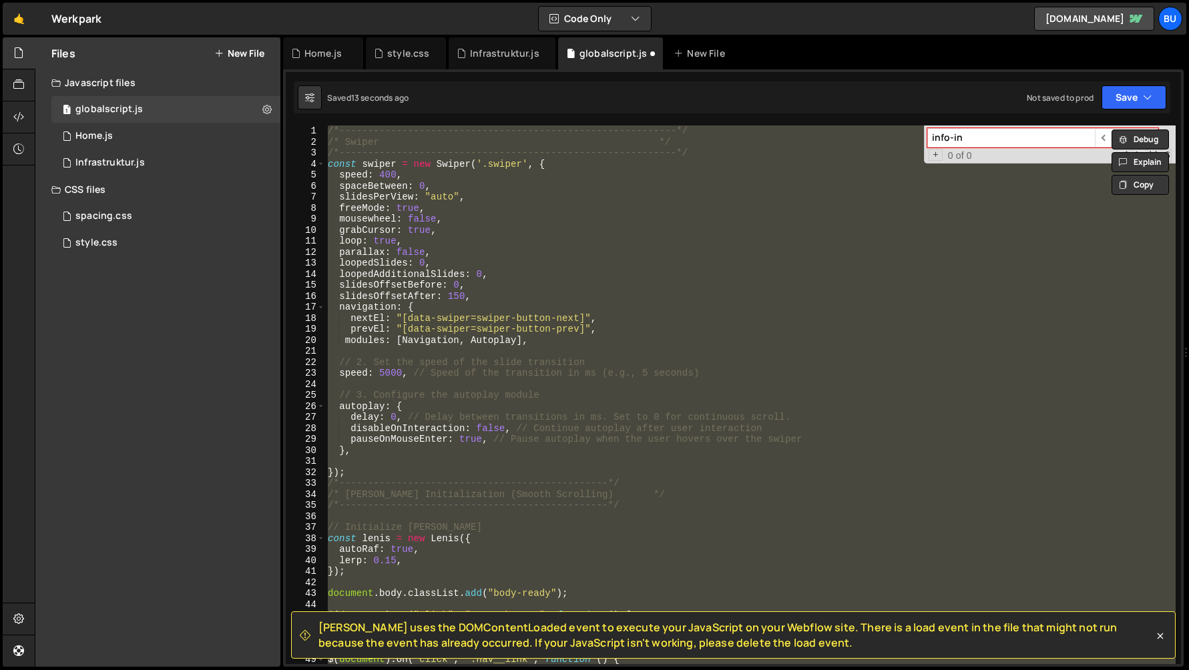
type textarea "},"
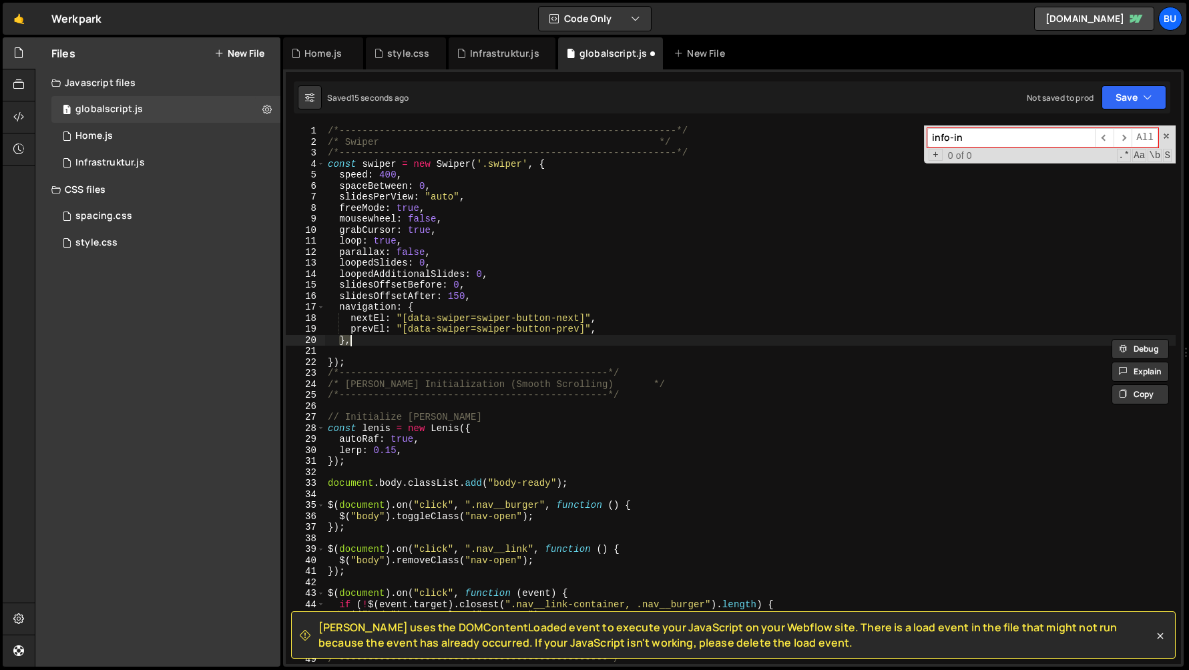
click at [368, 352] on div "/*-----------------------------------------------------------*/ /* Swiper */ /*…" at bounding box center [750, 405] width 850 height 561
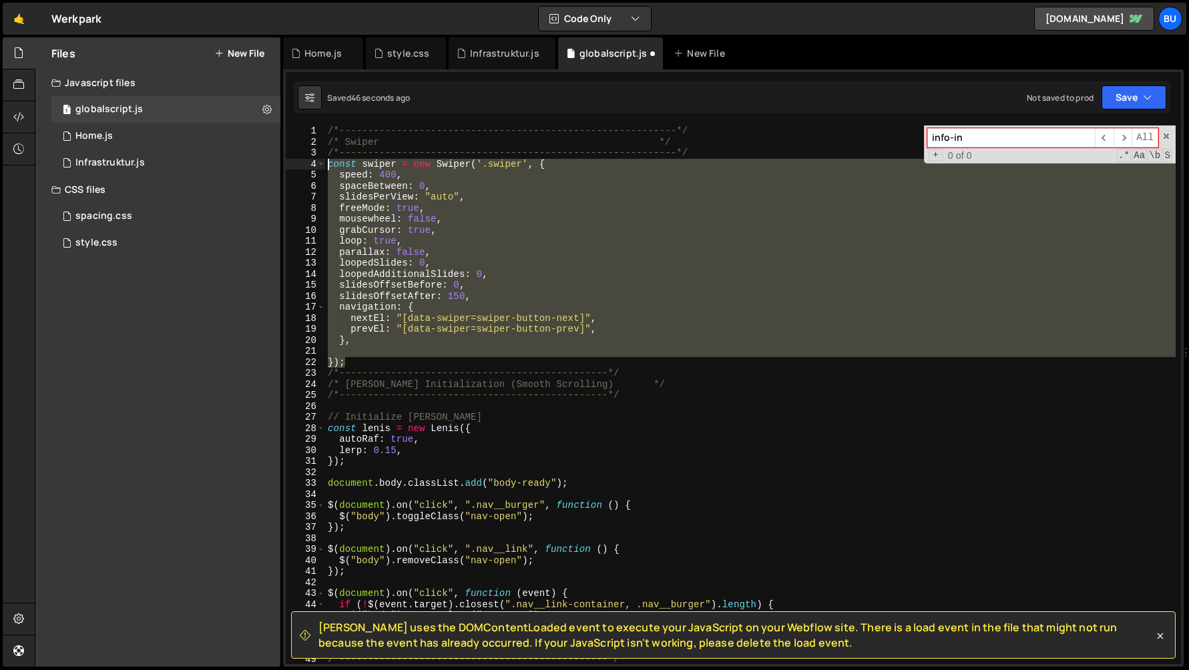
drag, startPoint x: 348, startPoint y: 363, endPoint x: 310, endPoint y: 167, distance: 200.0
click at [310, 166] on div "1 2 3 4 5 6 7 8 9 10 11 12 13 14 15 16 17 18 19 20 21 22 23 24 25 26 27 28 29 3…" at bounding box center [733, 394] width 895 height 539
paste textarea "});"
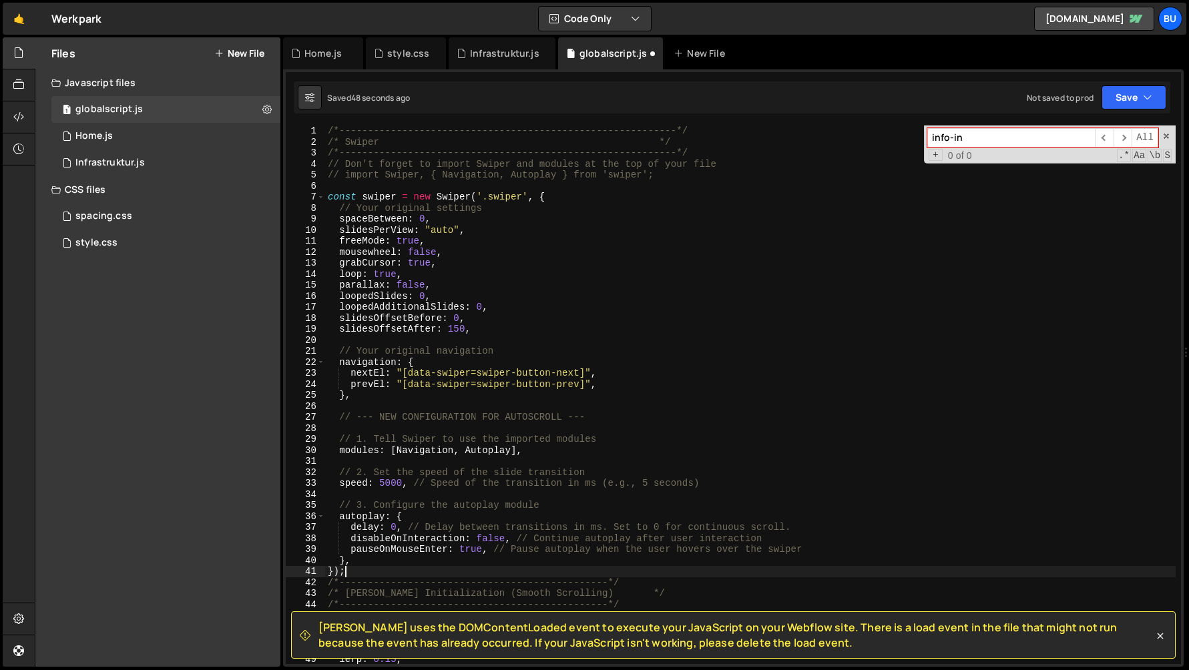
click at [346, 178] on div "/*-----------------------------------------------------------*/ /* Swiper */ /*…" at bounding box center [750, 405] width 850 height 561
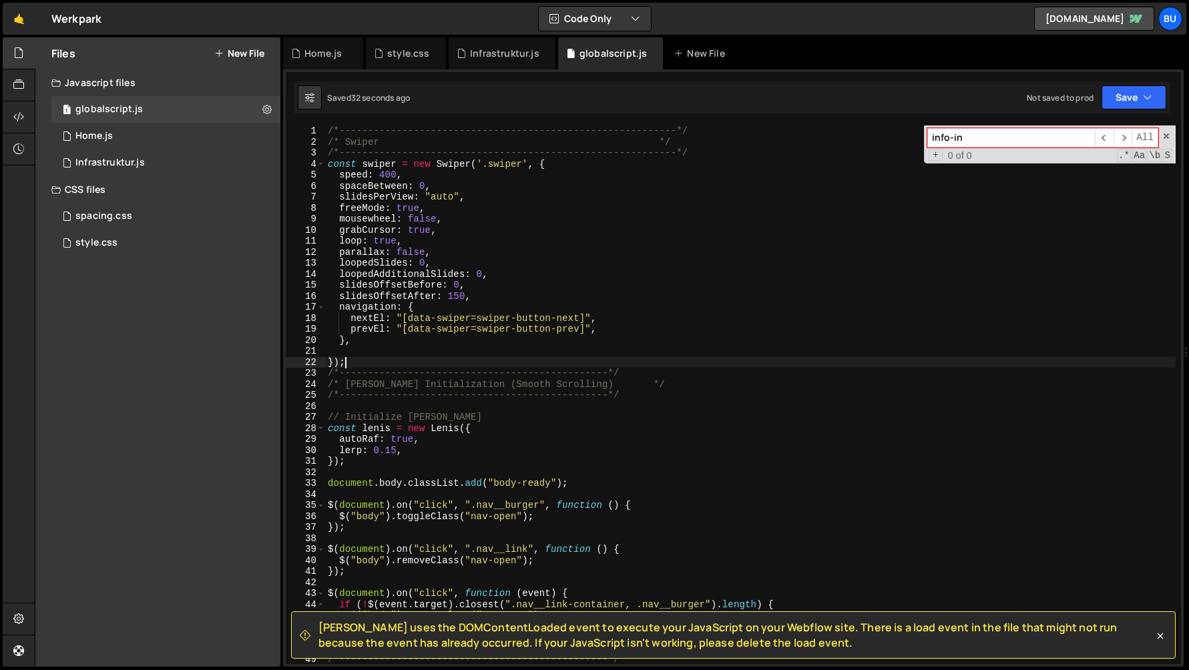
click at [364, 340] on div "/*-----------------------------------------------------------*/ /* Swiper */ /*…" at bounding box center [750, 405] width 850 height 561
type textarea "},"
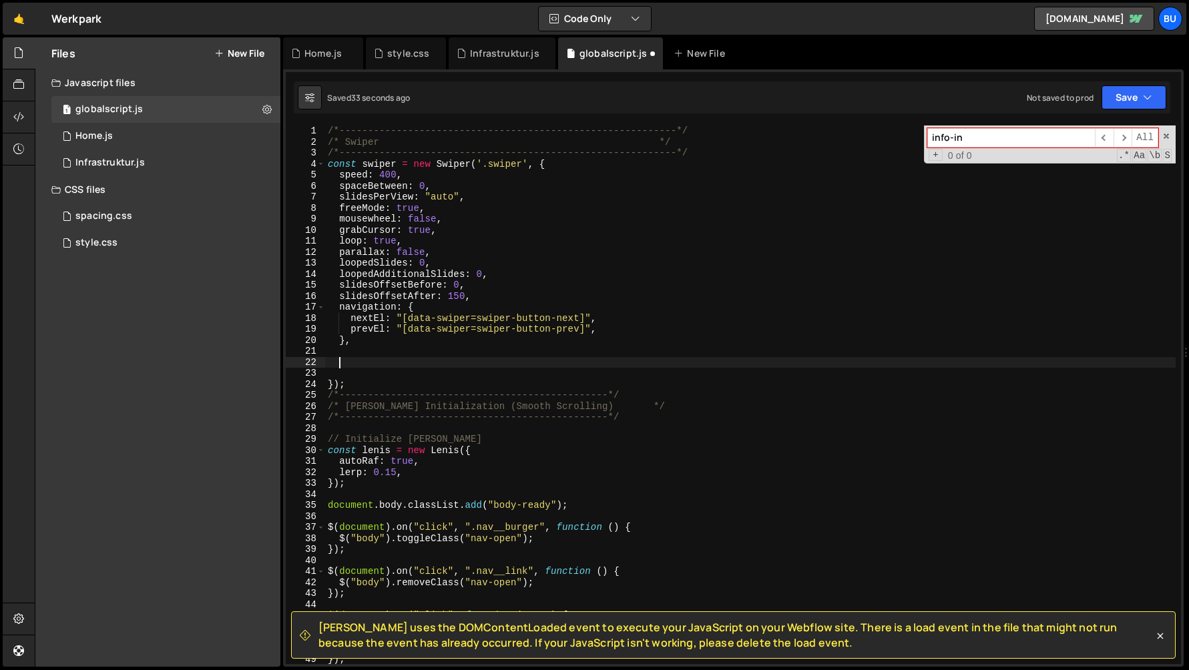
paste textarea "},"
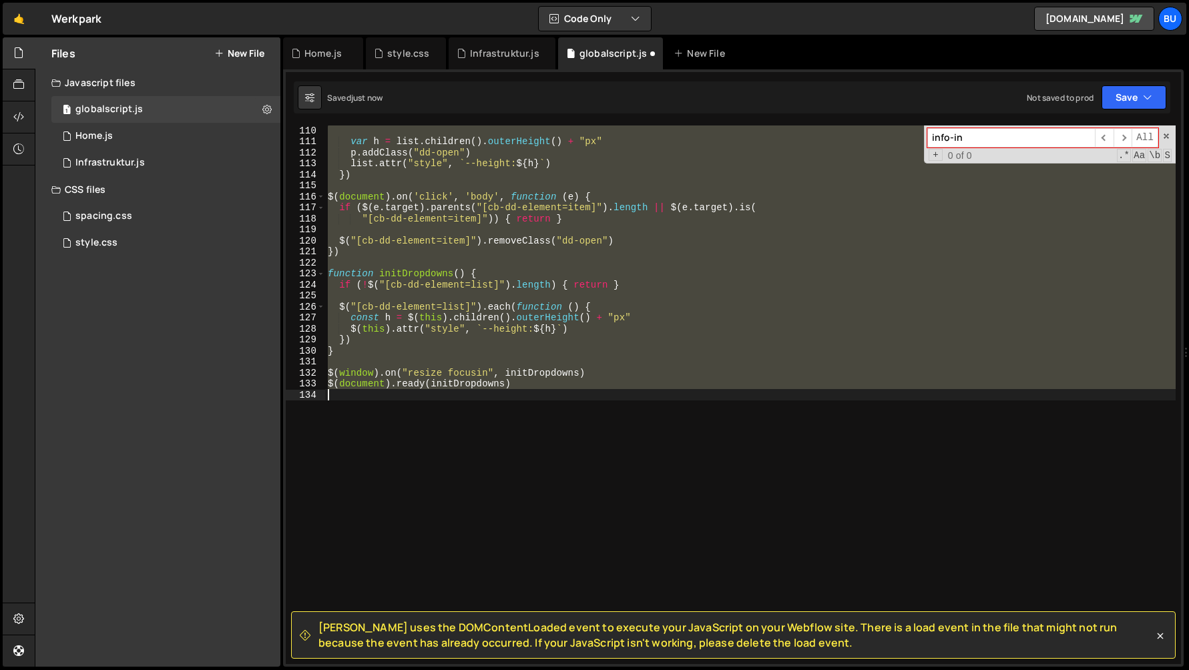
type textarea "$(document).ready(initDropdowns)"
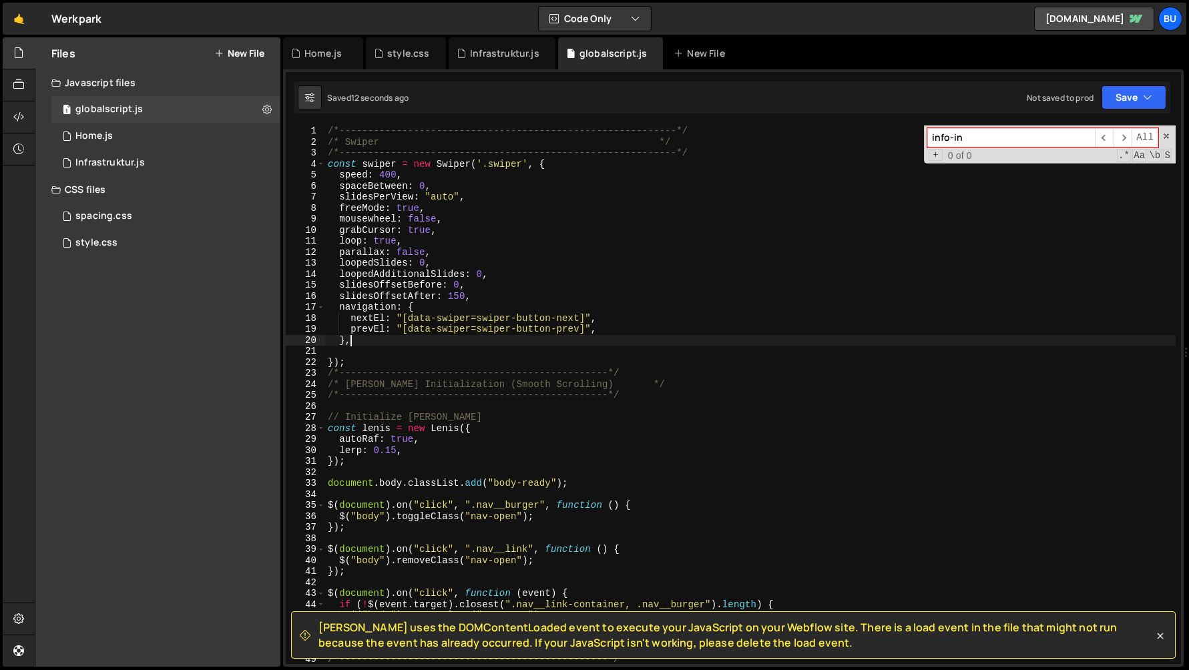
click at [418, 218] on div "/*-----------------------------------------------------------*/ /* Swiper */ /*…" at bounding box center [750, 405] width 850 height 561
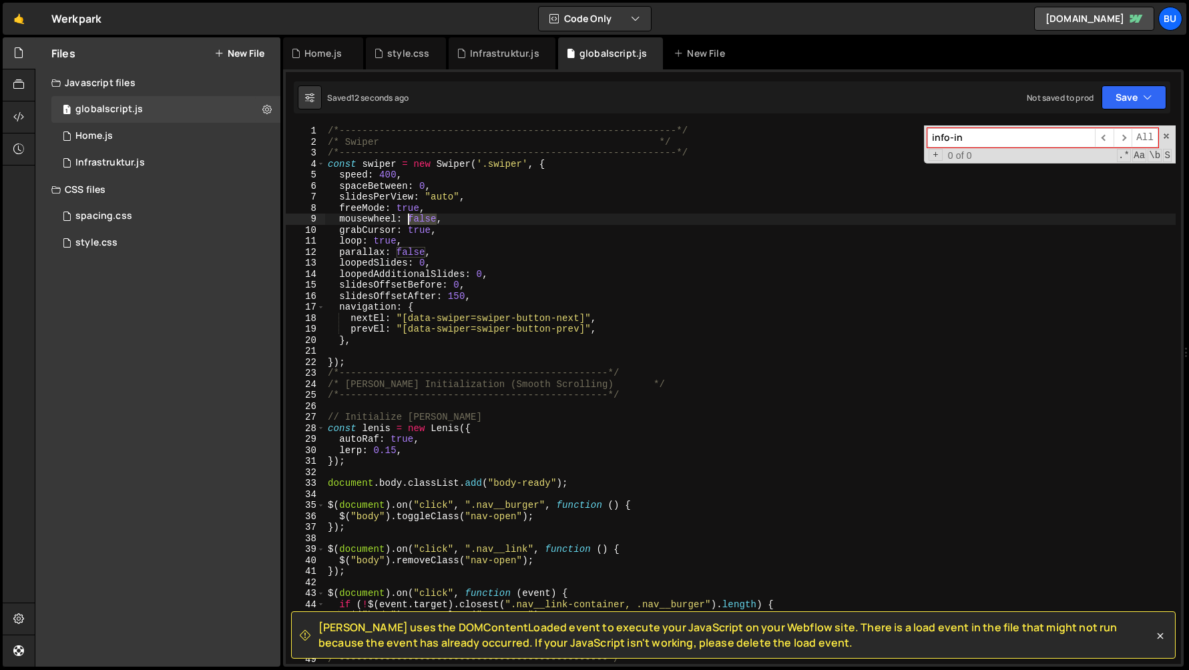
click at [418, 218] on div "/*-----------------------------------------------------------*/ /* Swiper */ /*…" at bounding box center [750, 405] width 850 height 561
click at [419, 221] on div "/*-----------------------------------------------------------*/ /* Swiper */ /*…" at bounding box center [750, 405] width 850 height 561
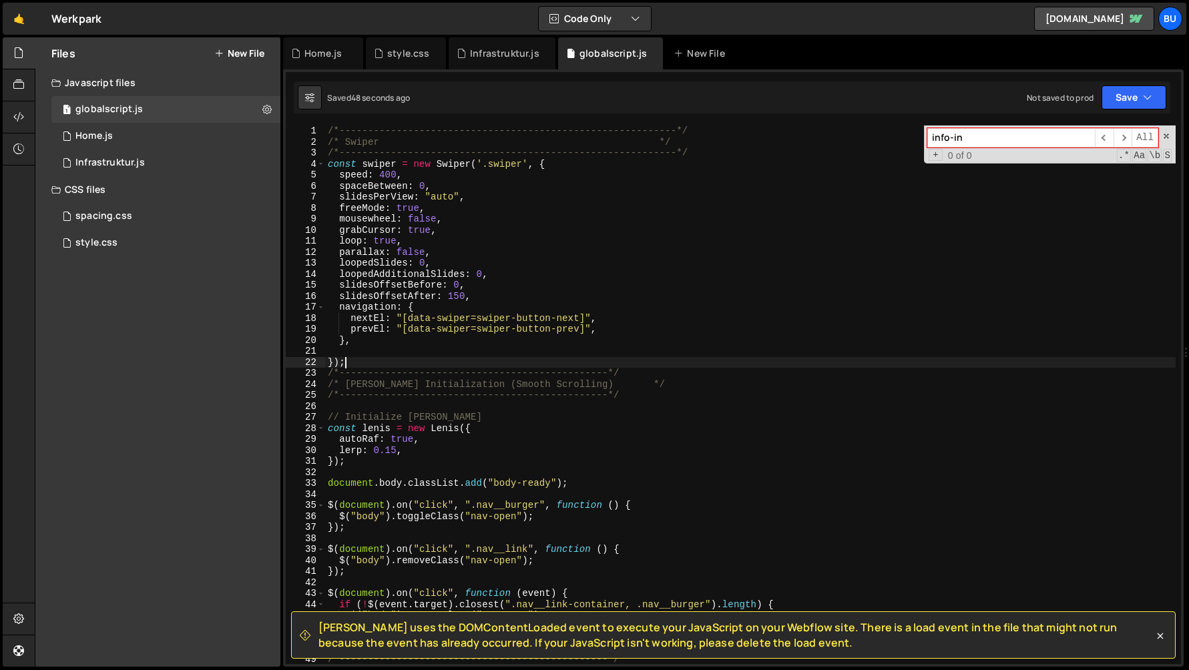
click at [353, 363] on div "/*-----------------------------------------------------------*/ /* Swiper */ /*…" at bounding box center [750, 405] width 850 height 561
type textarea "});"
drag, startPoint x: 353, startPoint y: 363, endPoint x: 337, endPoint y: 361, distance: 16.1
click at [337, 361] on div "/*-----------------------------------------------------------*/ /* Swiper */ /*…" at bounding box center [750, 405] width 850 height 561
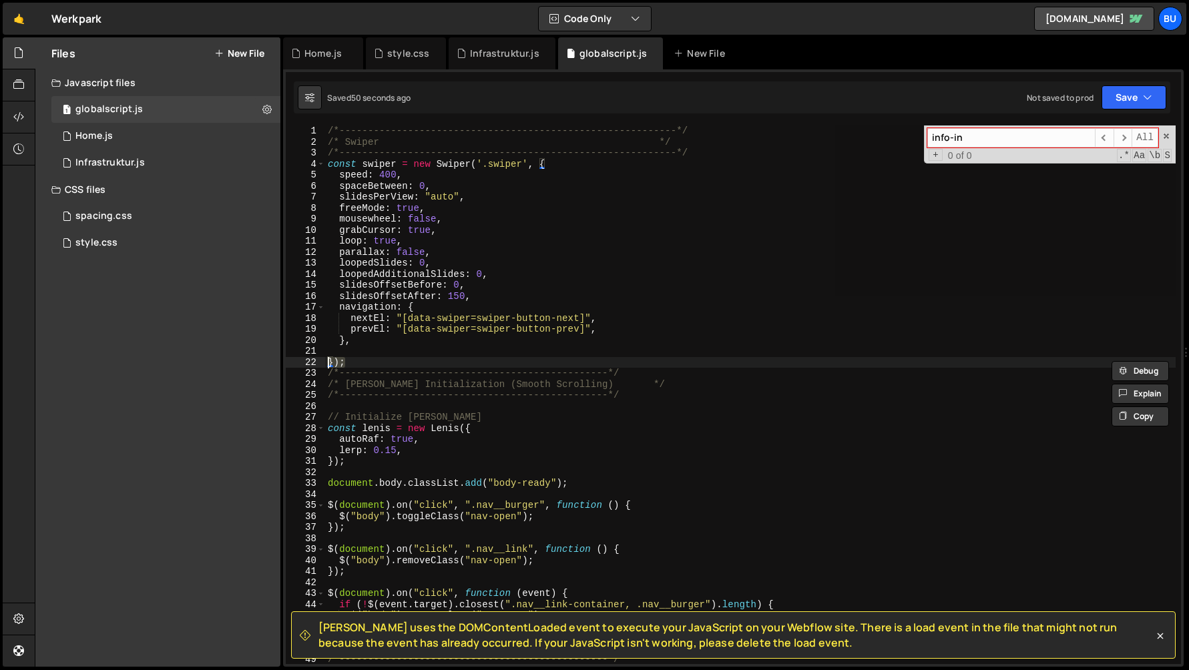
scroll to position [0, 0]
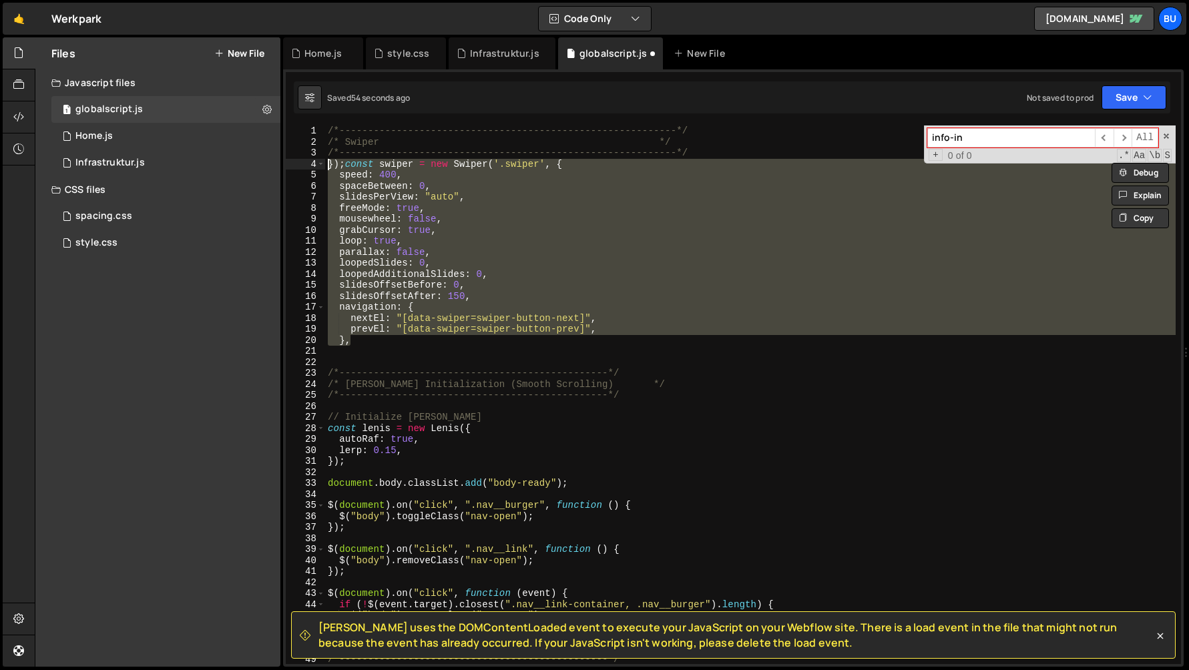
drag, startPoint x: 370, startPoint y: 342, endPoint x: 300, endPoint y: 167, distance: 187.5
click at [300, 167] on div "});const swiper = new Swiper('.swiper', { 1 2 3 4 5 6 7 8 9 10 11 12 13 14 15 1…" at bounding box center [733, 394] width 895 height 539
paste textarea
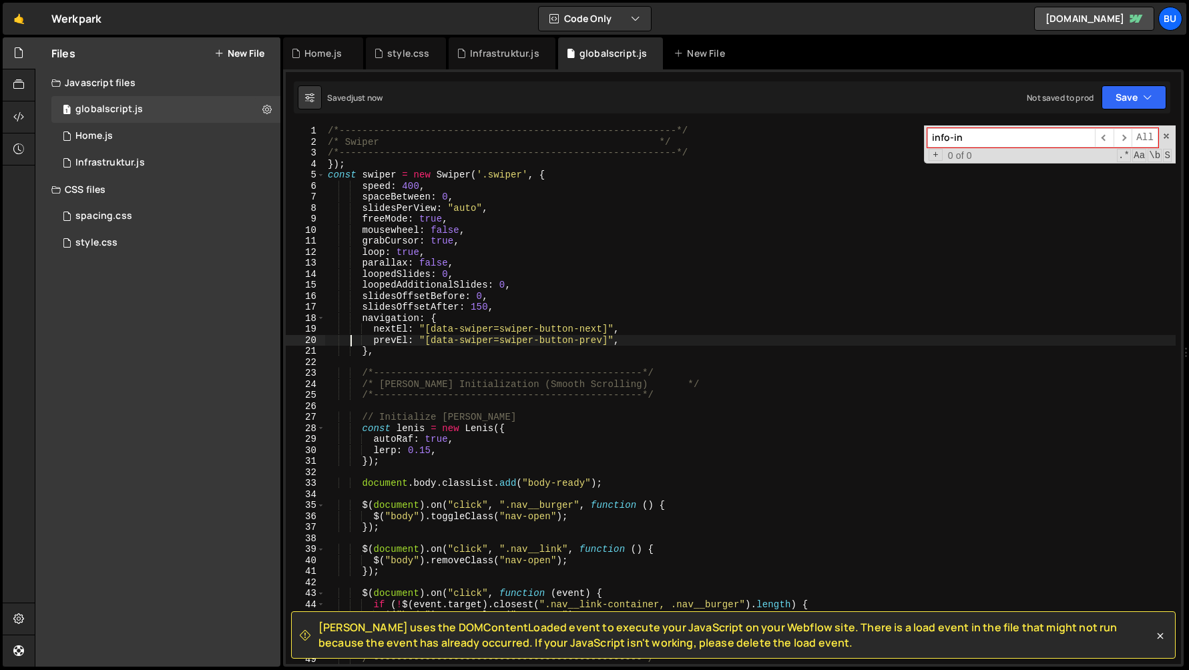
click at [392, 354] on div "/*-----------------------------------------------------------*/ /* Swiper */ /*…" at bounding box center [750, 405] width 850 height 561
type textarea "},"
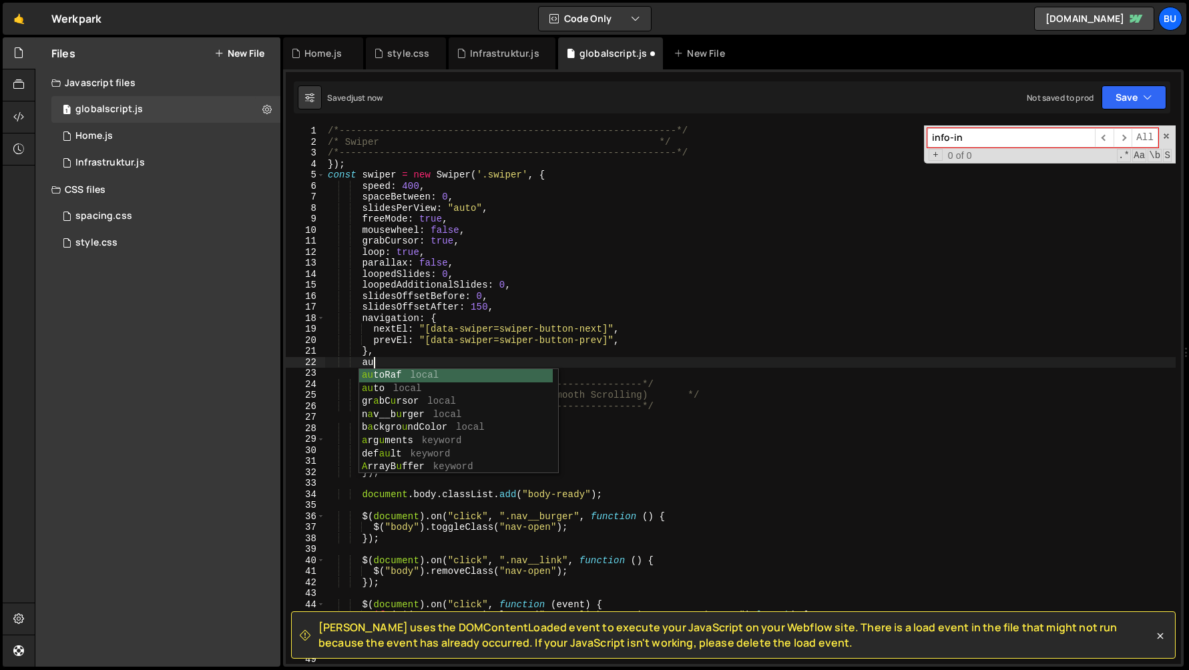
scroll to position [0, 3]
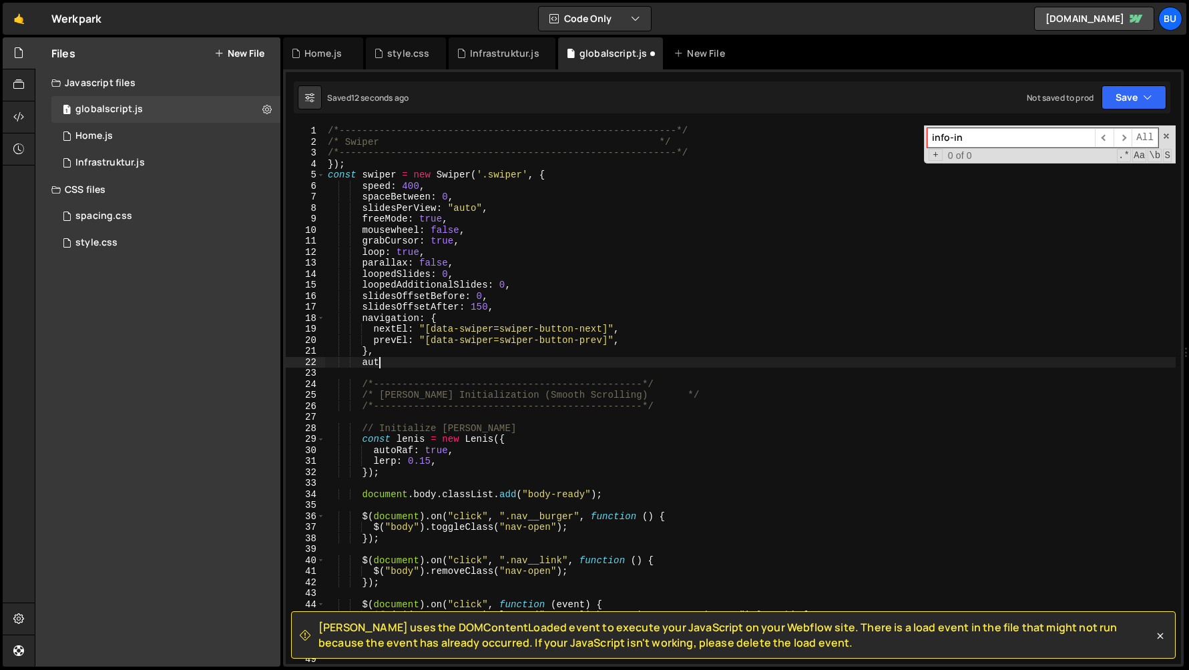
type textarea "a"
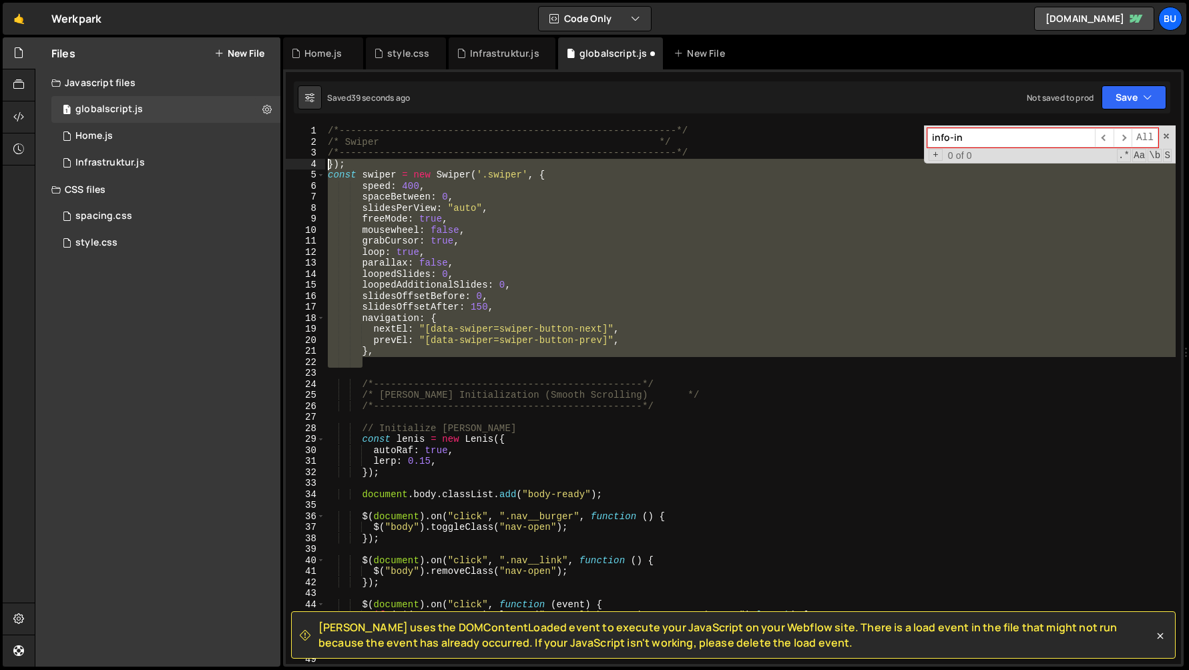
drag, startPoint x: 375, startPoint y: 365, endPoint x: 302, endPoint y: 167, distance: 210.5
click at [302, 167] on div "1 2 3 4 5 6 7 8 9 10 11 12 13 14 15 16 17 18 19 20 21 22 23 24 25 26 27 28 29 3…" at bounding box center [733, 394] width 895 height 539
paste textarea
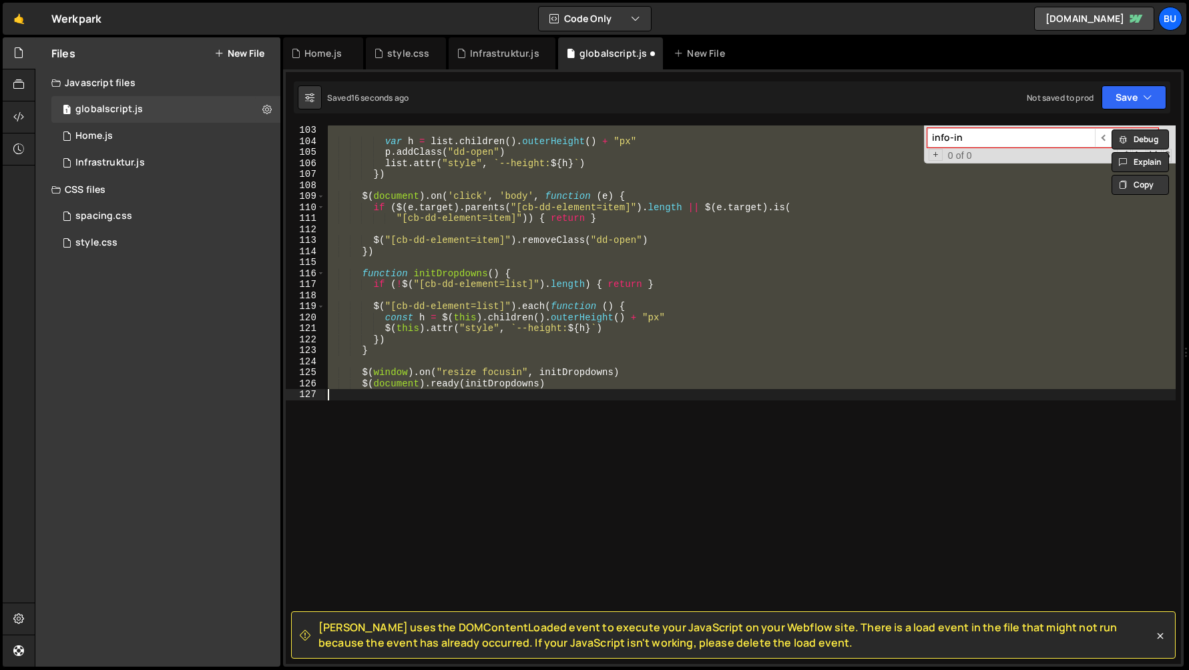
scroll to position [0, 0]
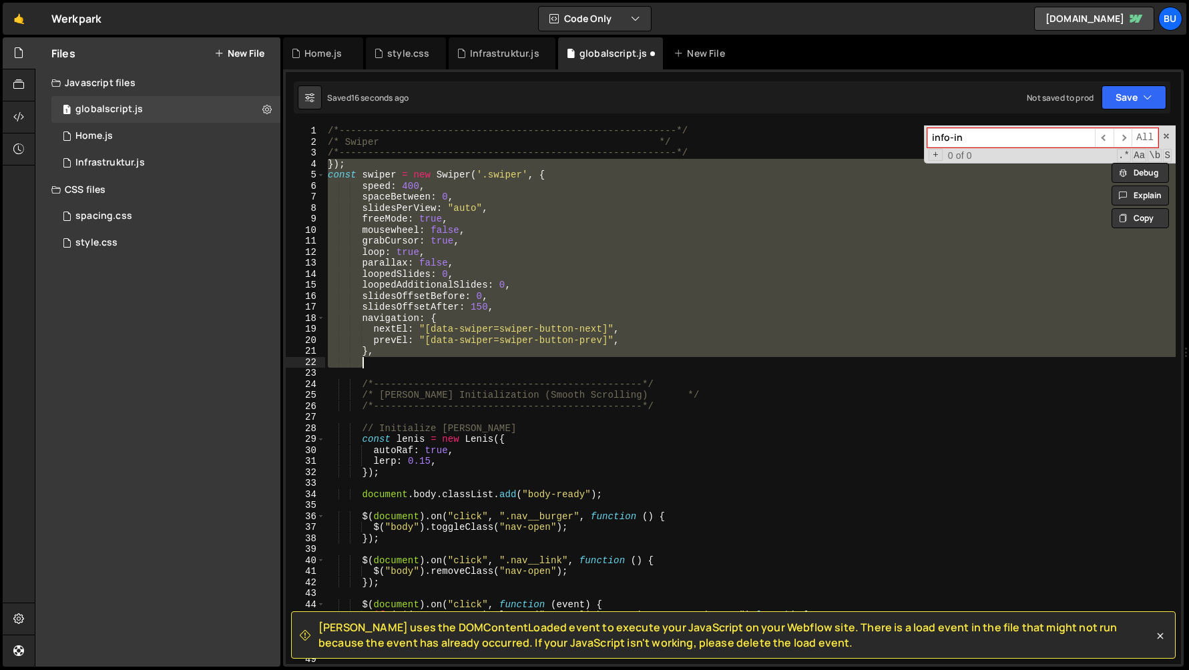
type textarea "autoplay"
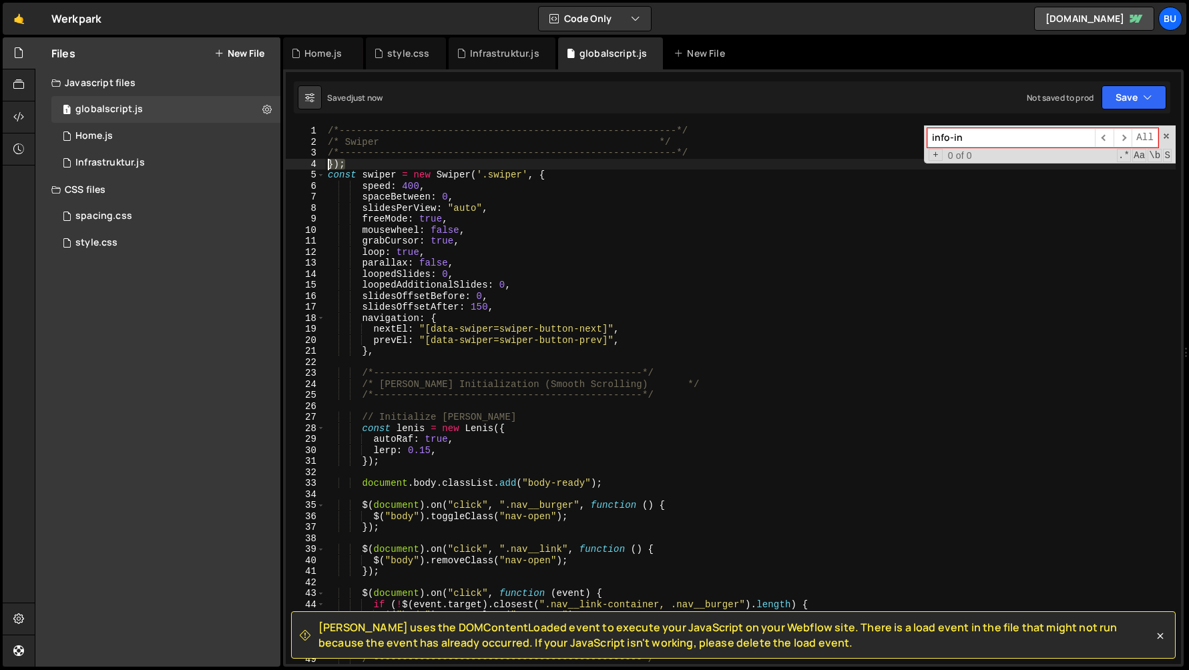
drag, startPoint x: 356, startPoint y: 159, endPoint x: 316, endPoint y: 160, distance: 39.4
click at [316, 160] on div "1 2 3 4 5 6 7 8 9 10 11 12 13 14 15 16 17 18 19 20 21 22 23 24 25 26 27 28 29 3…" at bounding box center [733, 394] width 895 height 539
type textarea "});"
click at [338, 359] on div "/*-----------------------------------------------------------*/ /* Swiper */ /*…" at bounding box center [750, 405] width 850 height 561
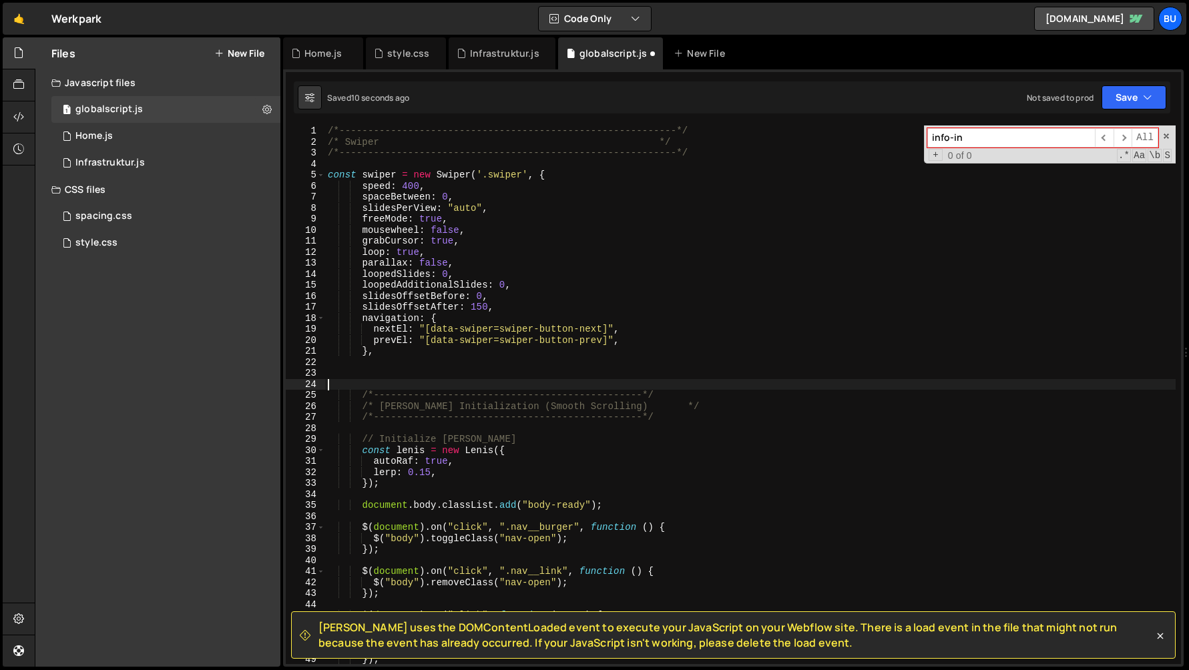
paste textarea "});"
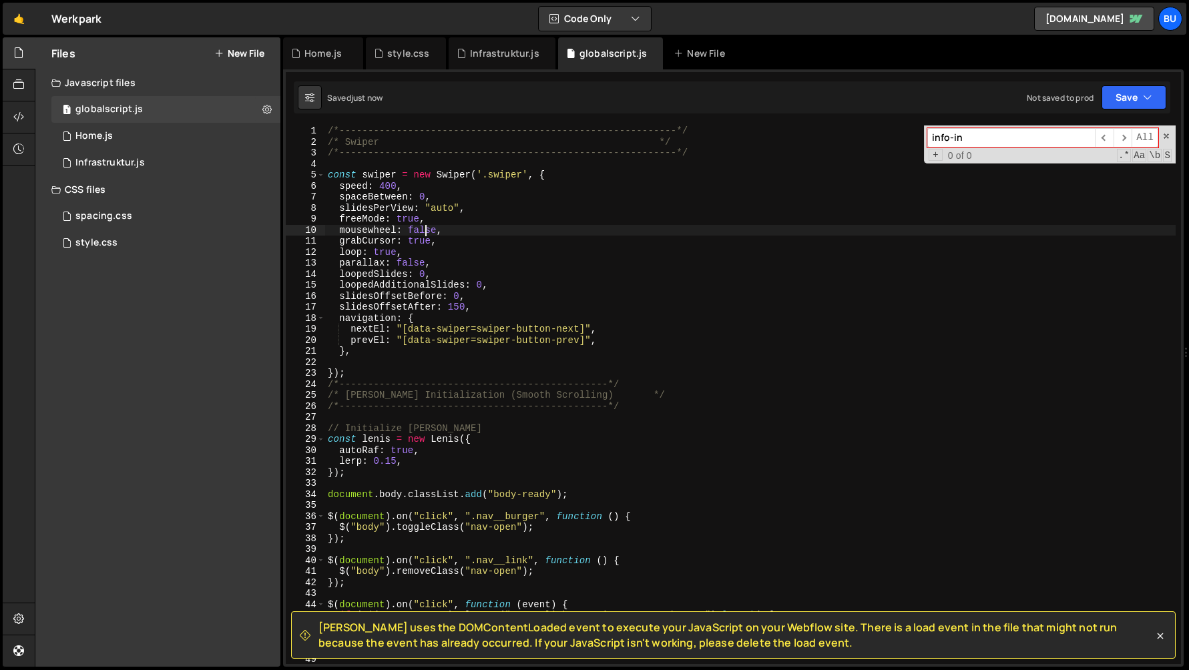
click at [422, 230] on div "/*-----------------------------------------------------------*/ /* Swiper */ /*…" at bounding box center [750, 405] width 850 height 561
type textarea "mousewheel: true,"
click at [406, 57] on div "style.css" at bounding box center [408, 53] width 42 height 13
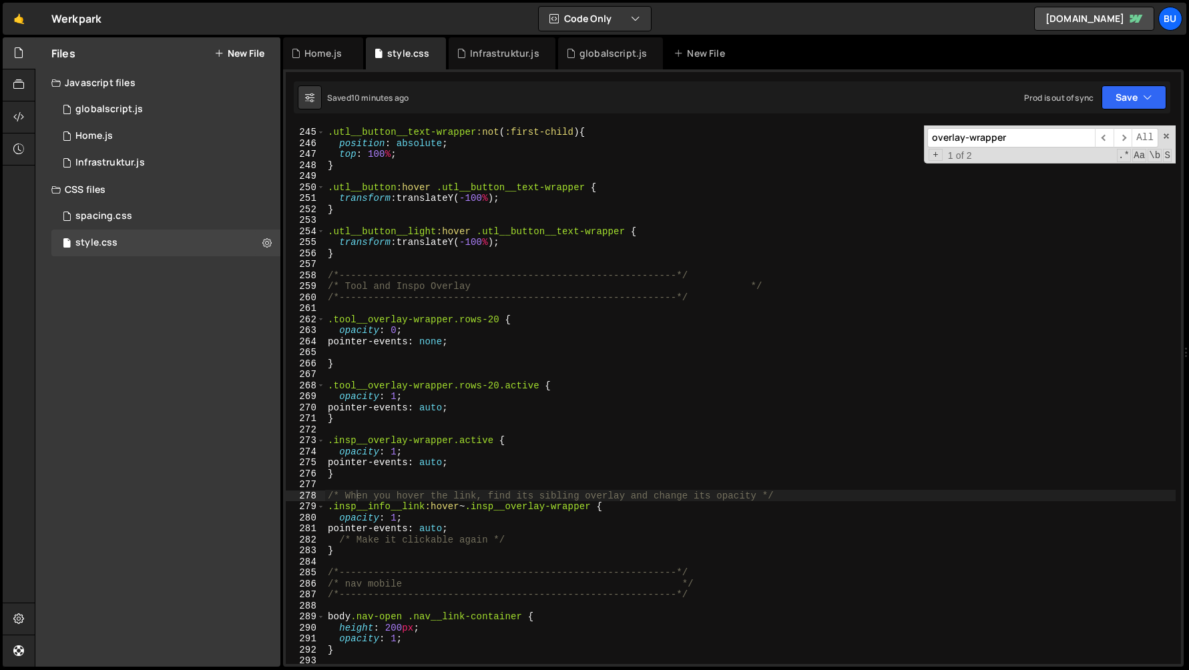
scroll to position [613, 0]
type textarea "}"
click at [392, 556] on div ".utl__button__text-wrapper :not ( :first-child ) { position : absolute ; top : …" at bounding box center [750, 395] width 850 height 561
paste textarea "swiper-button"
click at [331, 572] on div ".utl__button__text-wrapper :not ( :first-child ) { position : absolute ; top : …" at bounding box center [750, 395] width 850 height 561
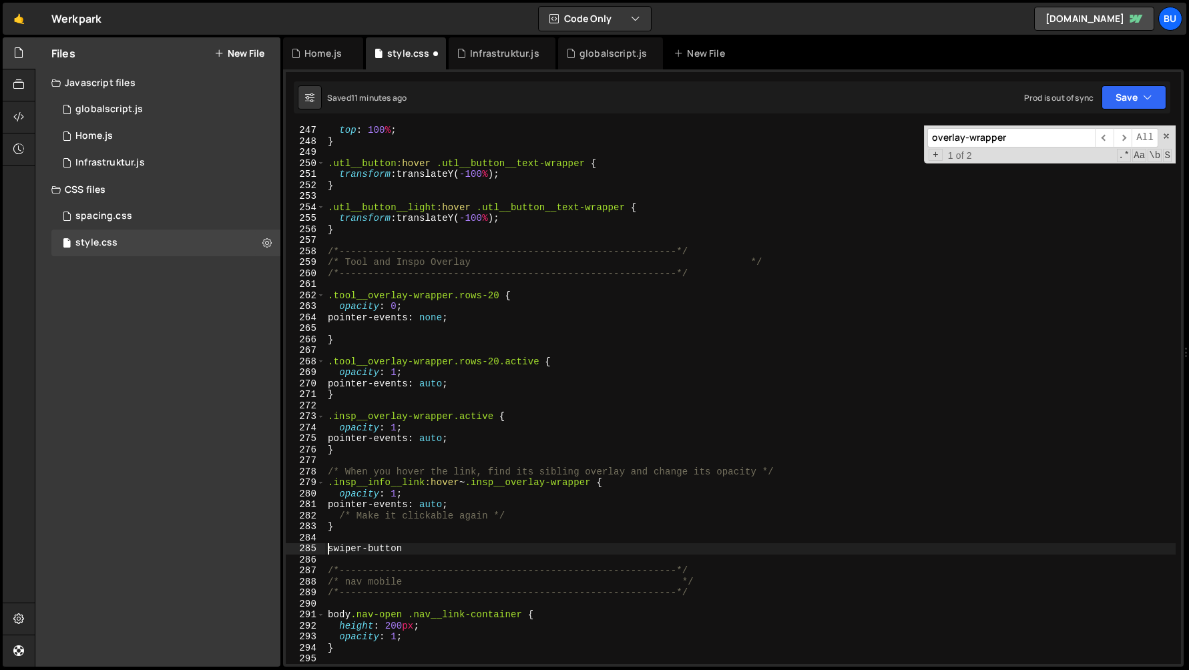
scroll to position [2710, 0]
click at [410, 552] on div "top : 100 % ; } .utl__button :hover .utl__button__text-wrapper { transform : tr…" at bounding box center [750, 404] width 850 height 561
type textarea ".swiper-button:hover {}"
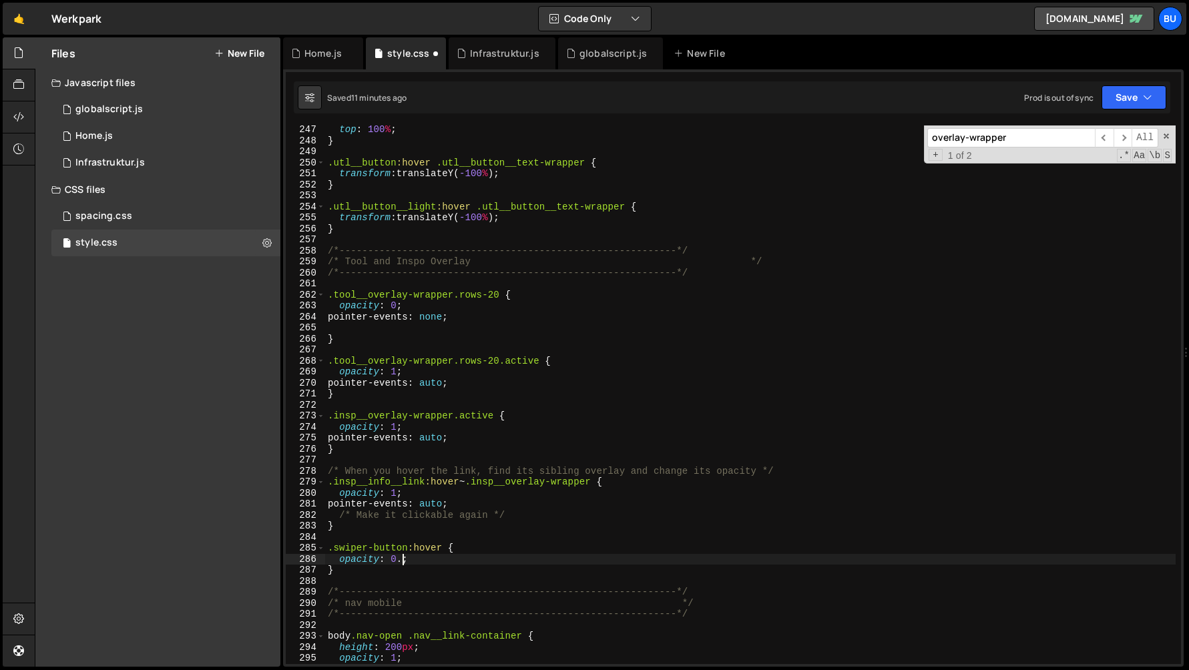
scroll to position [0, 5]
type textarea "opacity: 0.75;"
click at [984, 141] on input "overlay-wrapper" at bounding box center [1010, 137] width 167 height 19
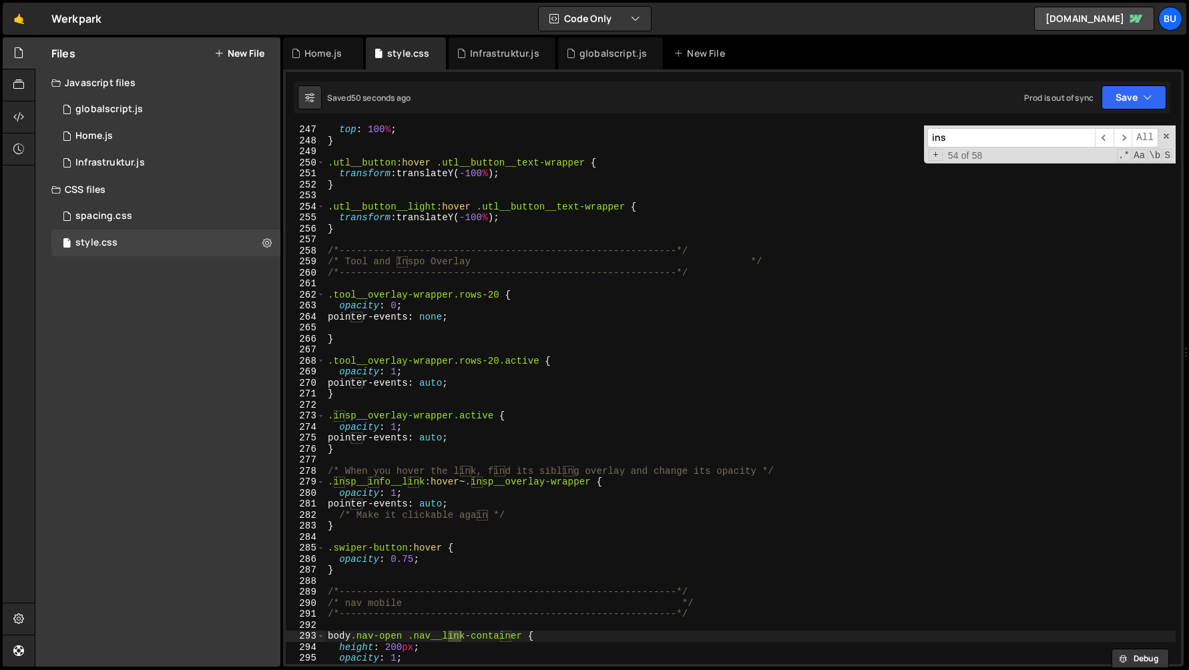
scroll to position [446, 0]
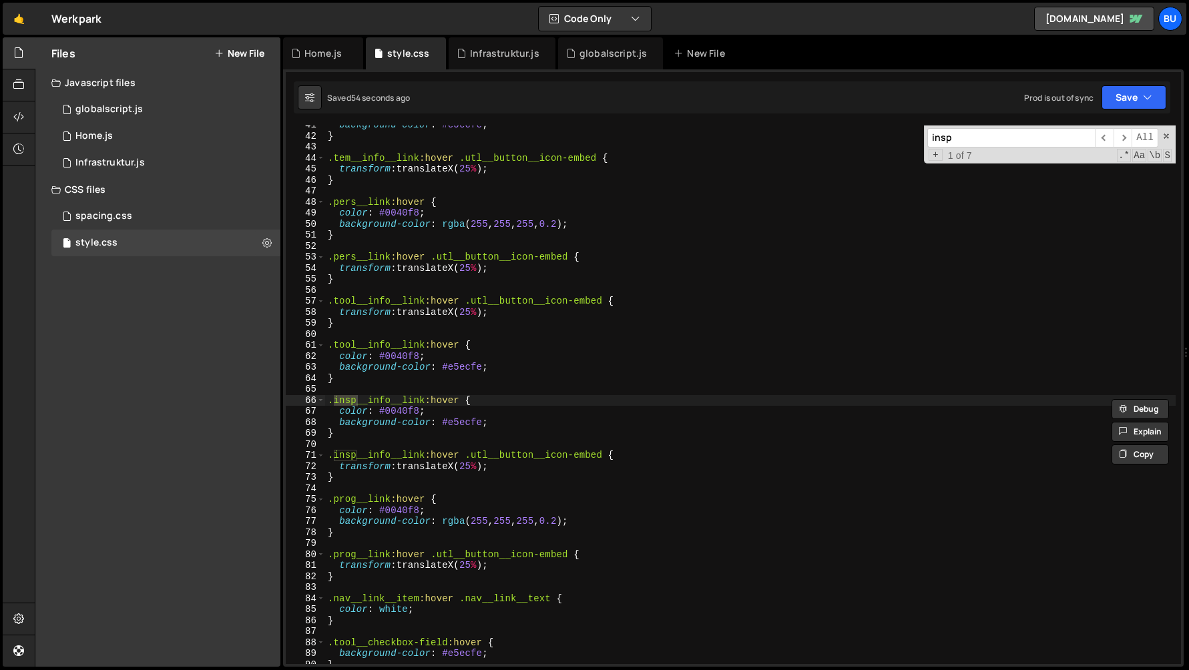
type input "insp"
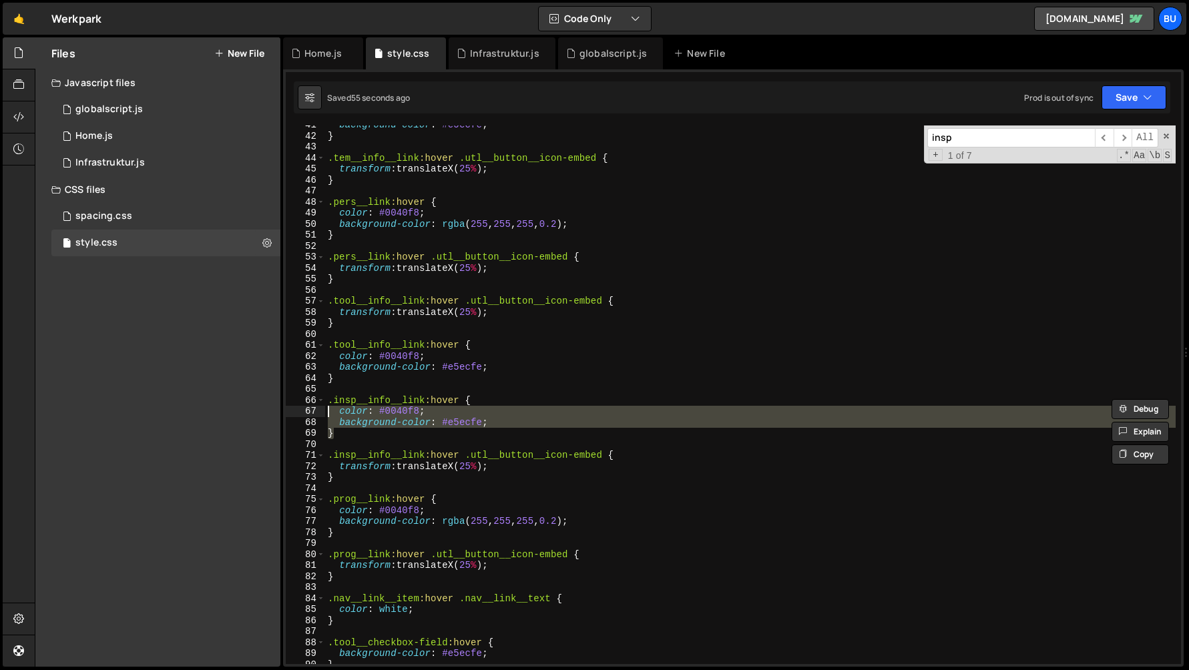
drag, startPoint x: 336, startPoint y: 432, endPoint x: 315, endPoint y: 412, distance: 28.8
click at [315, 412] on div "} 41 42 43 44 45 46 47 48 49 50 51 52 53 54 55 56 57 58 59 60 61 62 63 64 65 66…" at bounding box center [733, 394] width 895 height 539
type textarea "color: #0040f8; background-color: #e5ecfe;"
click at [983, 134] on input "insp" at bounding box center [1010, 137] width 167 height 19
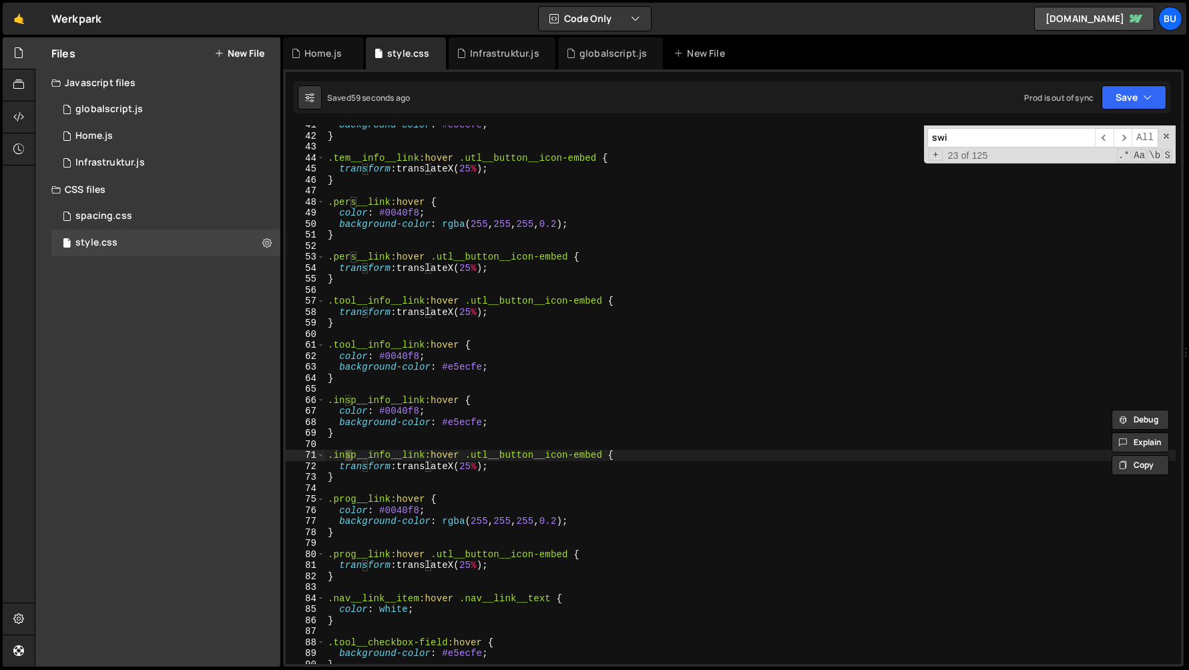
scroll to position [2869, 0]
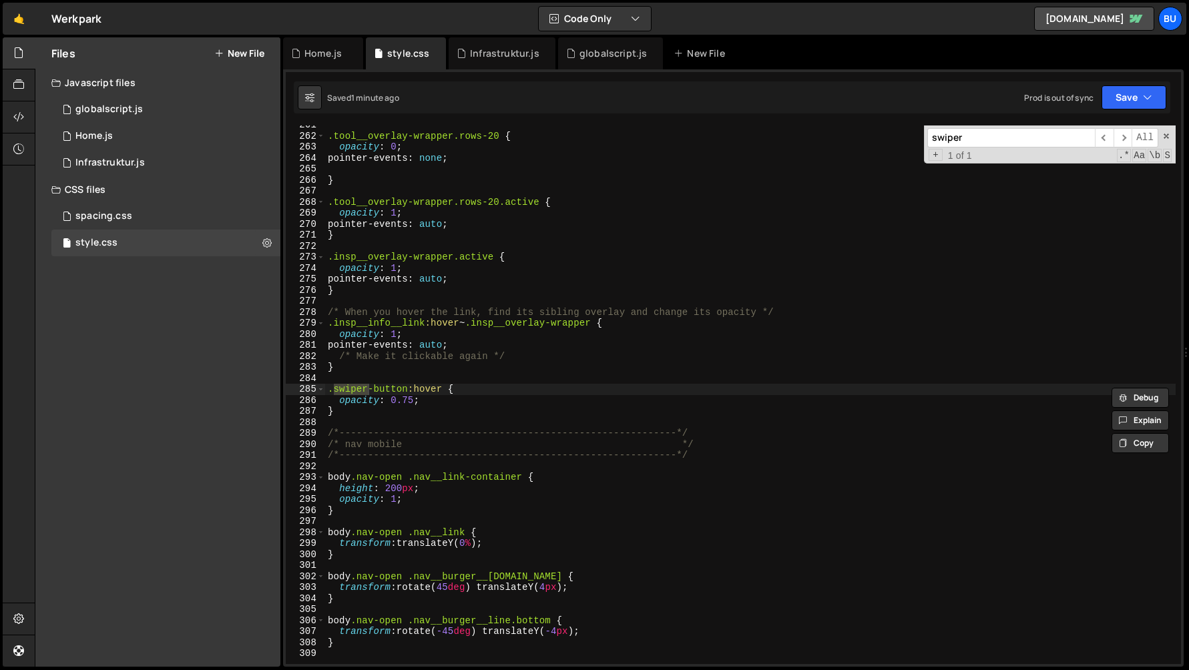
type input "swiper"
drag, startPoint x: 424, startPoint y: 399, endPoint x: 339, endPoint y: 399, distance: 84.8
click at [339, 399] on div ".tool__overlay-wrapper.rows-20 { opacity : 0 ; pointer-events : none ; } .tool_…" at bounding box center [750, 399] width 850 height 561
paste textarea "}"
type textarea "}"
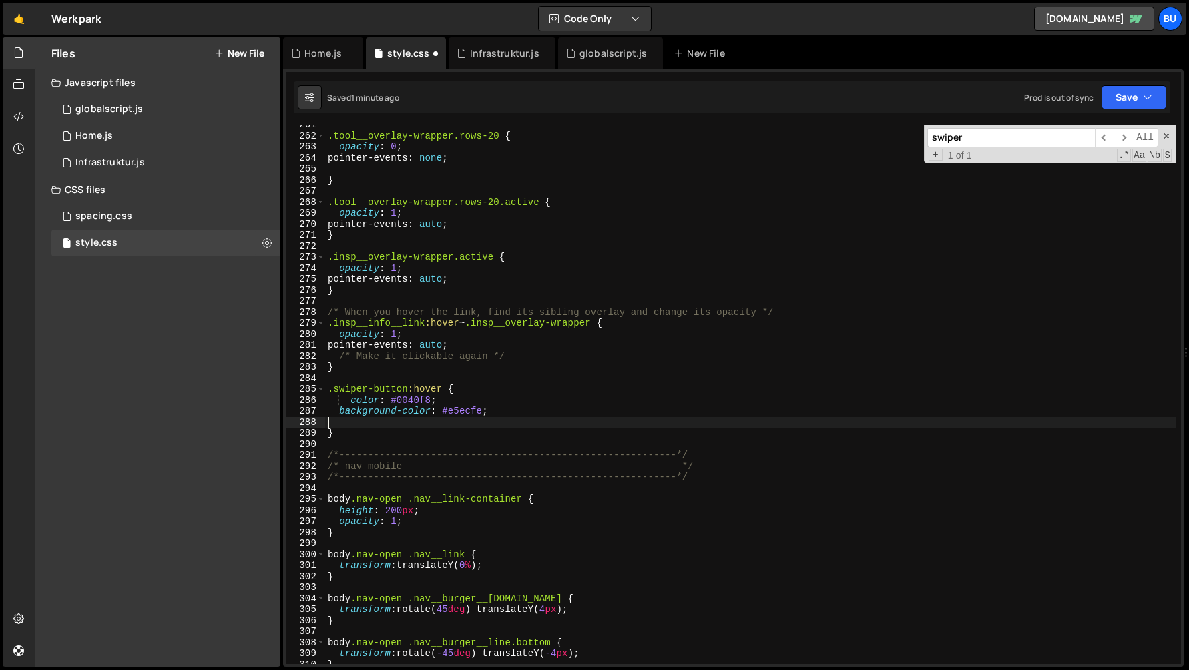
type textarea "background-color: #e5ecfe;"
click at [465, 409] on div ".tool__overlay-wrapper.rows-20 { opacity : 0 ; pointer-events : none ; } .tool_…" at bounding box center [750, 399] width 850 height 561
paste textarea "#0042ff"
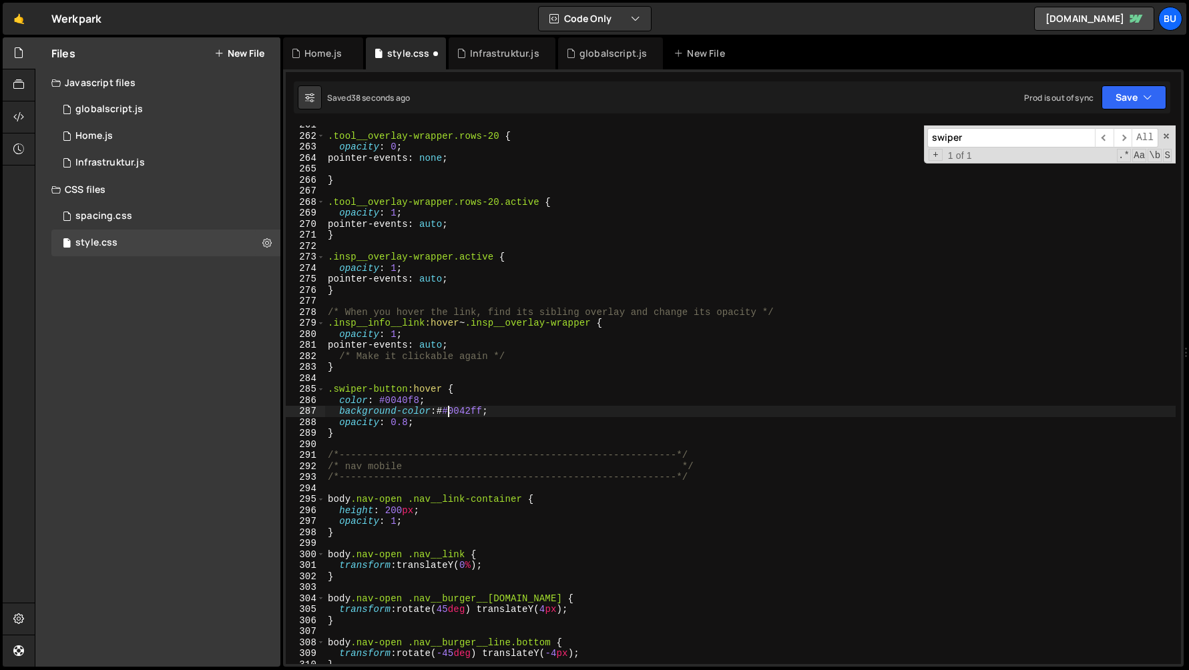
click at [450, 409] on div ".tool__overlay-wrapper.rows-20 { opacity : 0 ; pointer-events : none ; } .tool_…" at bounding box center [750, 399] width 850 height 561
click at [409, 401] on div ".tool__overlay-wrapper.rows-20 { opacity : 0 ; pointer-events : none ; } .tool_…" at bounding box center [750, 399] width 850 height 561
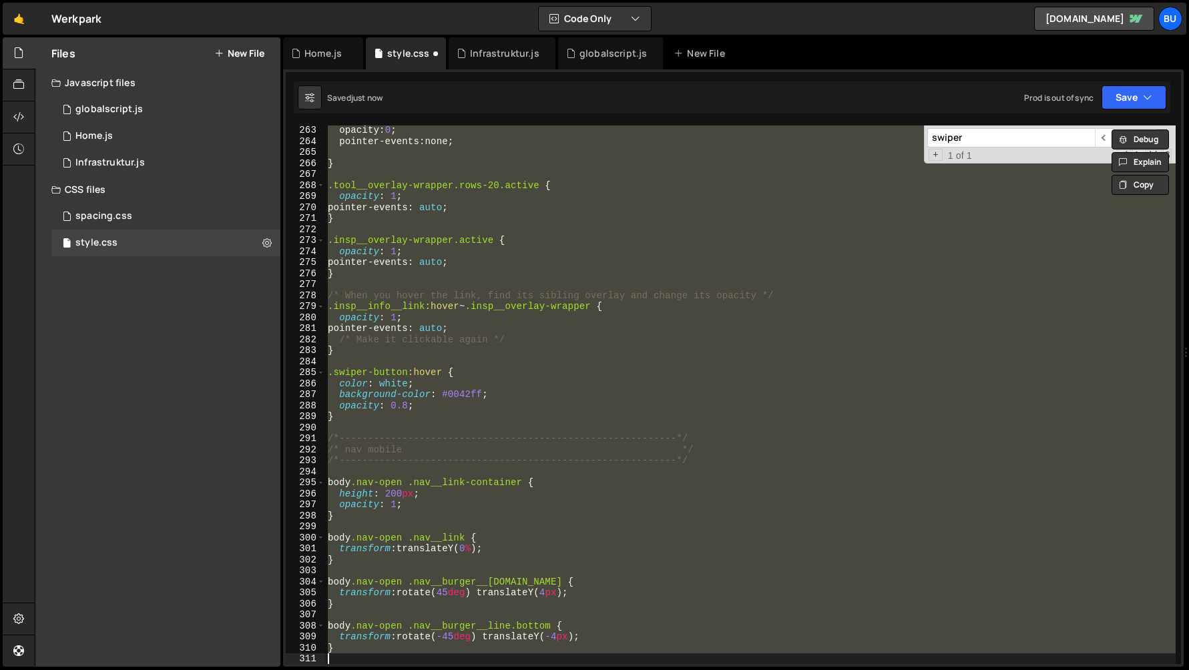
scroll to position [0, 0]
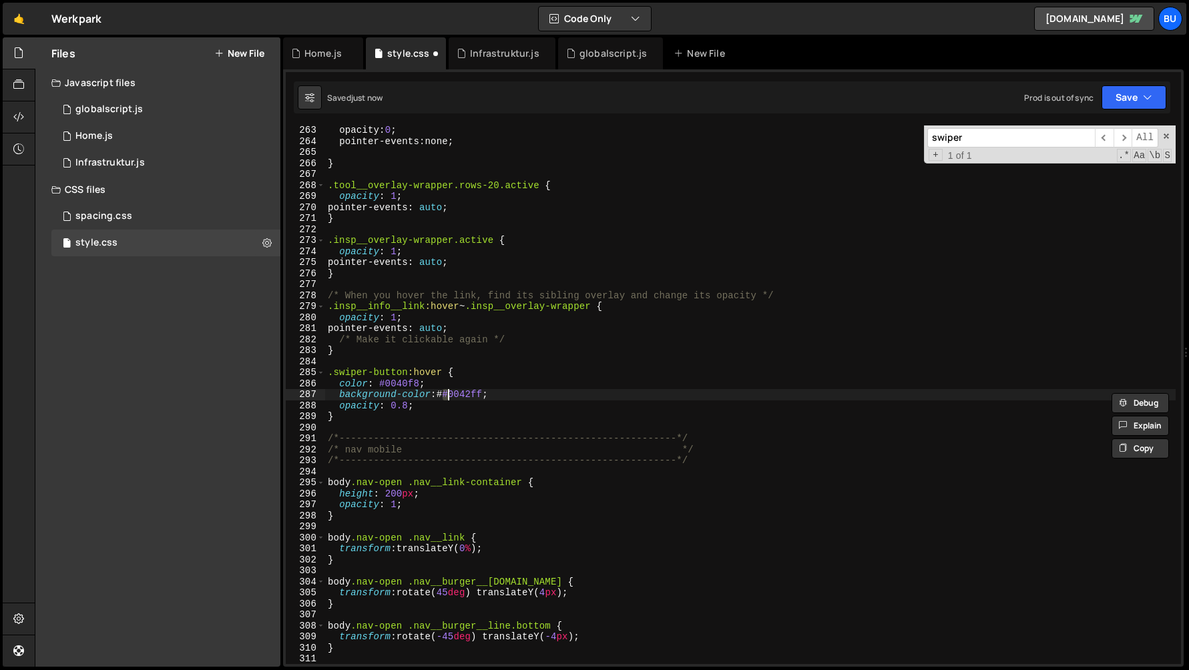
type textarea "background-color: #e5ecfe;"
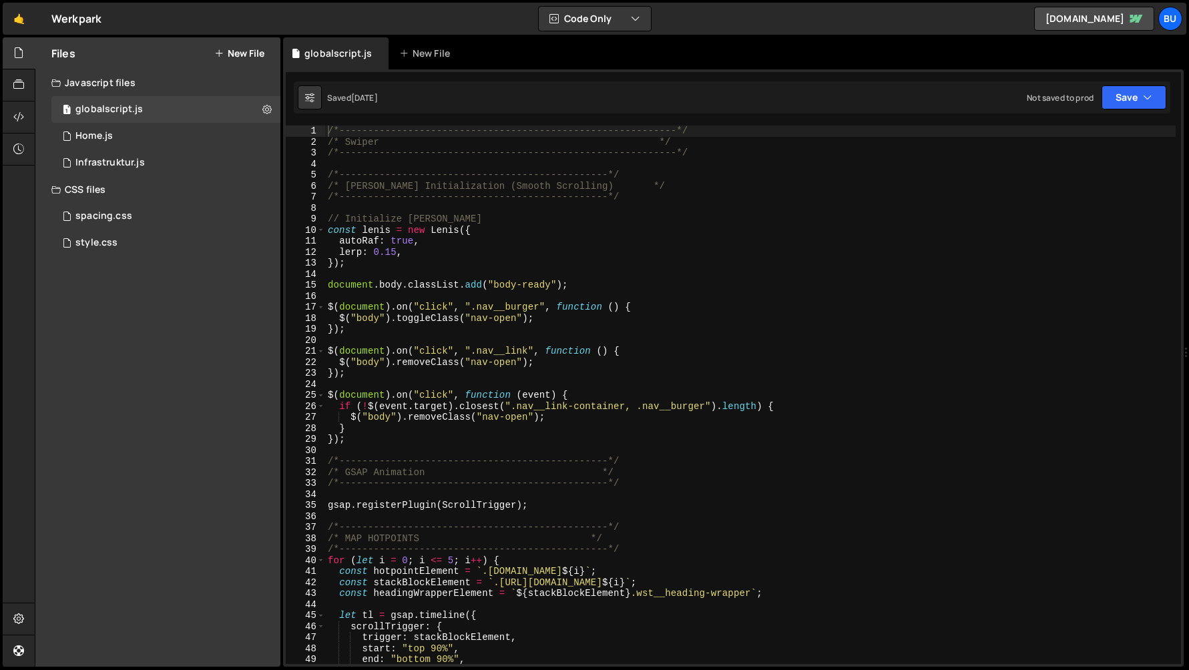
scroll to position [14523, 0]
click at [21, 20] on link "🤙" at bounding box center [19, 19] width 33 height 32
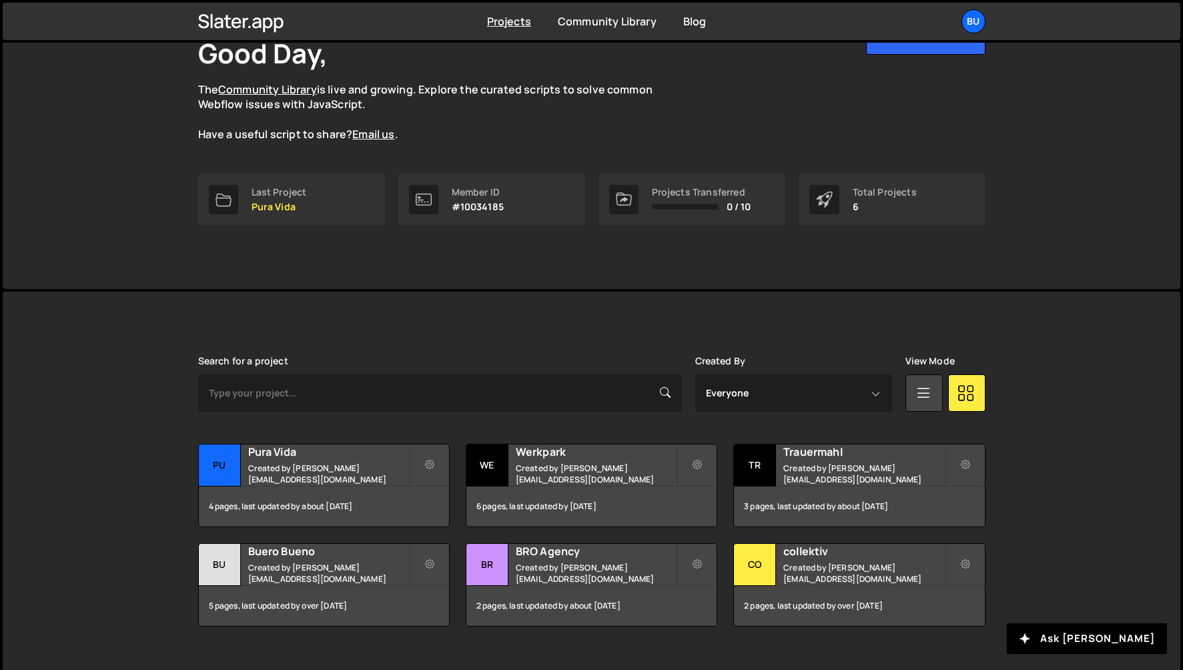
scroll to position [116, 0]
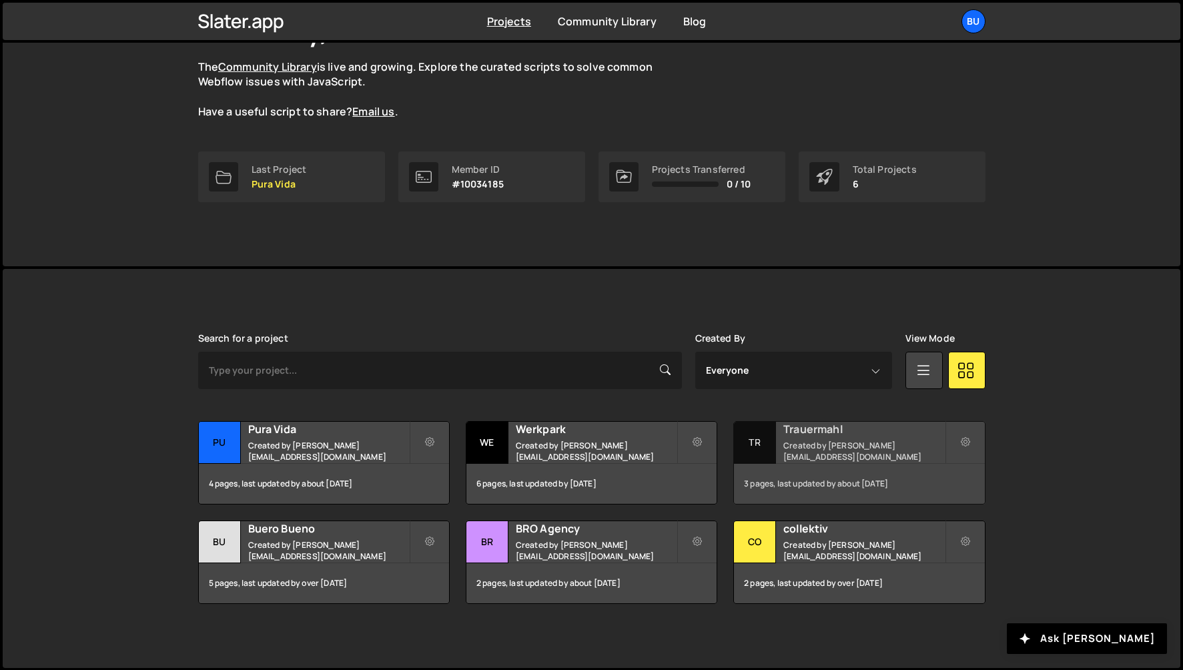
click at [815, 436] on h2 "Trauermahl" at bounding box center [863, 429] width 161 height 15
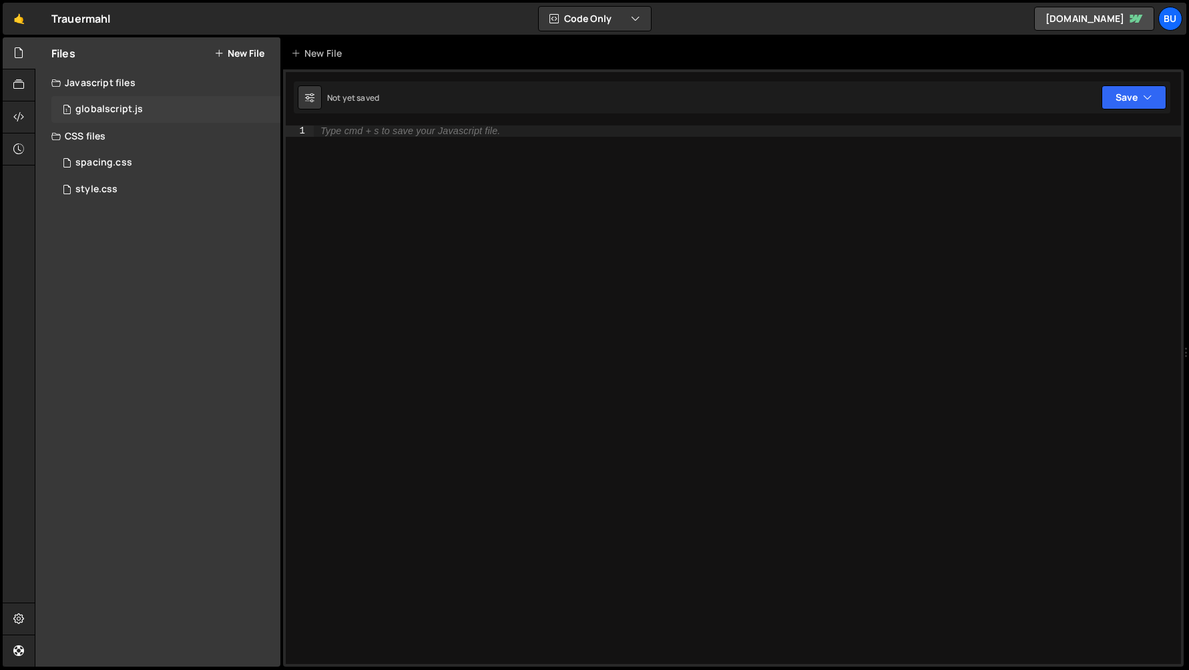
click at [149, 99] on div "1 globalscript.js 0" at bounding box center [165, 109] width 229 height 27
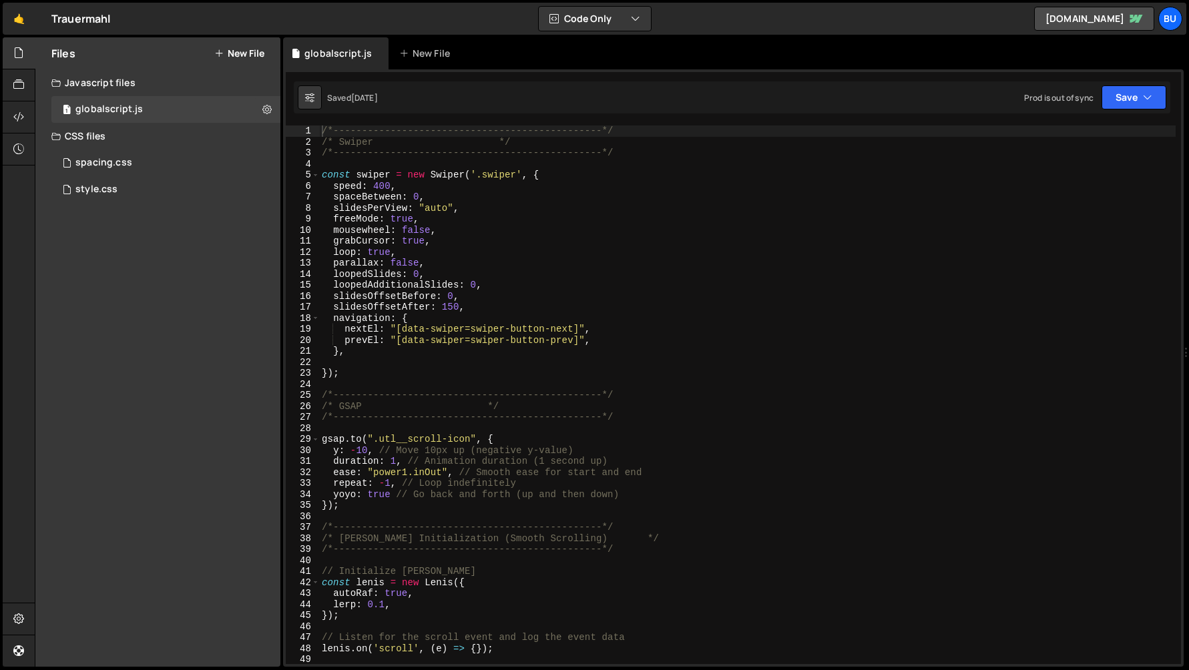
scroll to position [20423, 0]
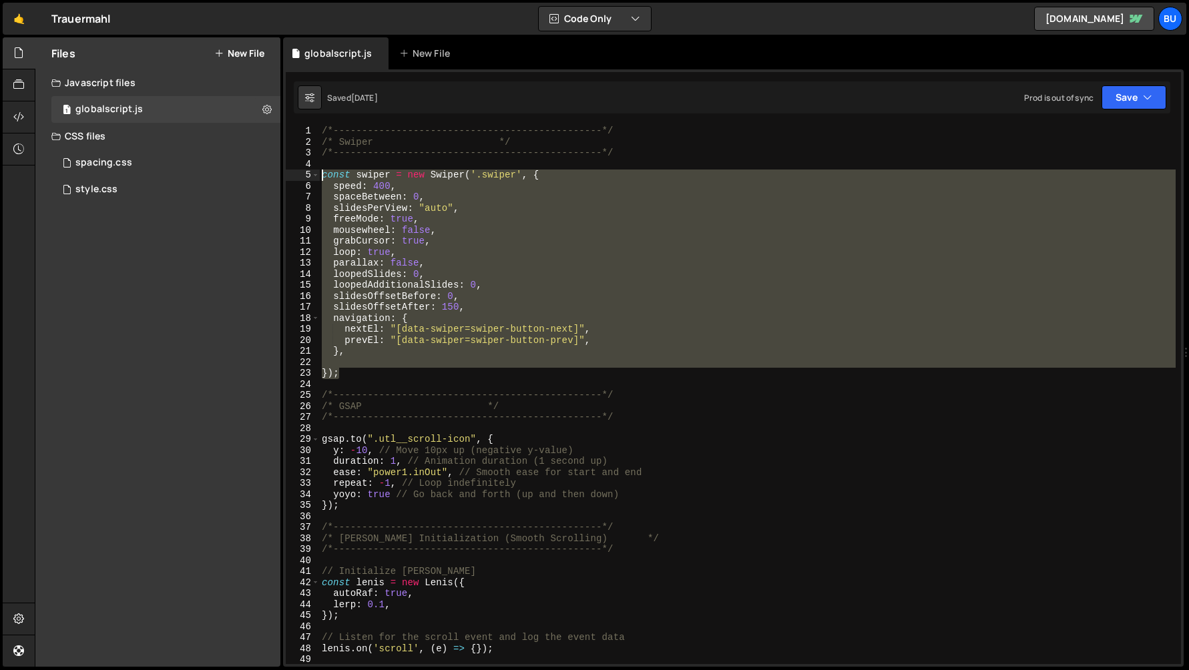
drag, startPoint x: 347, startPoint y: 375, endPoint x: 296, endPoint y: 171, distance: 210.6
click at [296, 171] on div "}); 1 2 3 4 5 6 7 8 9 10 11 12 13 14 15 16 17 18 19 20 21 22 23 24 25 26 27 28 …" at bounding box center [733, 394] width 895 height 539
type textarea "const swiper = new Swiper('.swiper', { speed: 400,"
